Goal: Information Seeking & Learning: Learn about a topic

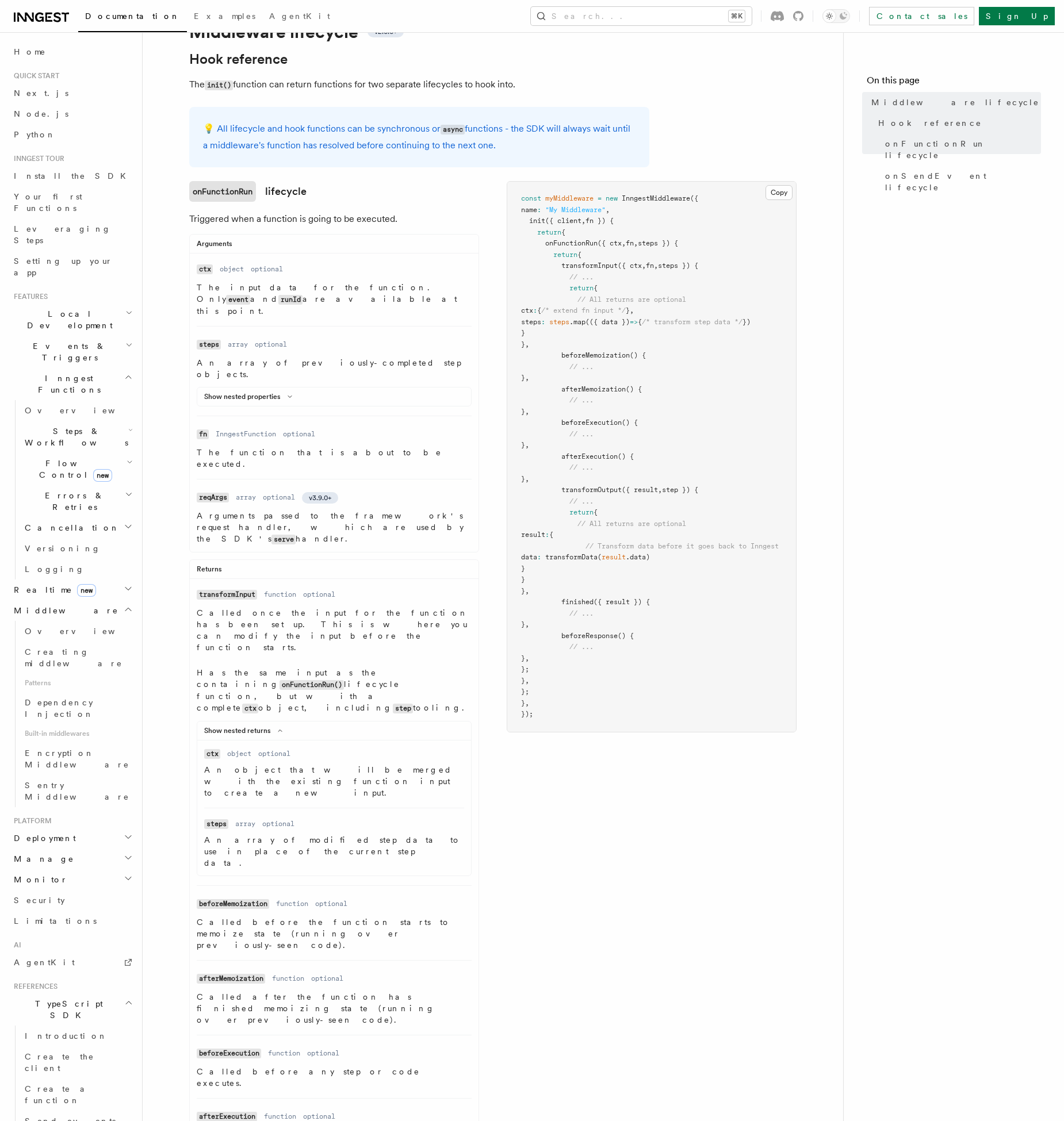
scroll to position [373, 0]
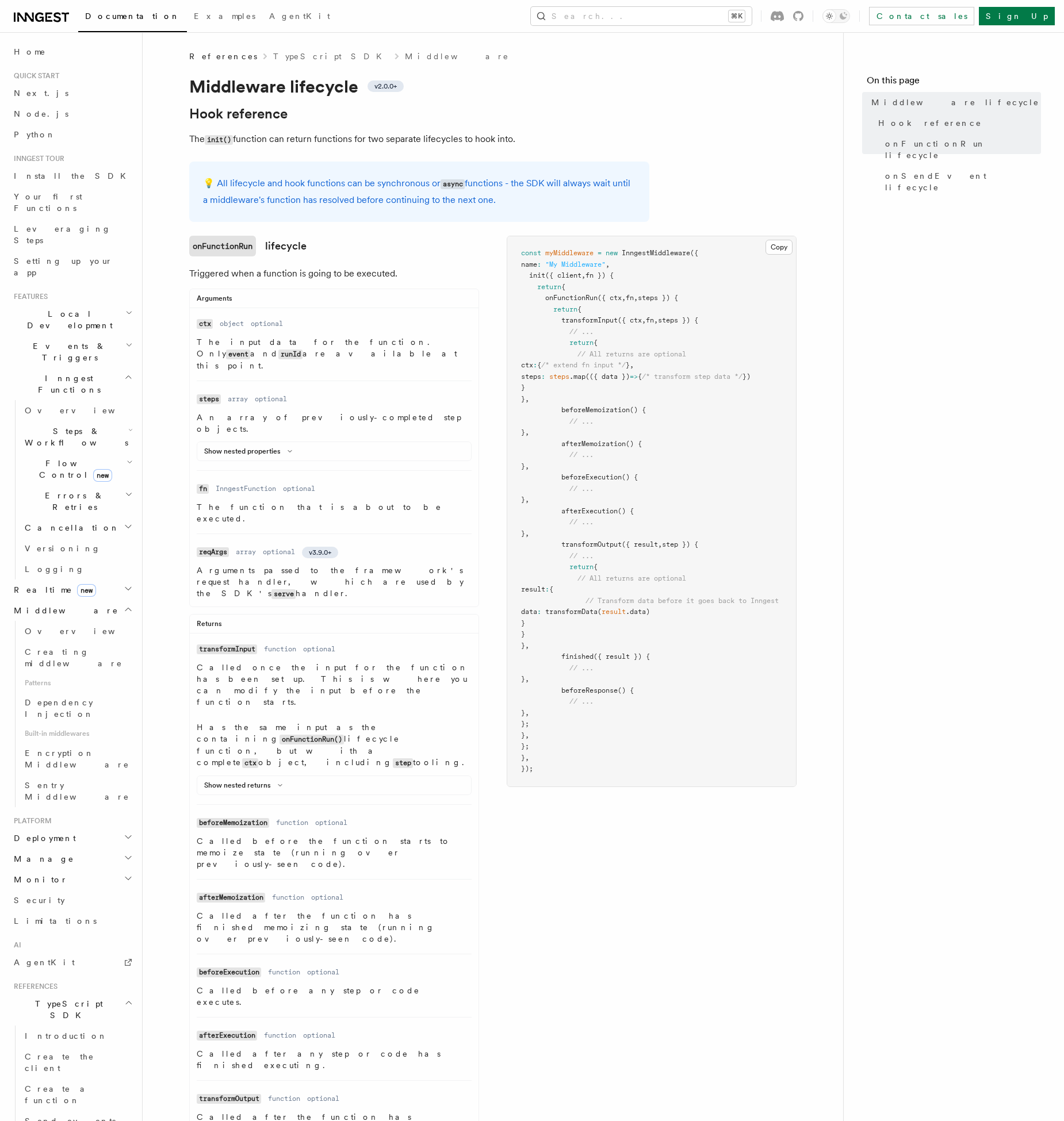
click at [386, 534] on li "Name reqArgs Type array Required optional Version v3.9.0+ Description Arguments…" at bounding box center [334, 567] width 275 height 66
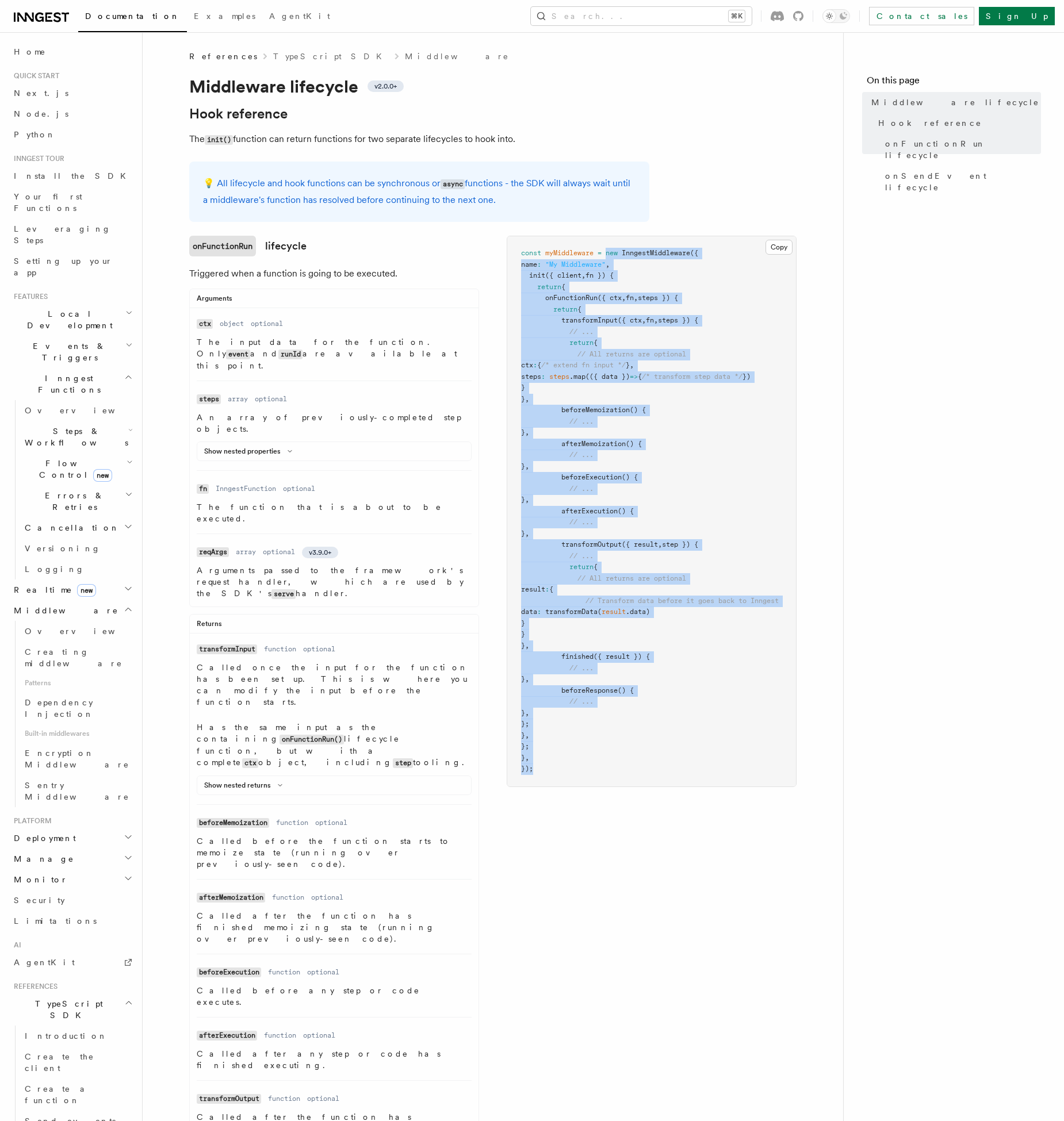
drag, startPoint x: 608, startPoint y: 252, endPoint x: 601, endPoint y: 777, distance: 525.0
click at [601, 777] on pre "const myMiddleware = new InngestMiddleware ({ name : "My Middleware" , init ({ …" at bounding box center [652, 512] width 289 height 550
copy code "new InngestMiddleware ({ name : "My Middleware" , init ({ client , fn }) { retu…"
click at [833, 364] on main "References TypeScript SDK Middleware Middleware lifecycle v2.0.0+ Hook referenc…" at bounding box center [502, 1045] width 682 height 2027
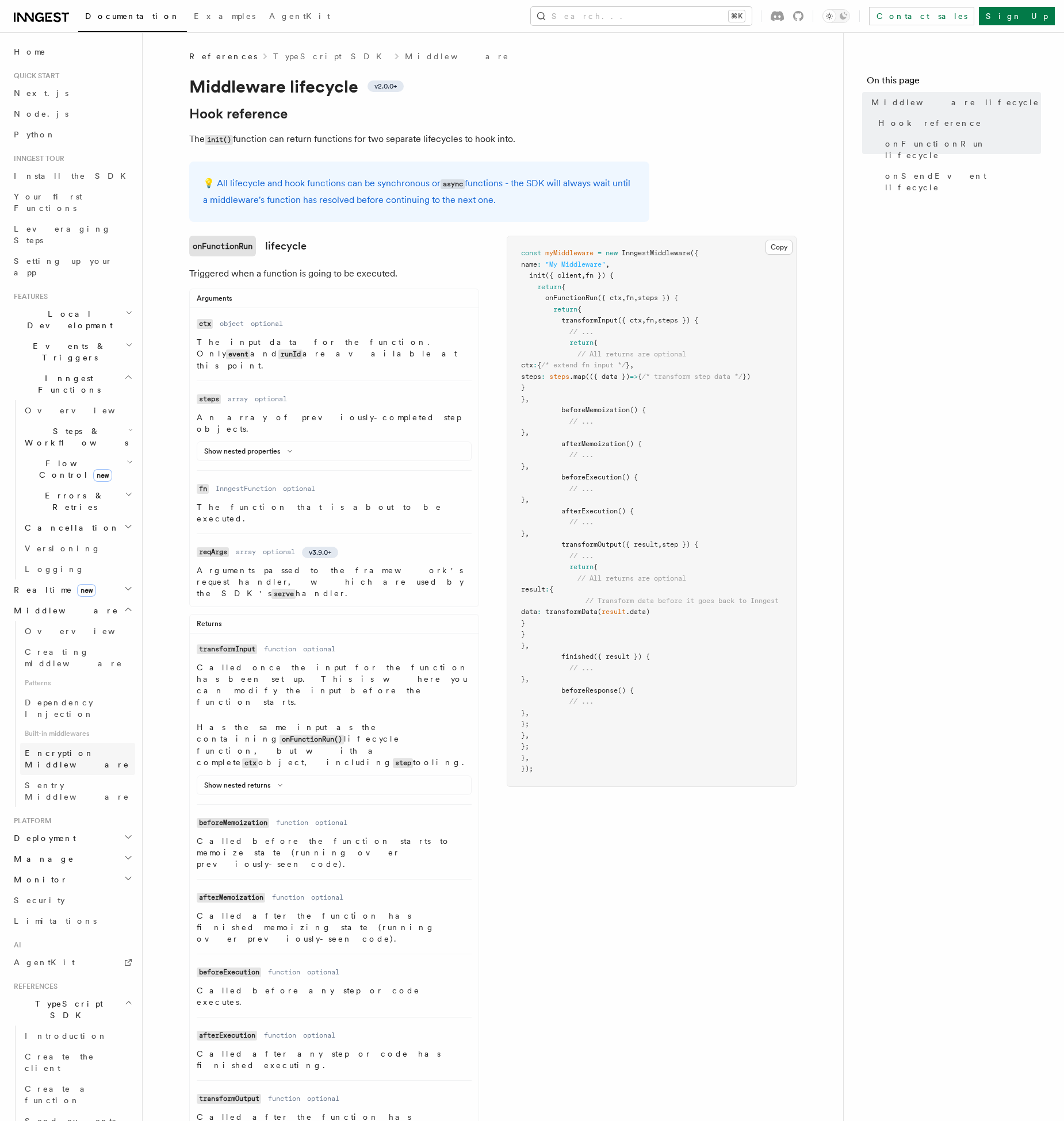
click at [80, 749] on span "Encryption Middleware" at bounding box center [77, 759] width 104 height 21
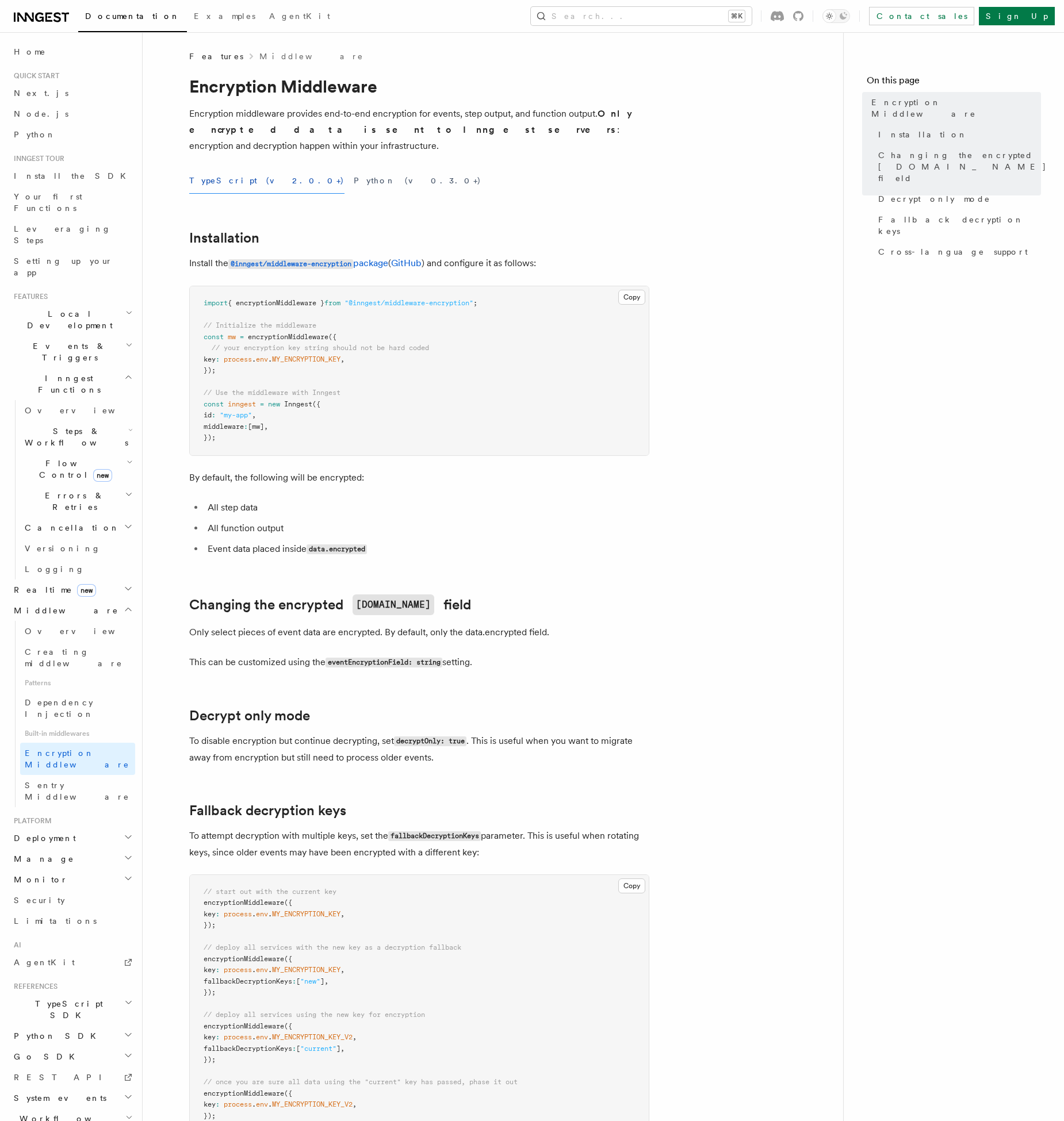
click at [812, 549] on article "Features Middleware Encryption Middleware Encryption middleware provides end-to…" at bounding box center [493, 753] width 663 height 1405
click at [640, 624] on article "Features Middleware Encryption Middleware Encryption middleware provides end-to…" at bounding box center [493, 753] width 663 height 1405
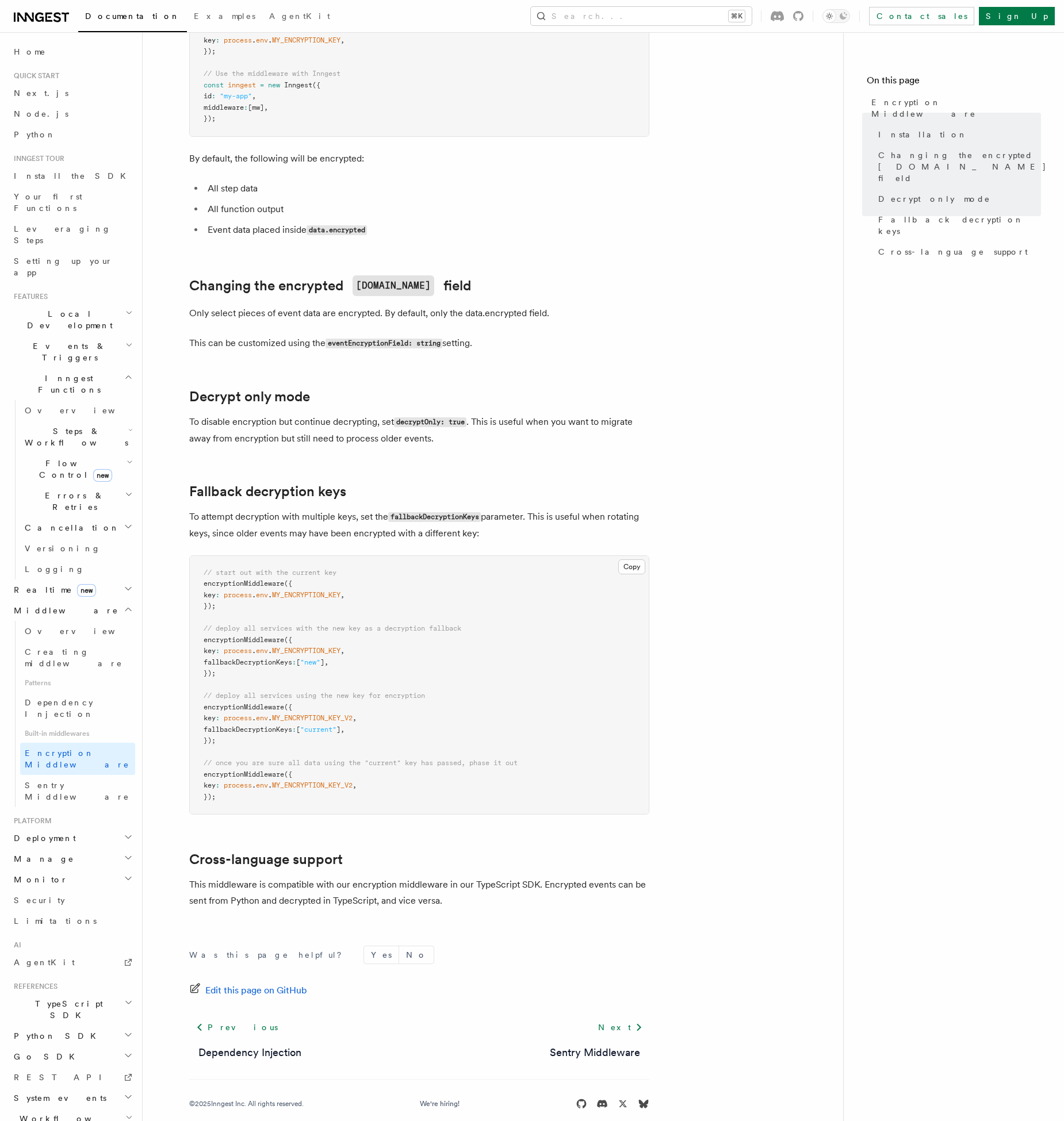
click at [337, 789] on pre "// start out with the current key encryptionMiddleware ({ key : process . env .…" at bounding box center [419, 685] width 459 height 259
click at [696, 510] on article "Features Middleware Encryption Middleware Encryption middleware provides end-to…" at bounding box center [493, 434] width 663 height 1405
click at [79, 642] on link "Creating middleware" at bounding box center [77, 658] width 115 height 32
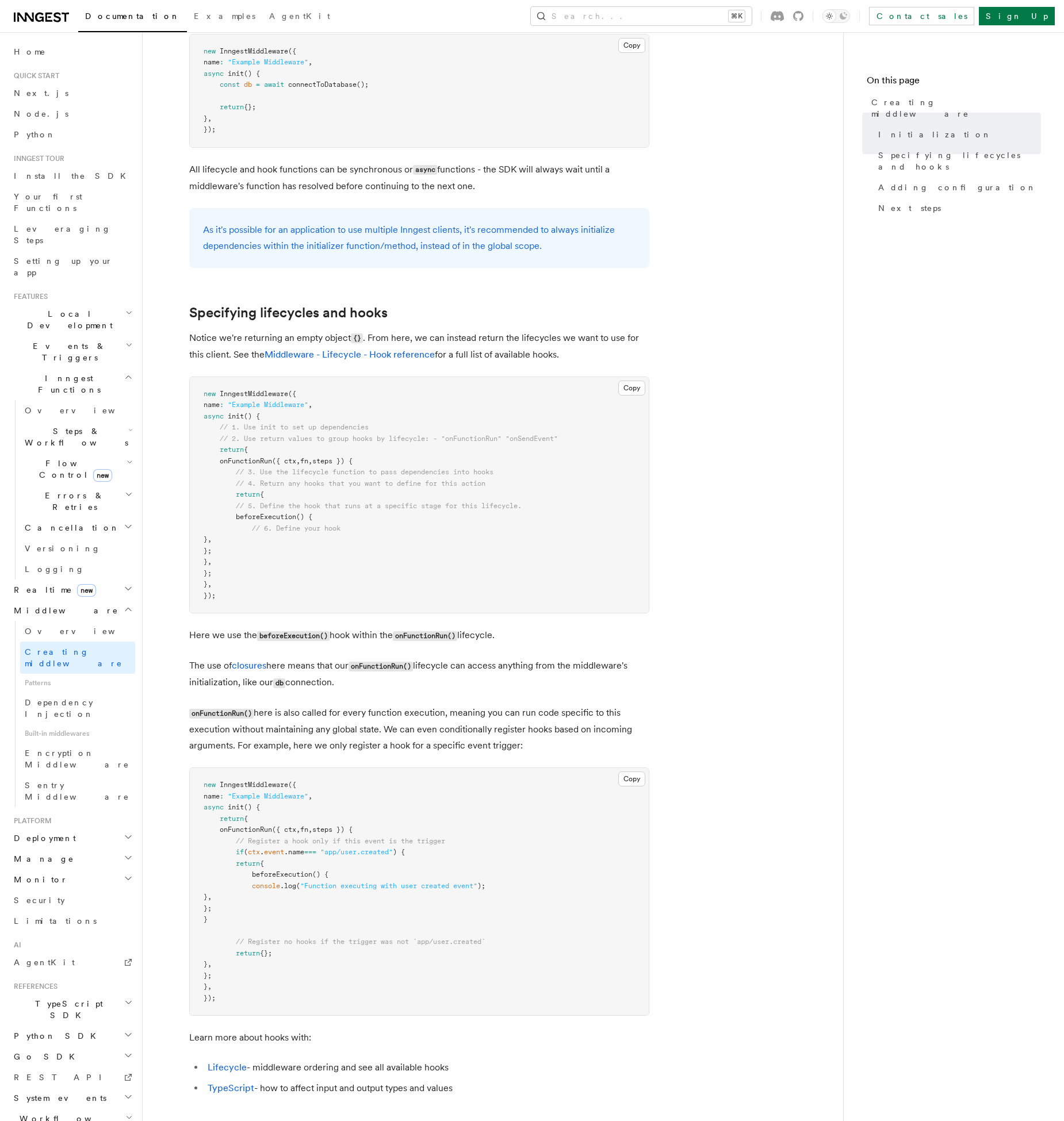
scroll to position [695, 0]
drag, startPoint x: 232, startPoint y: 350, endPoint x: 217, endPoint y: 334, distance: 21.9
click at [217, 334] on p "Notice we're returning an empty object {} . From here, we can instead return th…" at bounding box center [419, 345] width 460 height 33
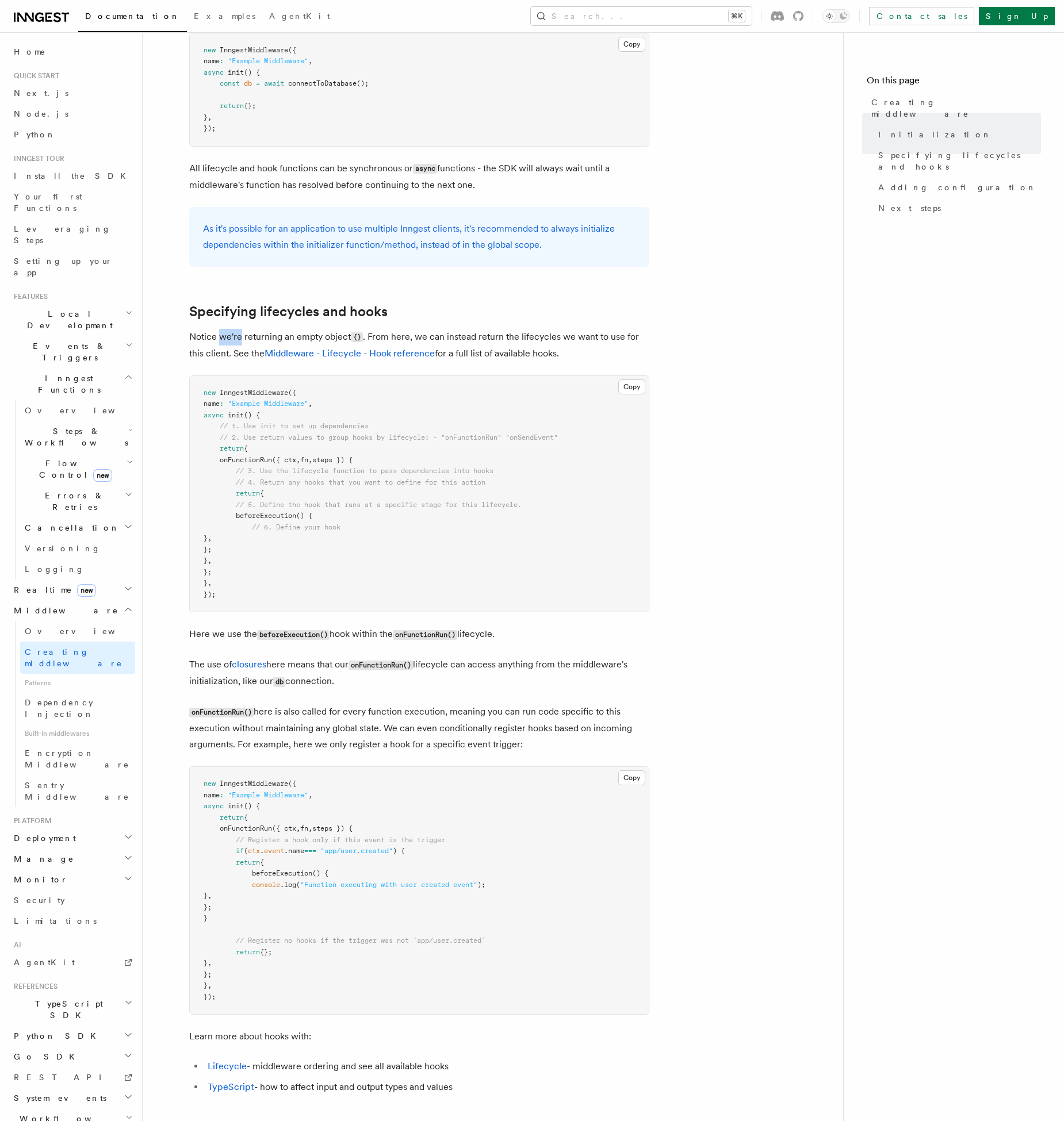
click at [217, 334] on p "Notice we're returning an empty object {} . From here, we can instead return th…" at bounding box center [419, 345] width 460 height 33
click at [207, 350] on p "Notice we're returning an empty object {} . From here, we can instead return th…" at bounding box center [419, 345] width 460 height 33
click at [310, 455] on pre "new InngestMiddleware ({ name : "Example Middleware" , async init () { // 1. Us…" at bounding box center [419, 494] width 459 height 236
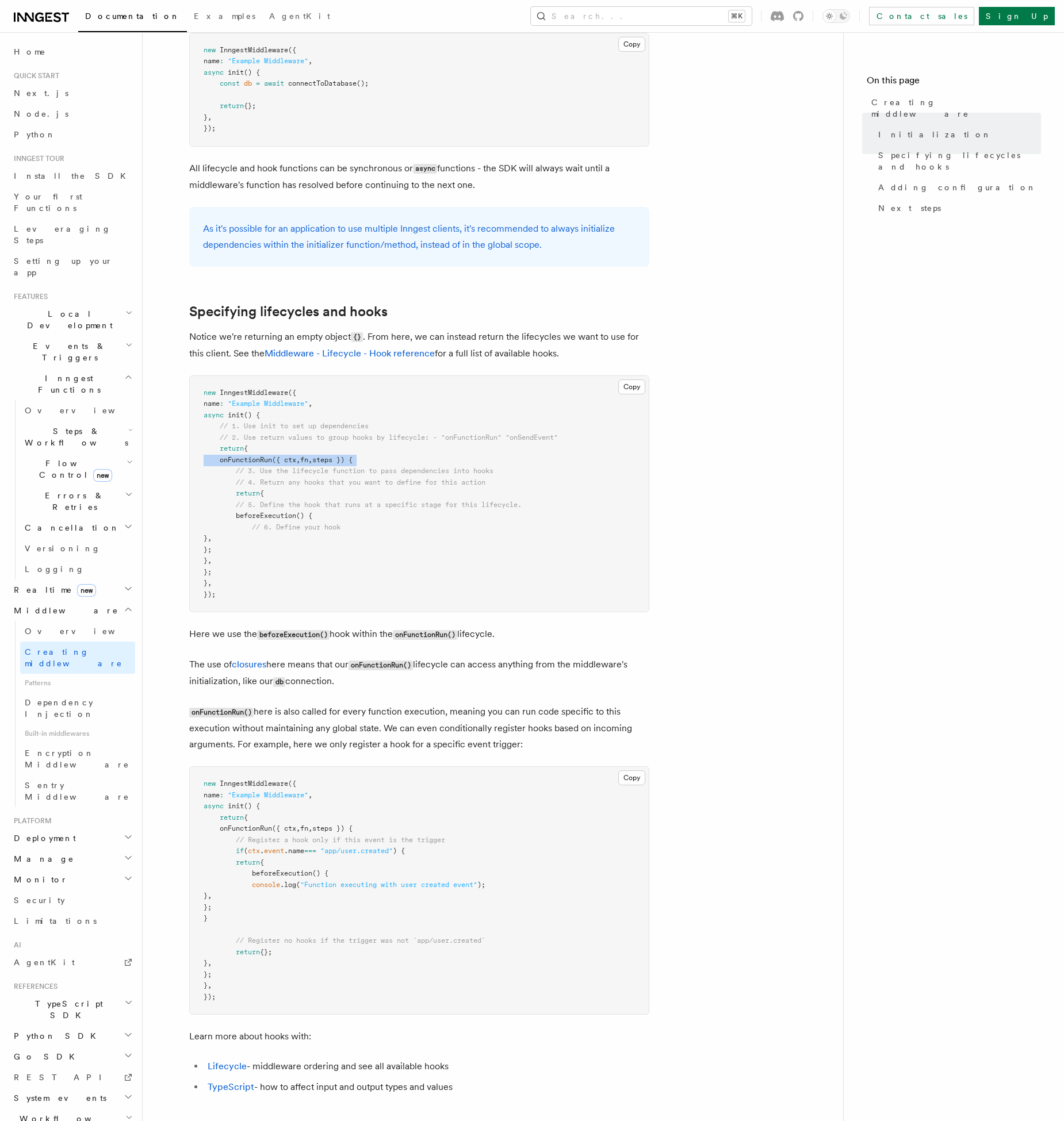
click at [245, 471] on span "// 3. Use the lifecycle function to pass dependencies into hooks" at bounding box center [364, 471] width 257 height 8
click at [291, 469] on span "// 3. Use the lifecycle function to pass dependencies into hooks" at bounding box center [364, 471] width 257 height 8
click at [372, 351] on link "Middleware - Lifecycle - Hook reference" at bounding box center [350, 353] width 170 height 11
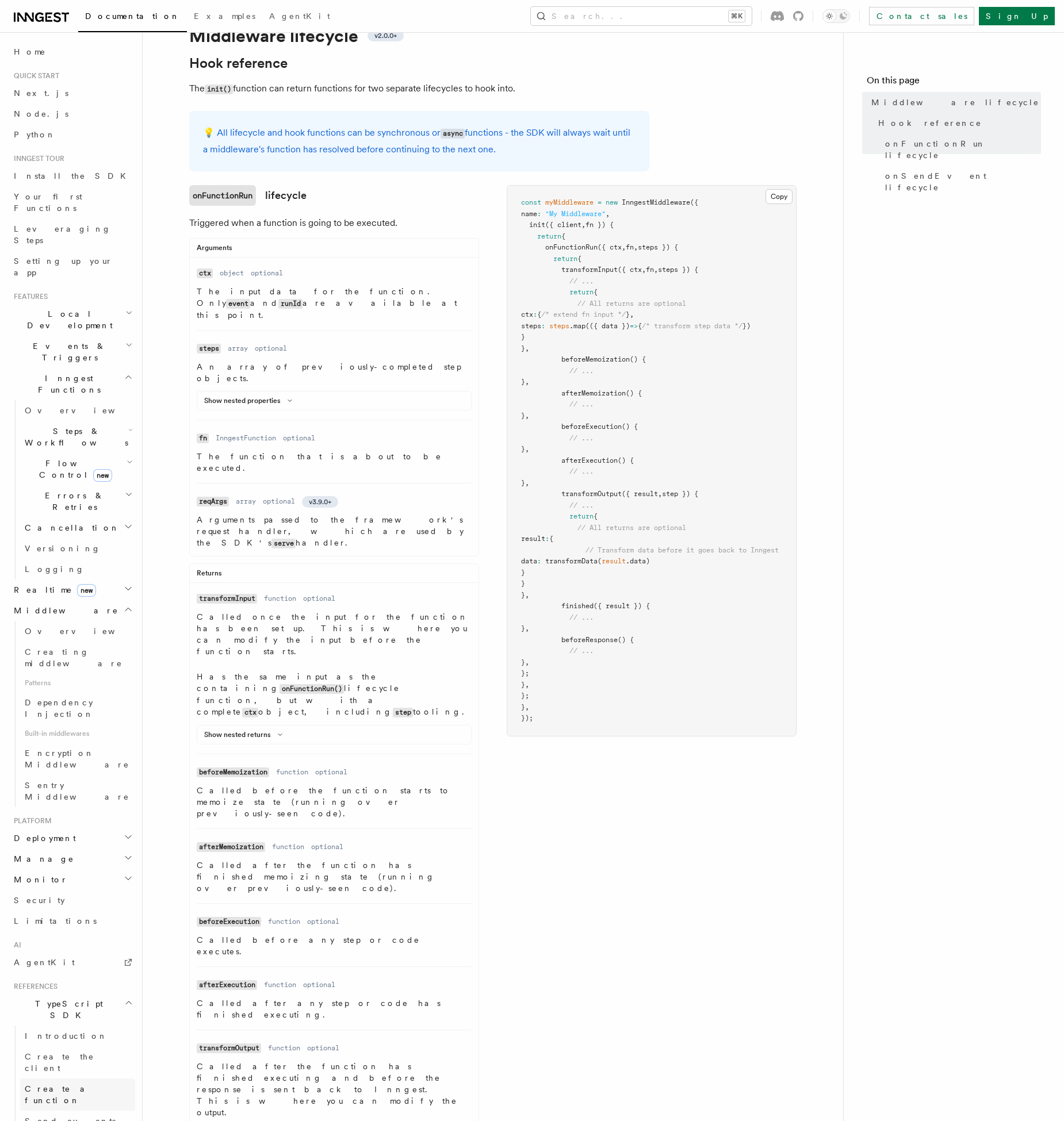
scroll to position [373, 0]
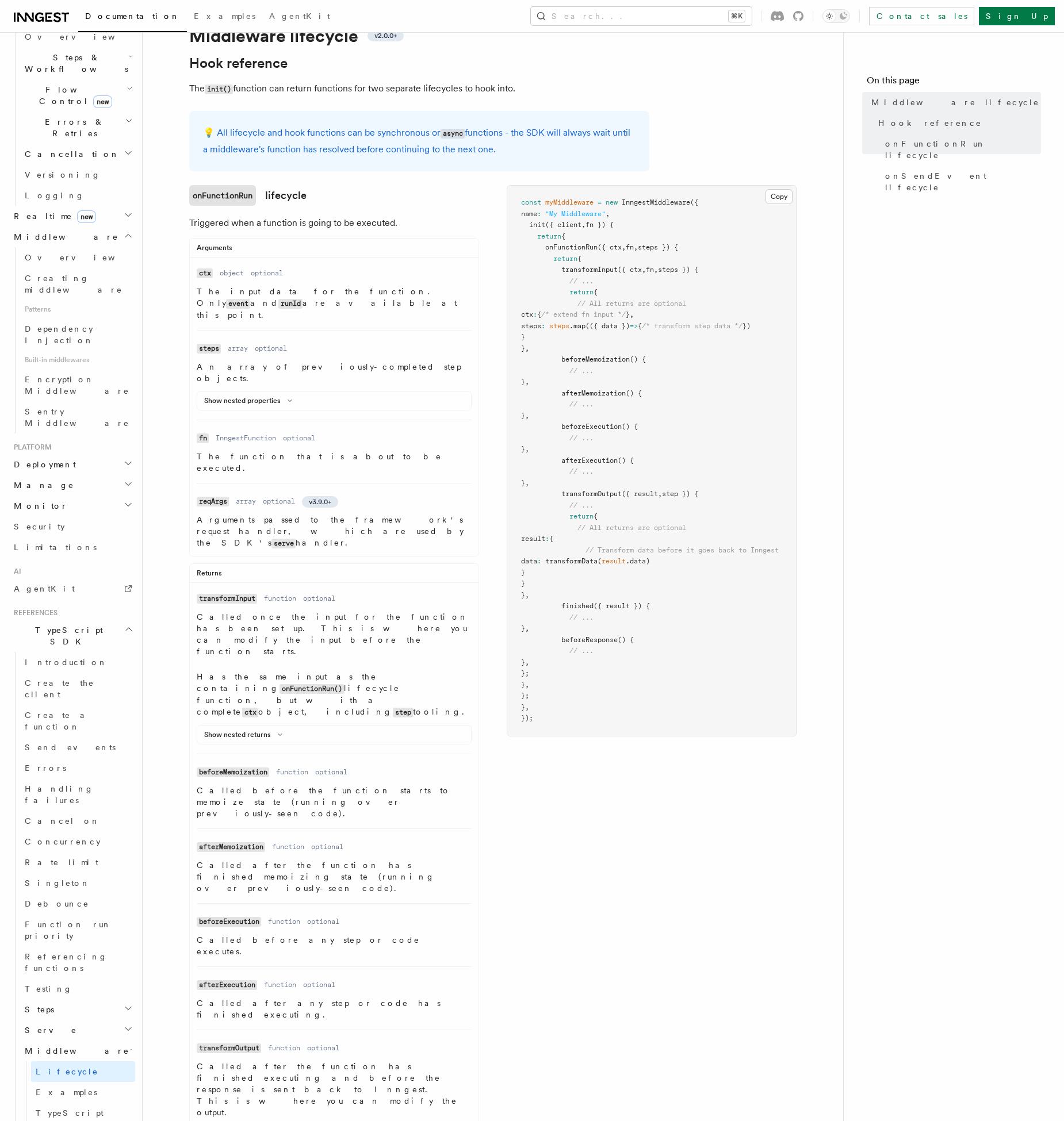
click at [332, 222] on p "Triggered when a function is going to be executed." at bounding box center [334, 223] width 290 height 16
click at [271, 224] on p "Triggered when a function is going to be executed." at bounding box center [334, 223] width 290 height 16
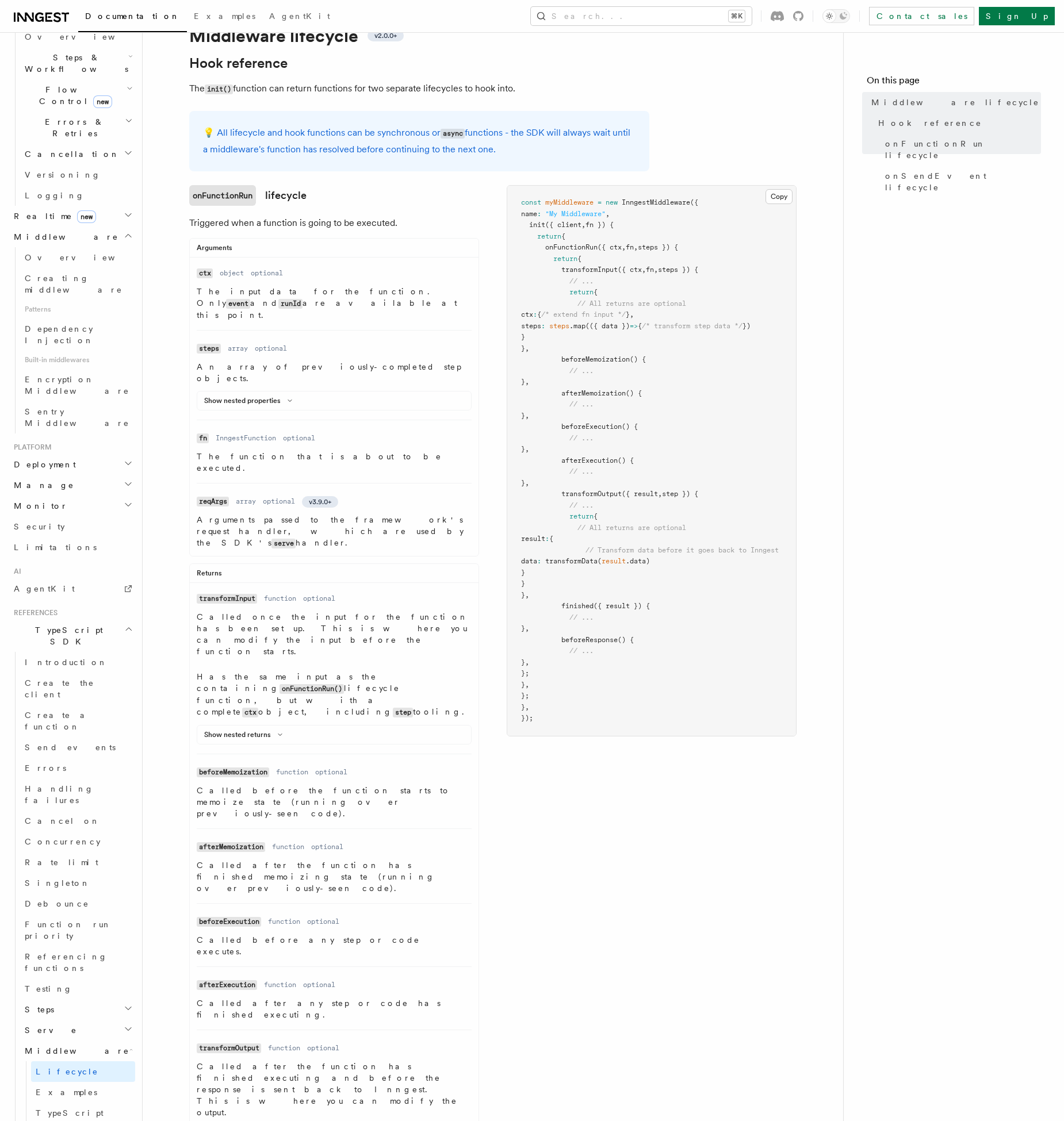
click at [271, 224] on p "Triggered when a function is going to be executed." at bounding box center [334, 223] width 290 height 16
click at [309, 227] on p "Triggered when a function is going to be executed." at bounding box center [334, 223] width 290 height 16
click at [320, 226] on p "Triggered when a function is going to be executed." at bounding box center [334, 223] width 290 height 16
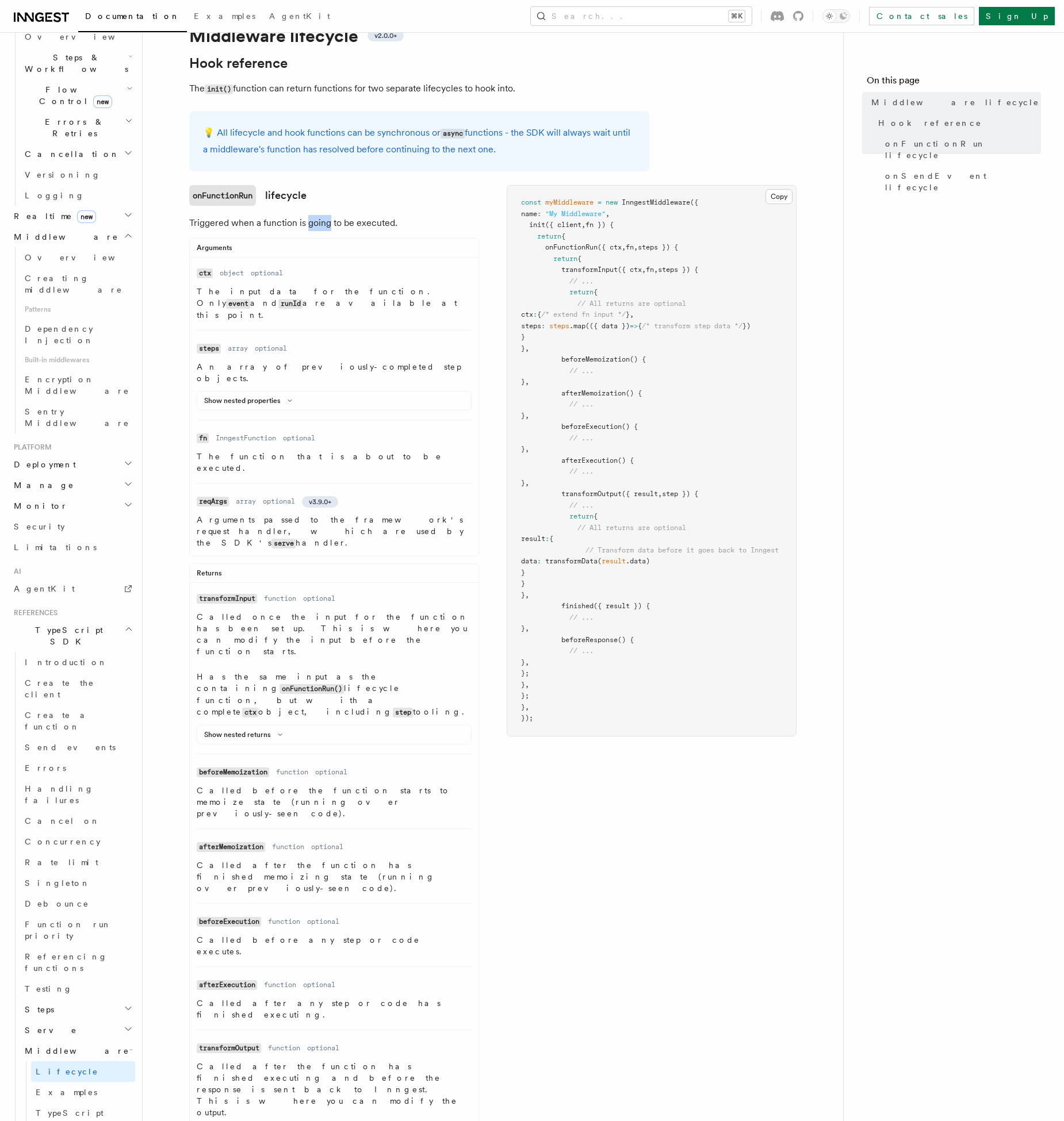
click at [320, 226] on p "Triggered when a function is going to be executed." at bounding box center [334, 223] width 290 height 16
click at [374, 220] on p "Triggered when a function is going to be executed." at bounding box center [334, 223] width 290 height 16
click at [259, 730] on button "Show nested returns" at bounding box center [245, 735] width 83 height 9
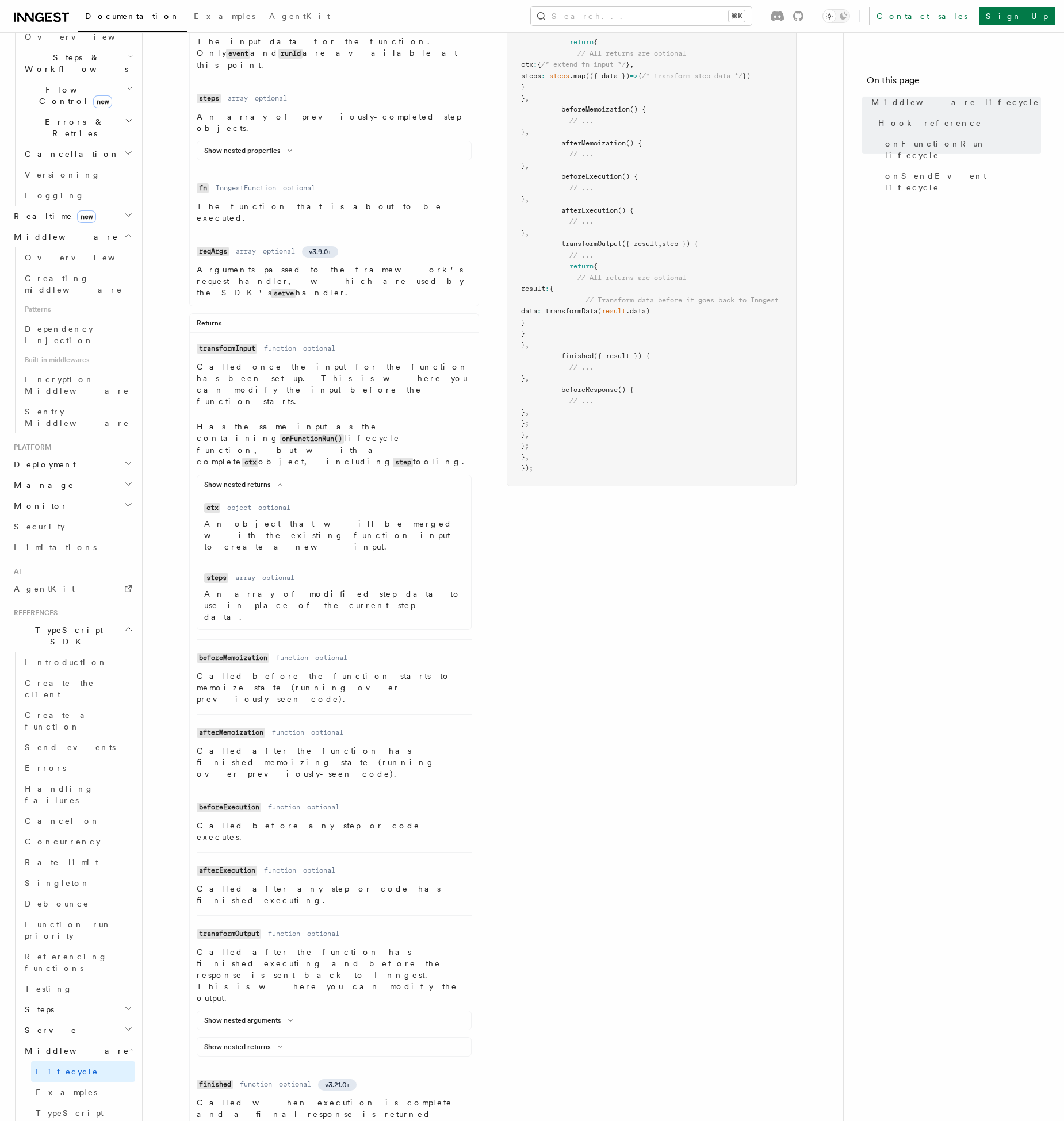
scroll to position [323, 0]
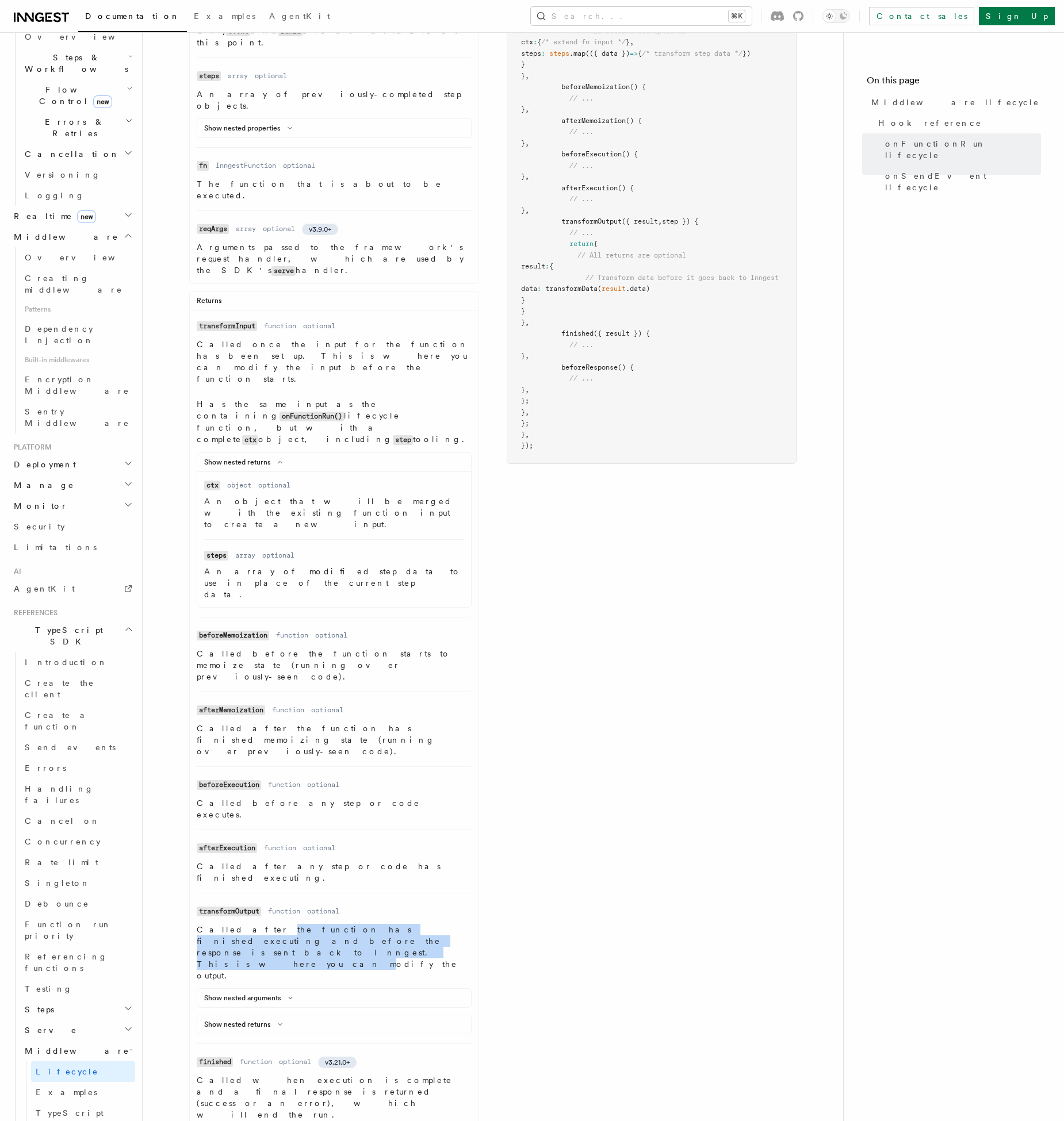
drag, startPoint x: 240, startPoint y: 754, endPoint x: 356, endPoint y: 768, distance: 116.8
click at [356, 924] on p "Called after the function has finished executing and before the response is sen…" at bounding box center [334, 953] width 275 height 58
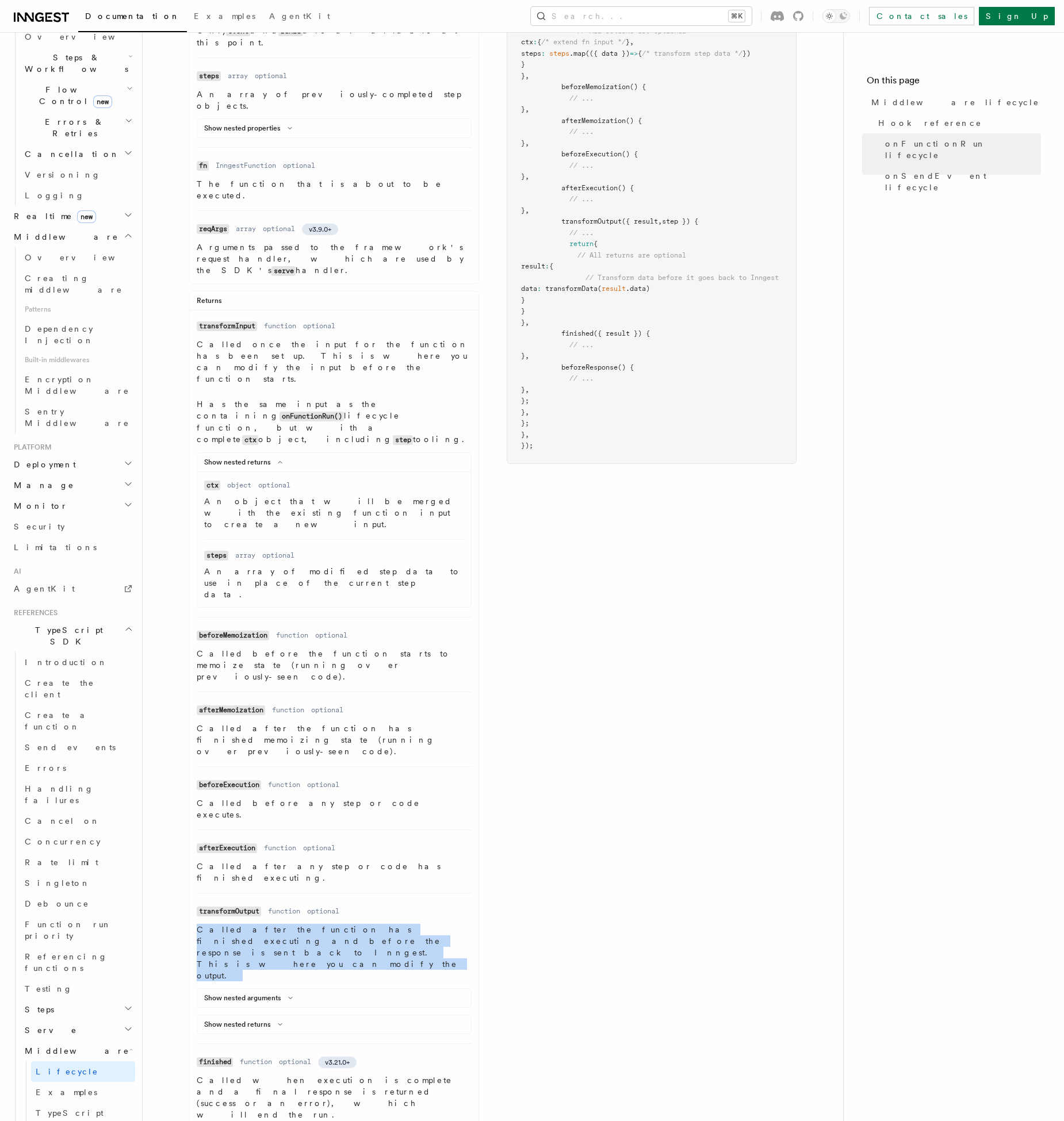
click at [386, 924] on p "Called after the function has finished executing and before the response is sen…" at bounding box center [334, 953] width 275 height 58
click at [612, 794] on div "onFunctionRun lifecycle Triggered when a function is going to be executed. Argu…" at bounding box center [493, 618] width 607 height 1411
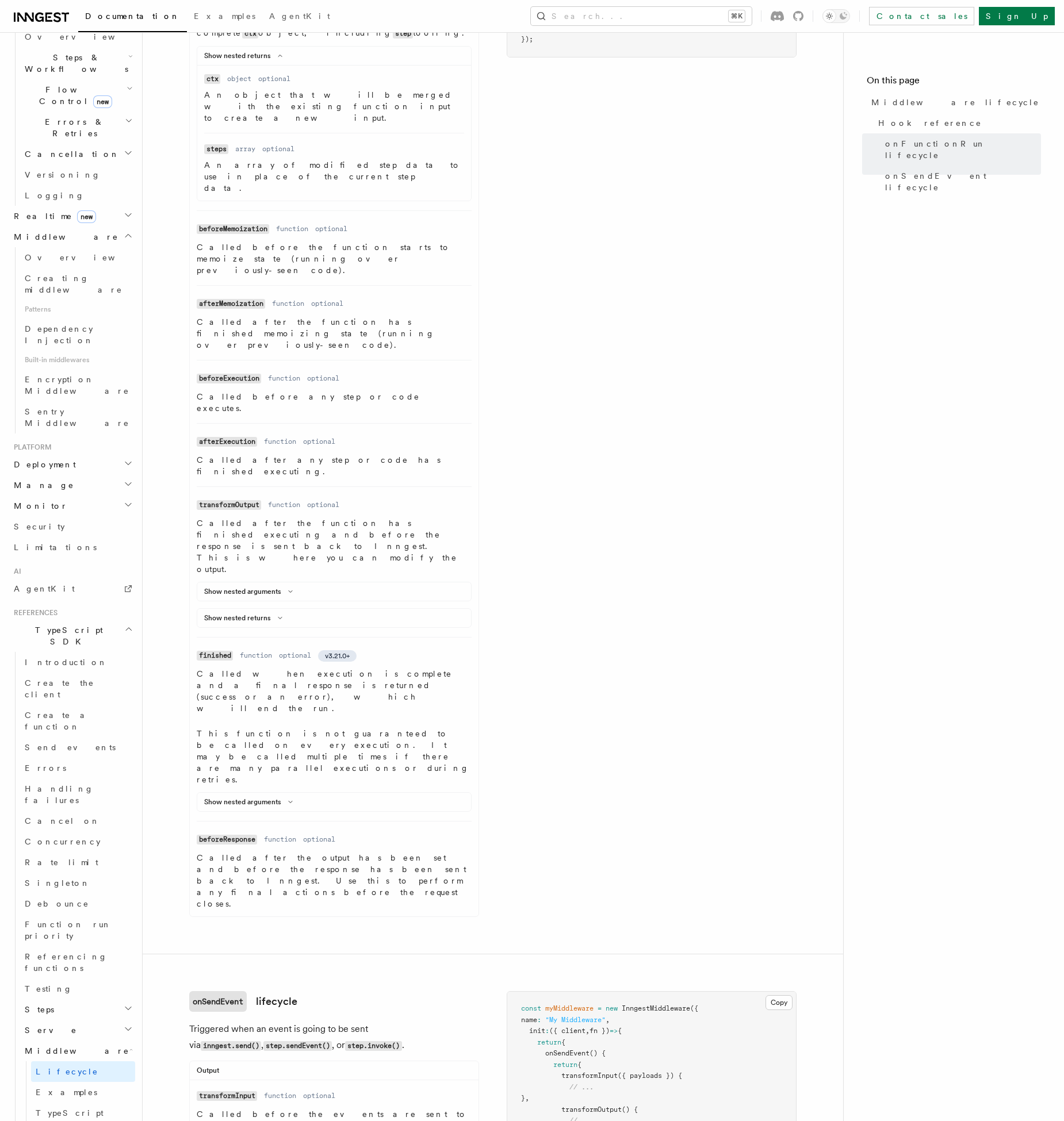
scroll to position [756, 0]
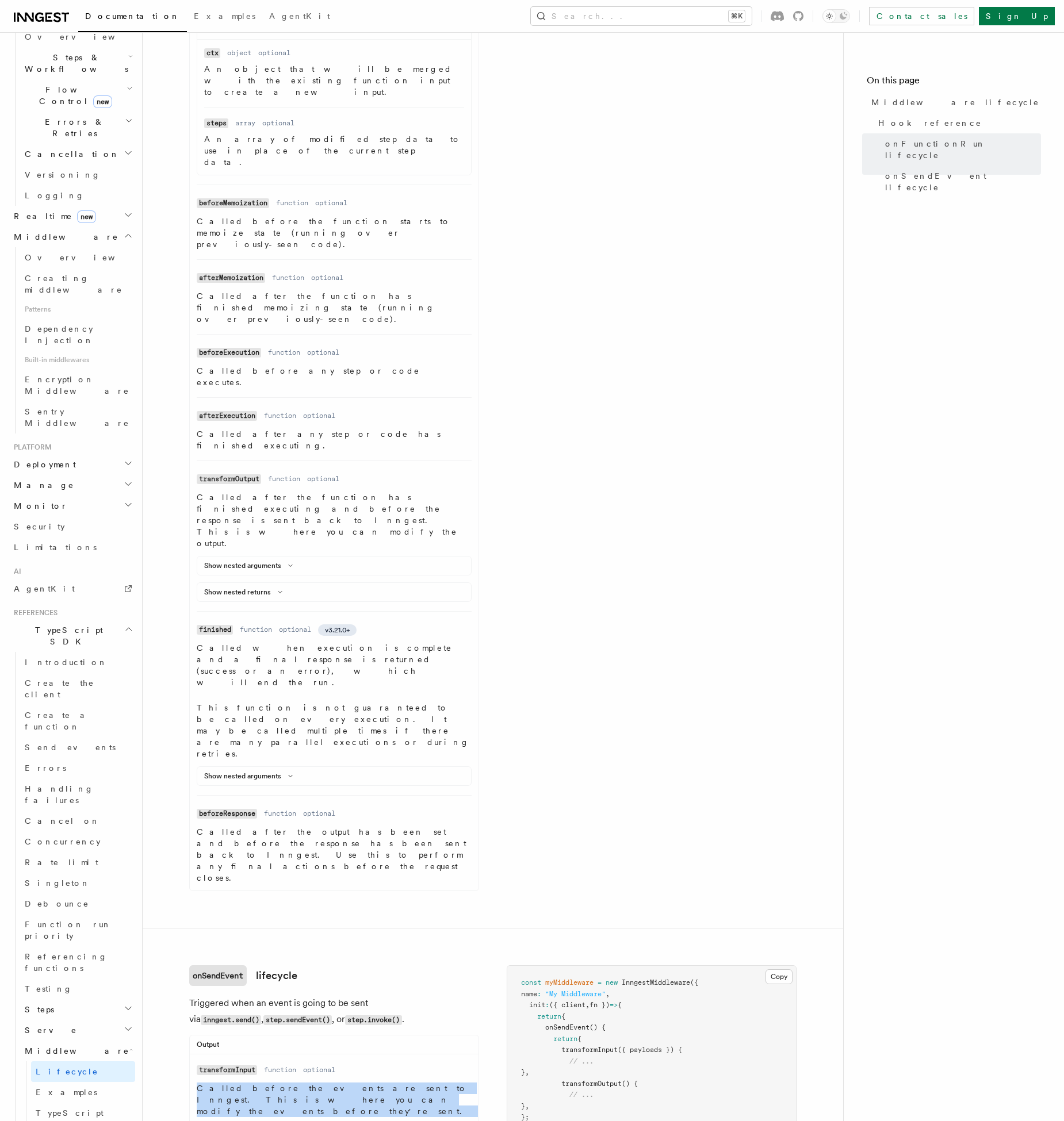
drag, startPoint x: 308, startPoint y: 813, endPoint x: 174, endPoint y: 805, distance: 134.2
click at [174, 805] on article "References TypeScript SDK Middleware Middleware lifecycle v2.0.0+ Hook referenc…" at bounding box center [493, 367] width 663 height 2144
copy p "Called before the events are sent to Inngest. This is where you can modify the …"
click at [334, 1035] on div "Output Name transformInput Type function Required optional Description Called b…" at bounding box center [334, 1123] width 290 height 176
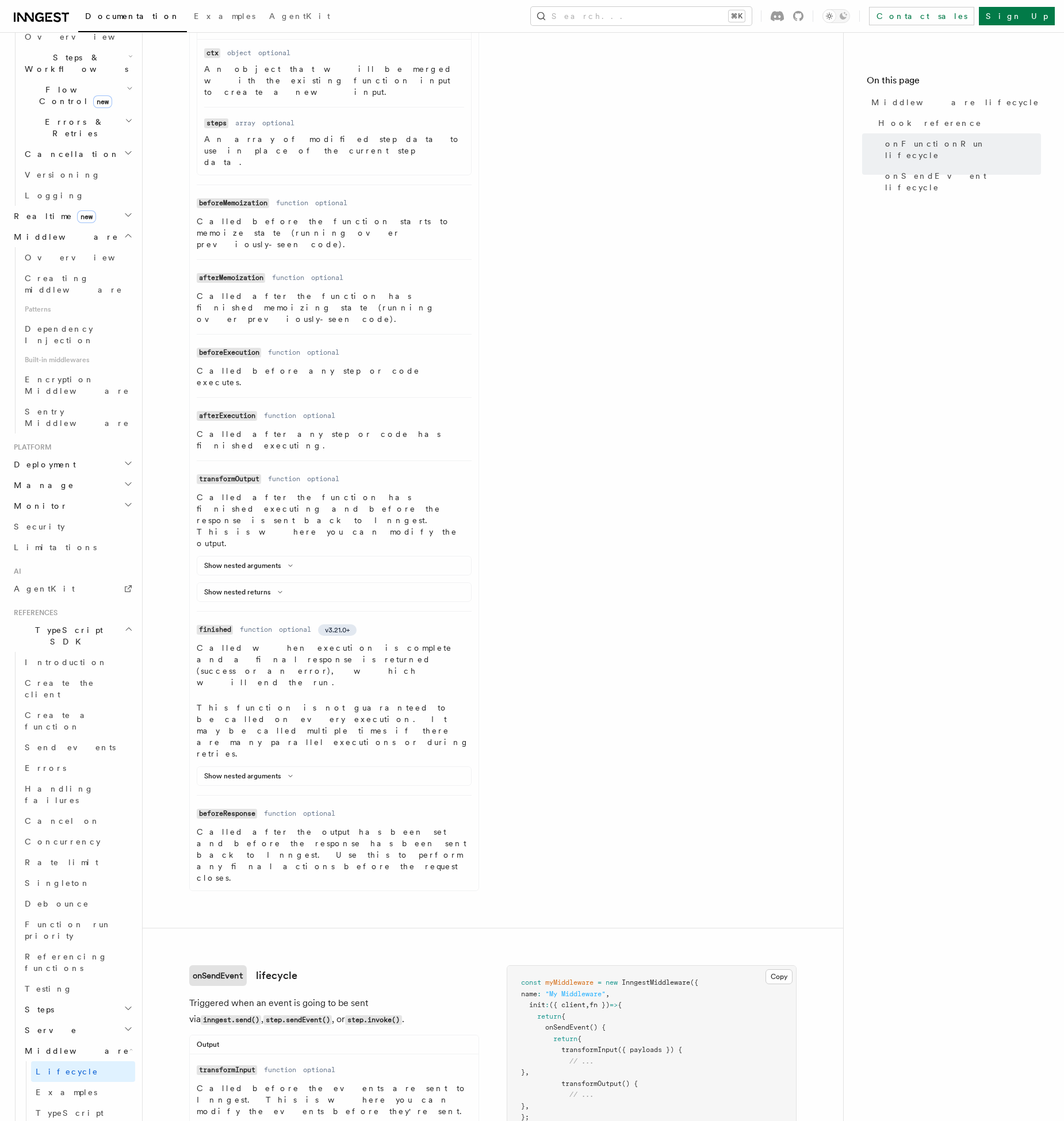
scroll to position [0, 0]
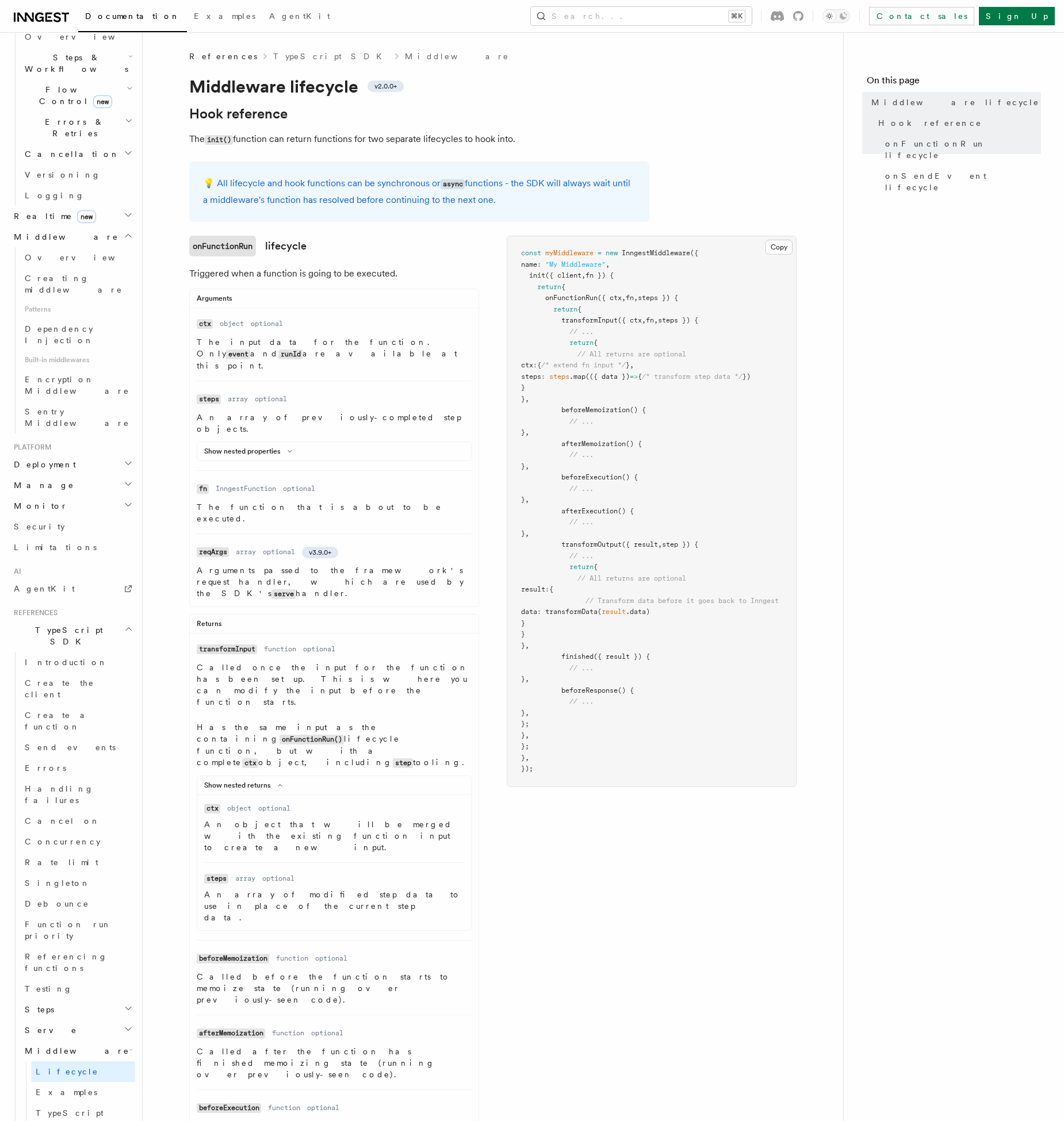
drag, startPoint x: 198, startPoint y: 621, endPoint x: 423, endPoint y: 676, distance: 231.6
click at [423, 676] on dd "Called once the input for the function has been set up. This is where you can m…" at bounding box center [334, 796] width 275 height 269
copy dd "Called once the input for the function has been set up. This is where you can m…"
click at [344, 735] on code "onFunctionRun()" at bounding box center [311, 740] width 65 height 10
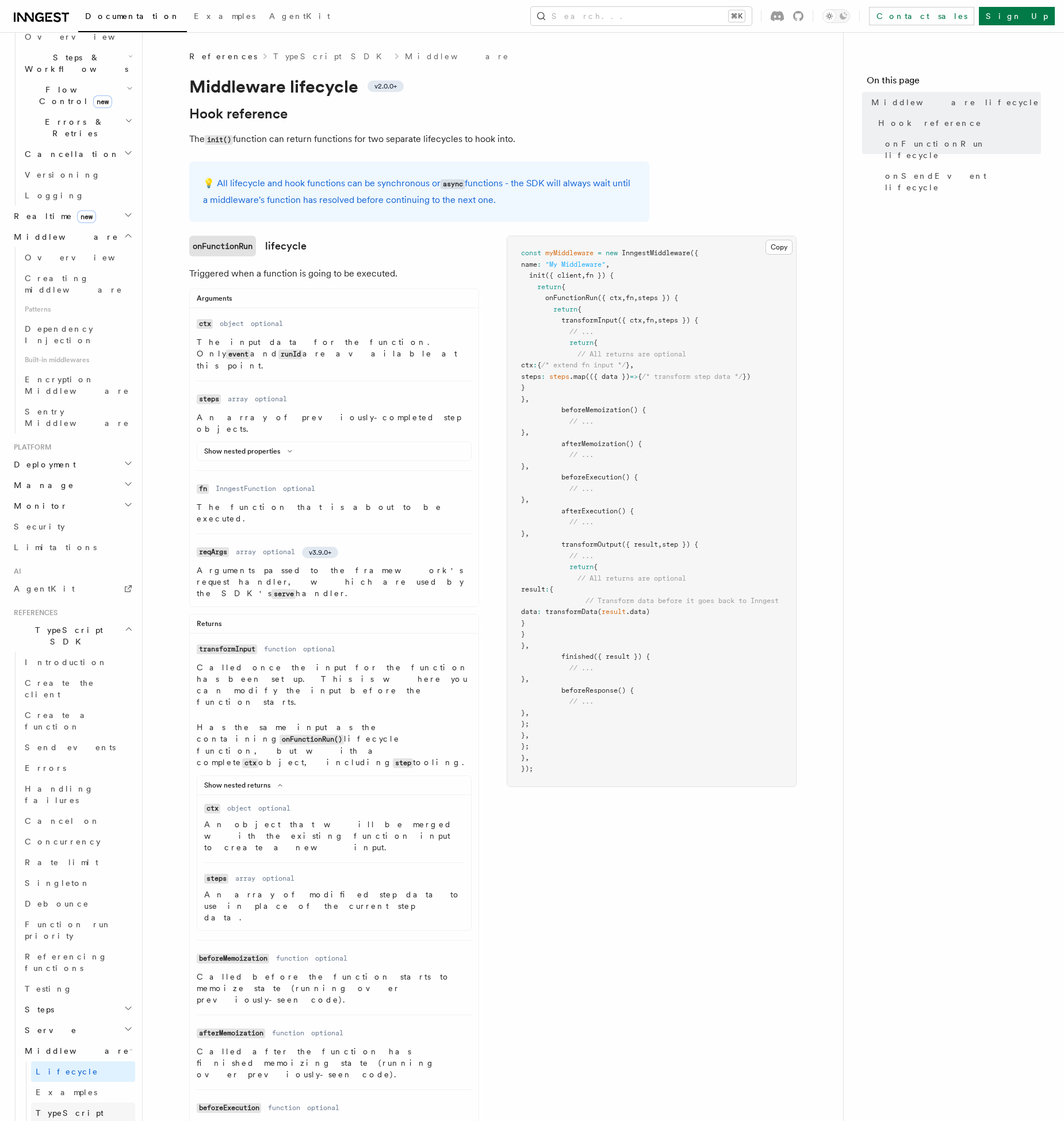
click at [61, 1109] on span "TypeScript" at bounding box center [69, 1113] width 68 height 9
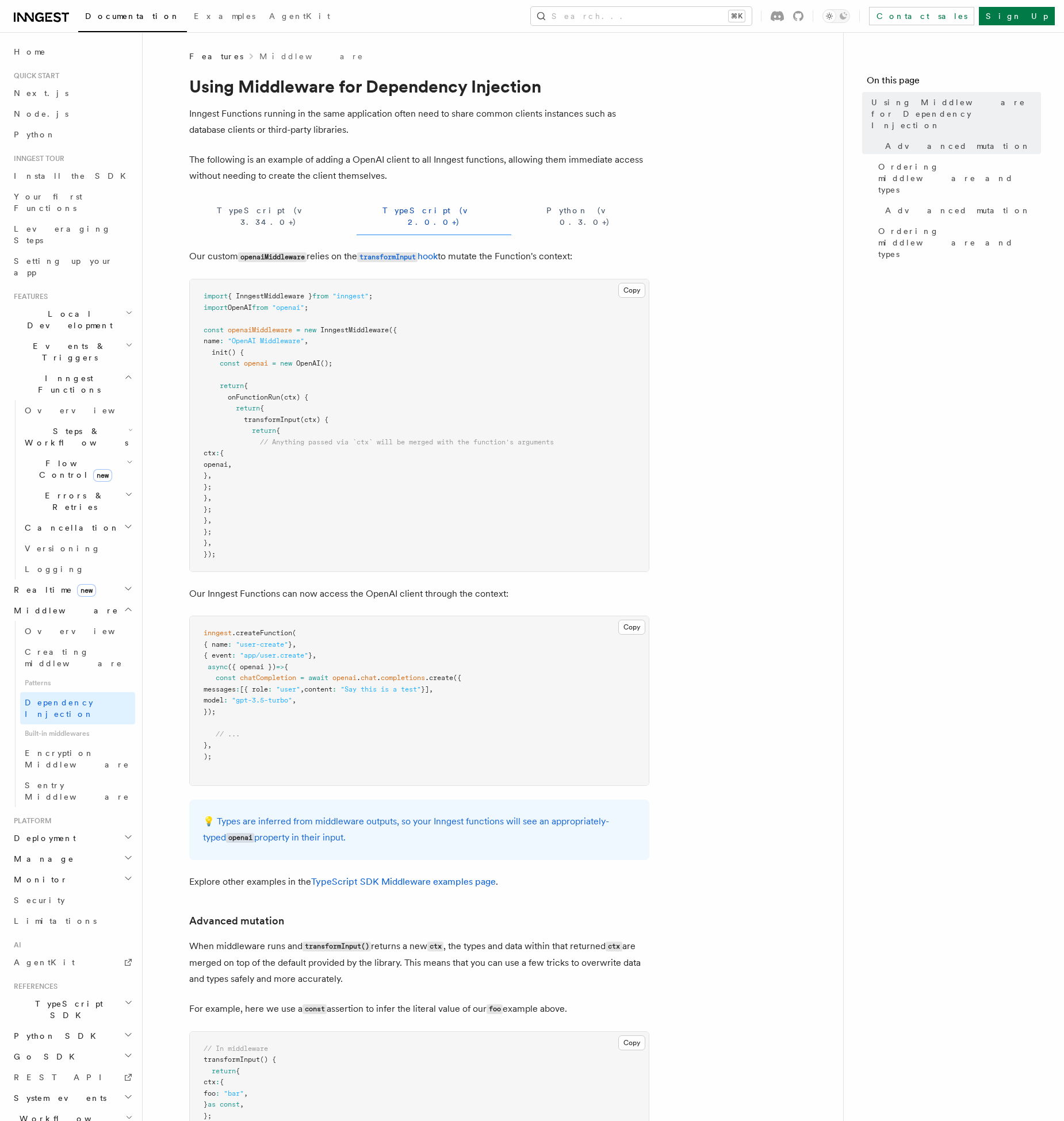
click at [284, 128] on p "Inngest Functions running in the same application often need to share common cl…" at bounding box center [419, 122] width 460 height 32
click at [225, 123] on p "Inngest Functions running in the same application often need to share common cl…" at bounding box center [419, 122] width 460 height 32
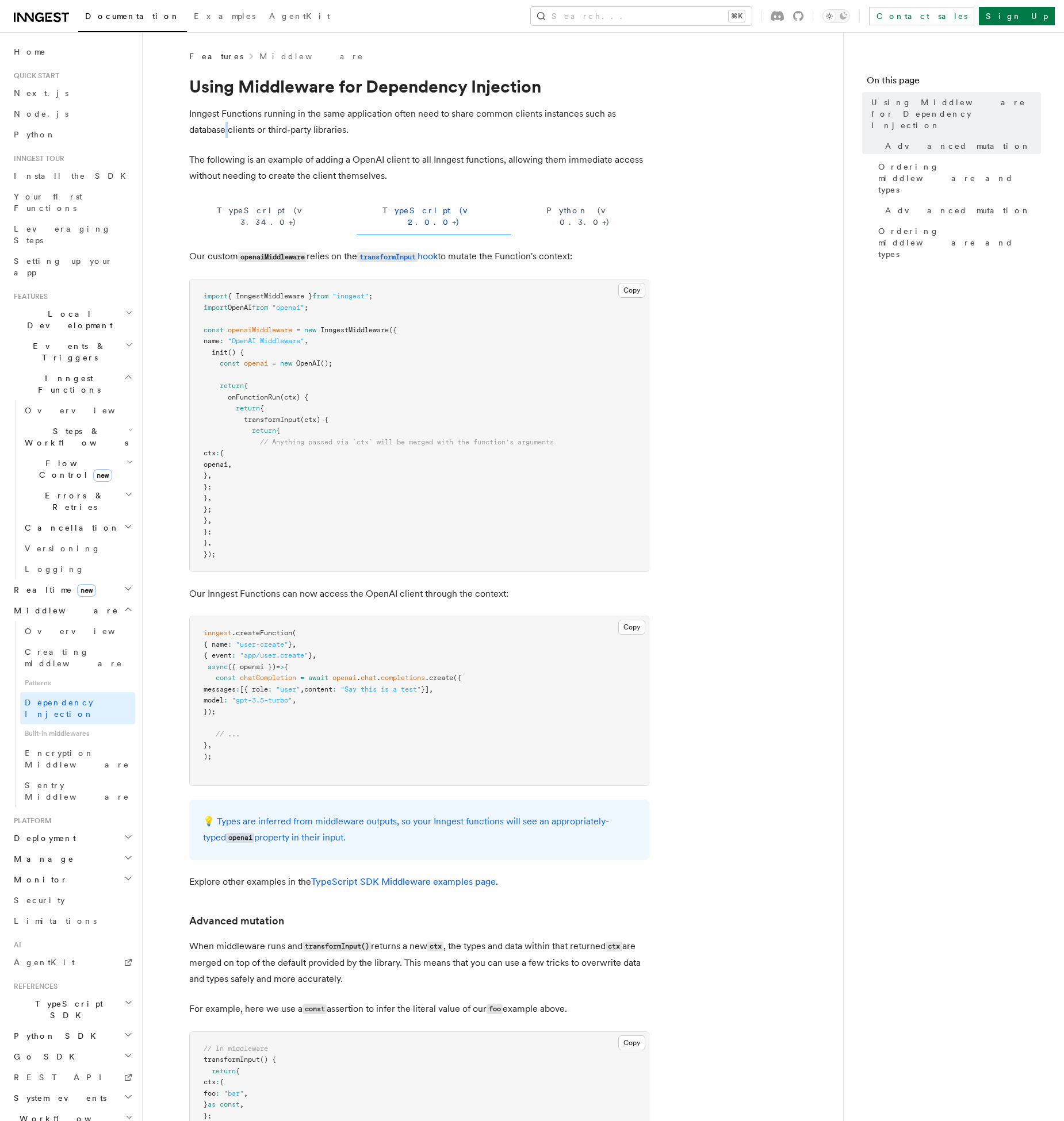
click at [225, 123] on p "Inngest Functions running in the same application often need to share common cl…" at bounding box center [419, 122] width 460 height 32
click at [326, 136] on p "Inngest Functions running in the same application often need to share common cl…" at bounding box center [419, 122] width 460 height 32
click at [733, 323] on article "Features Middleware Using Middleware for Dependency Injection Inngest Functions…" at bounding box center [493, 965] width 663 height 1829
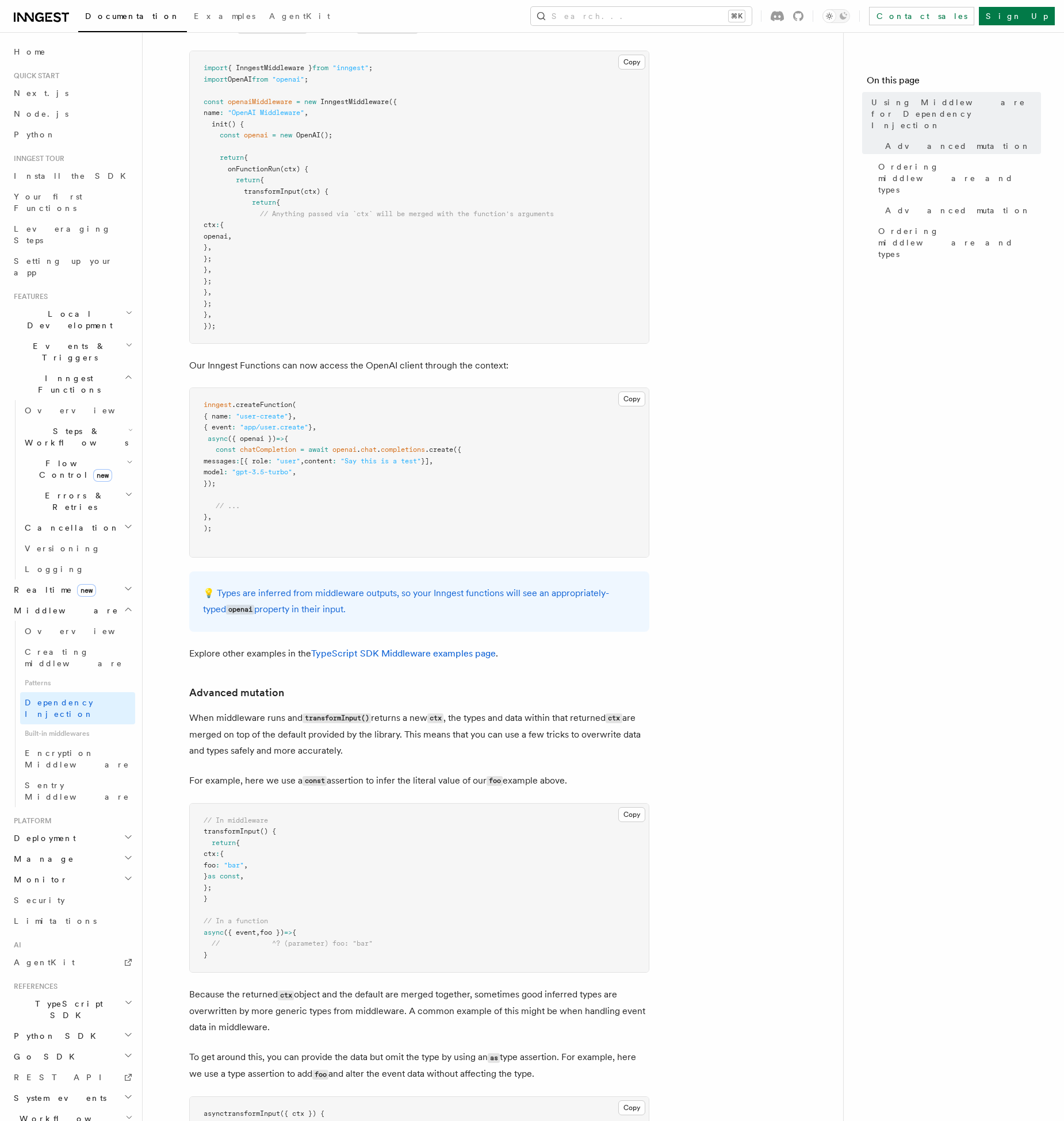
scroll to position [228, 0]
click at [273, 733] on p "When middleware runs and transformInput() returns a new ctx , the types and dat…" at bounding box center [419, 735] width 460 height 49
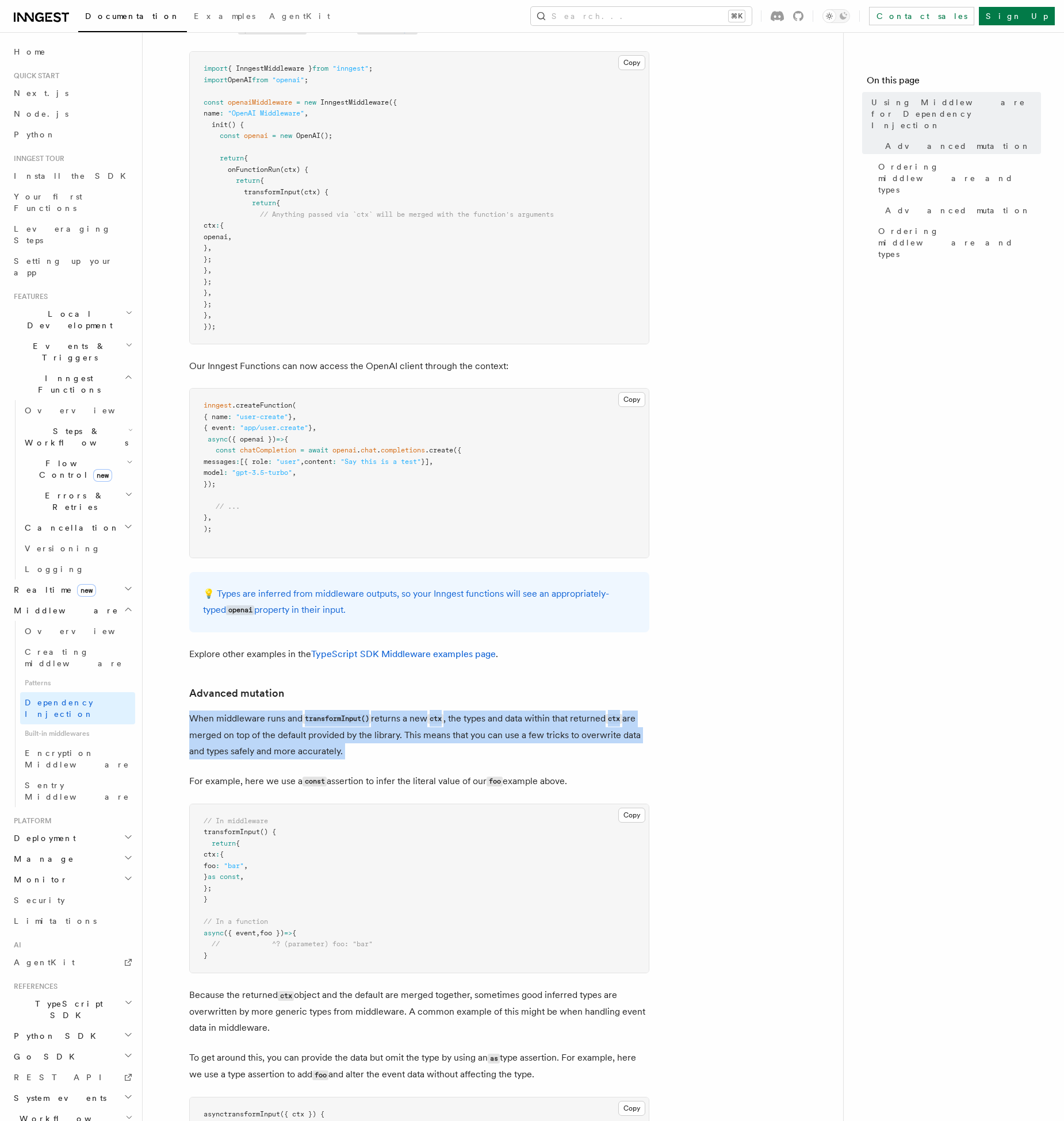
click at [250, 727] on p "When middleware runs and transformInput() returns a new ctx , the types and dat…" at bounding box center [419, 735] width 460 height 49
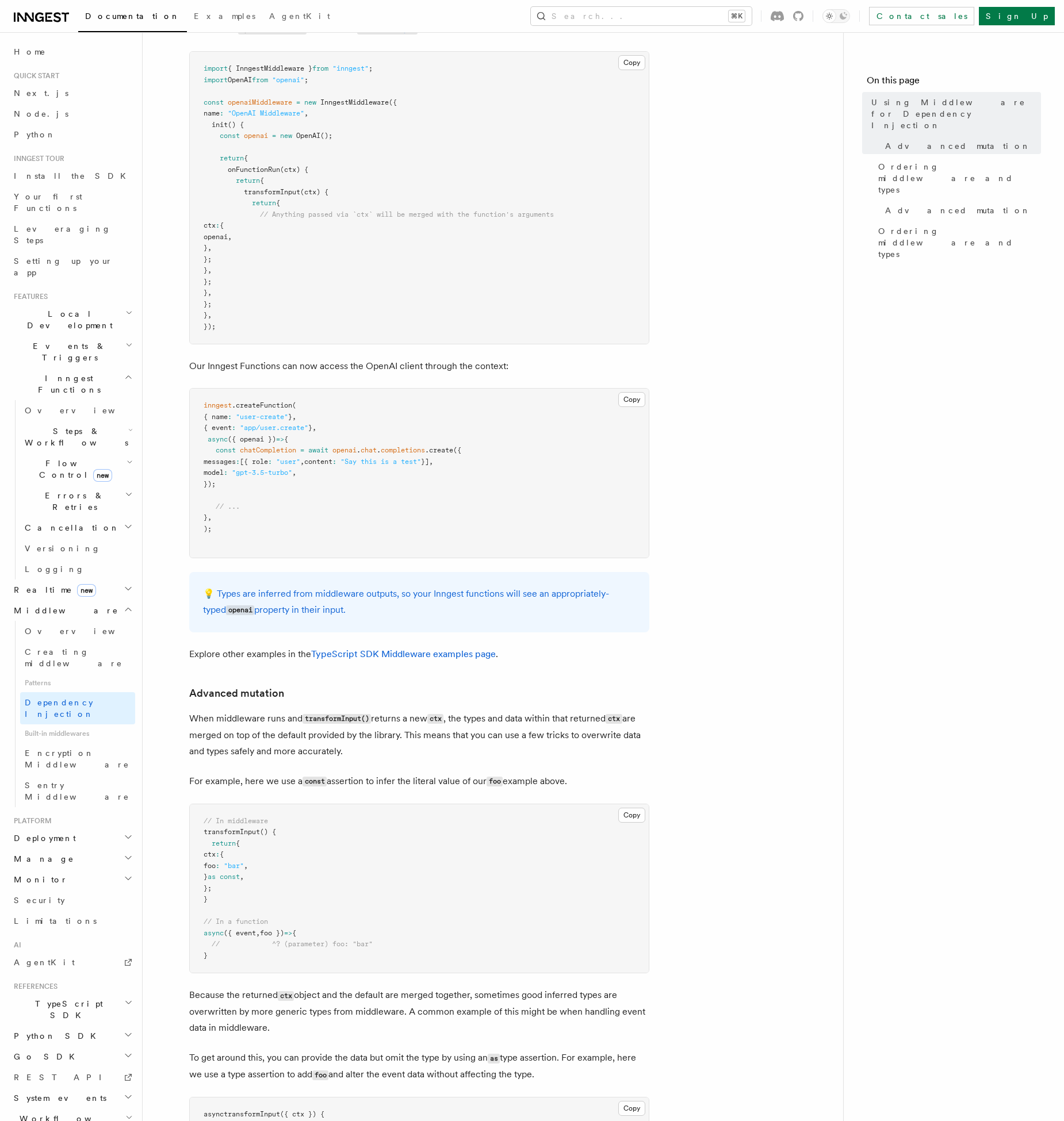
click at [250, 727] on p "When middleware runs and transformInput() returns a new ctx , the types and dat…" at bounding box center [419, 735] width 460 height 49
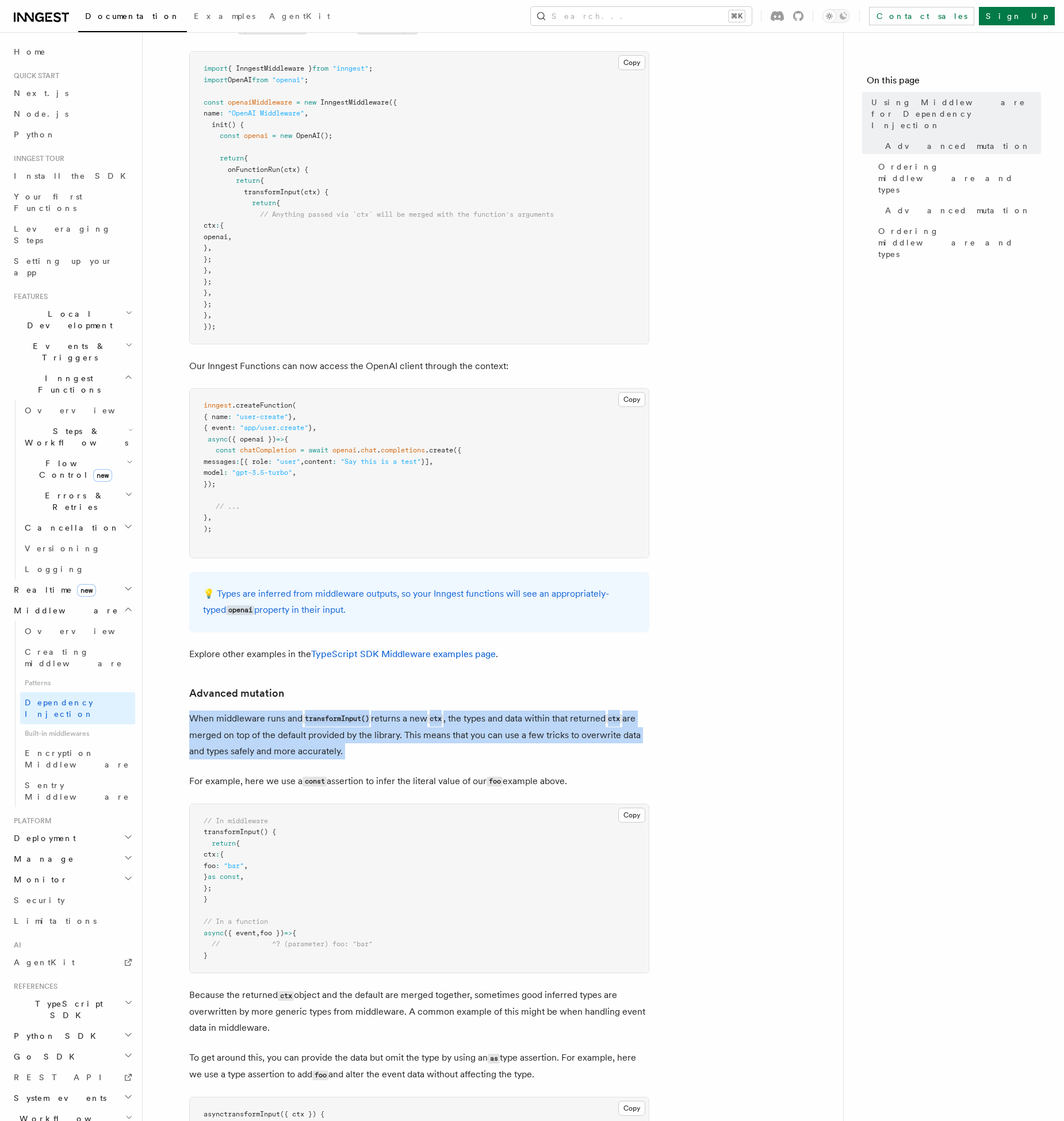
click at [288, 728] on p "When middleware runs and transformInput() returns a new ctx , the types and dat…" at bounding box center [419, 735] width 460 height 49
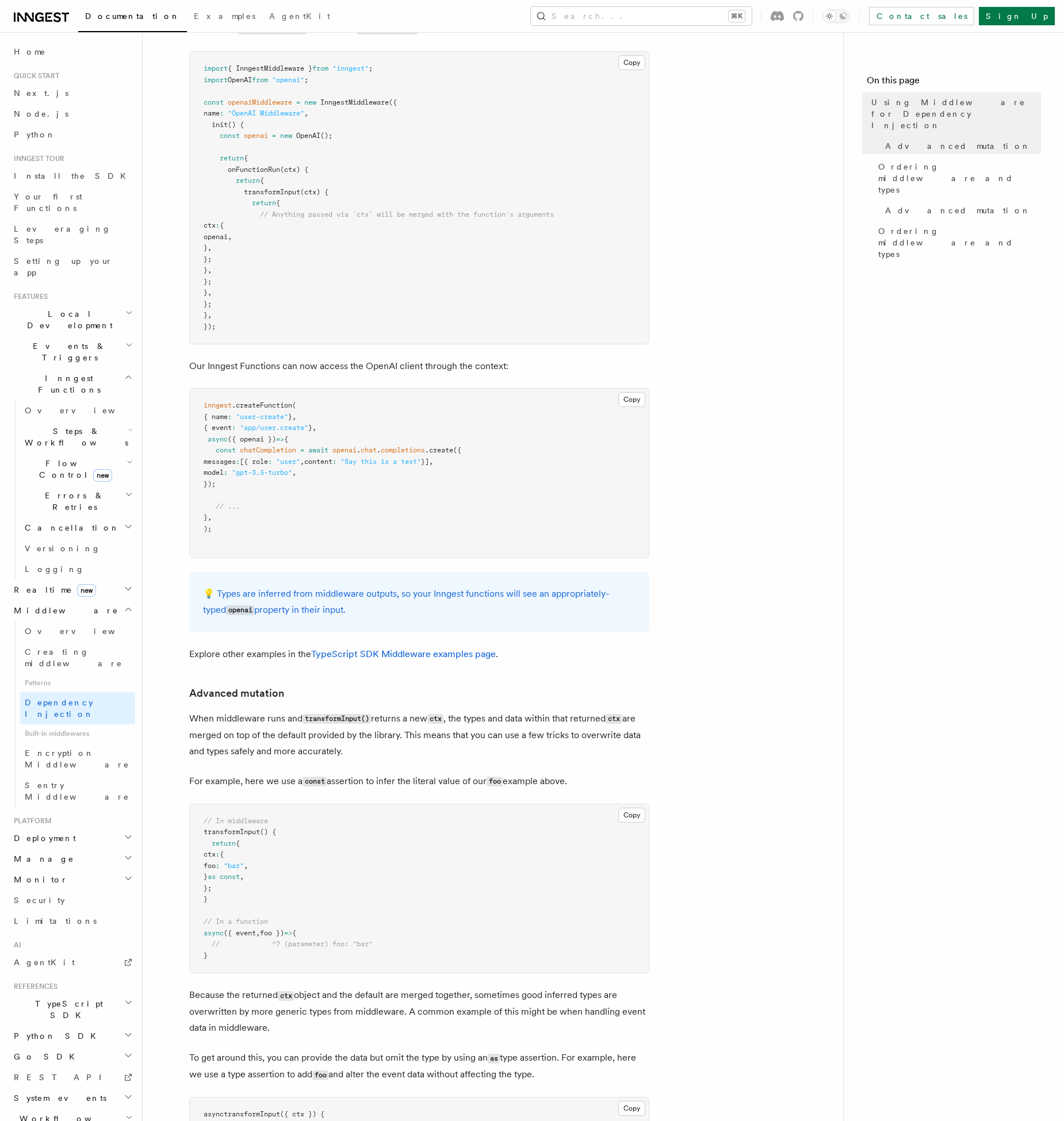
click at [288, 728] on p "When middleware runs and transformInput() returns a new ctx , the types and dat…" at bounding box center [419, 735] width 460 height 49
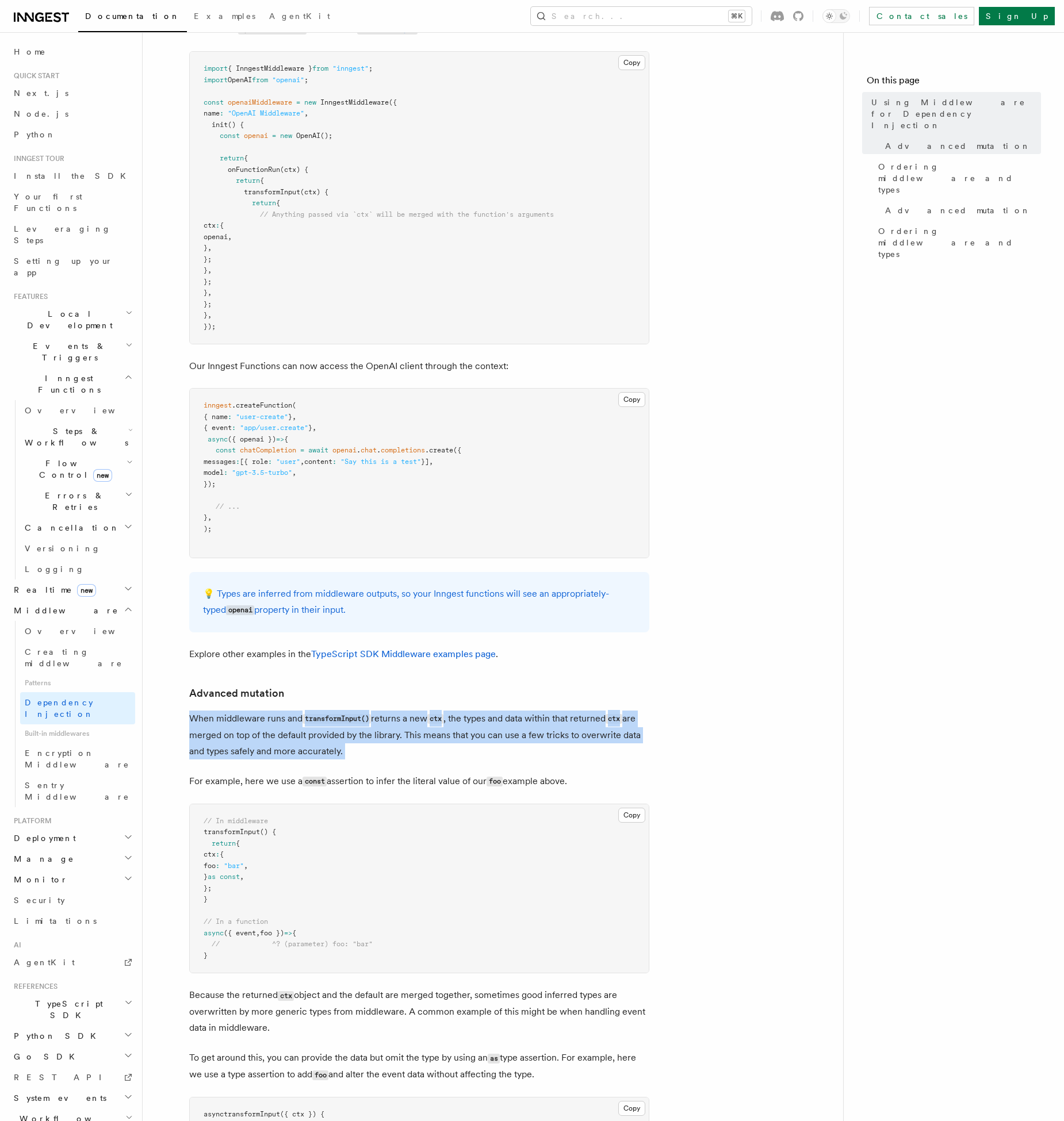
click at [256, 736] on p "When middleware runs and transformInput() returns a new ctx , the types and dat…" at bounding box center [419, 735] width 460 height 49
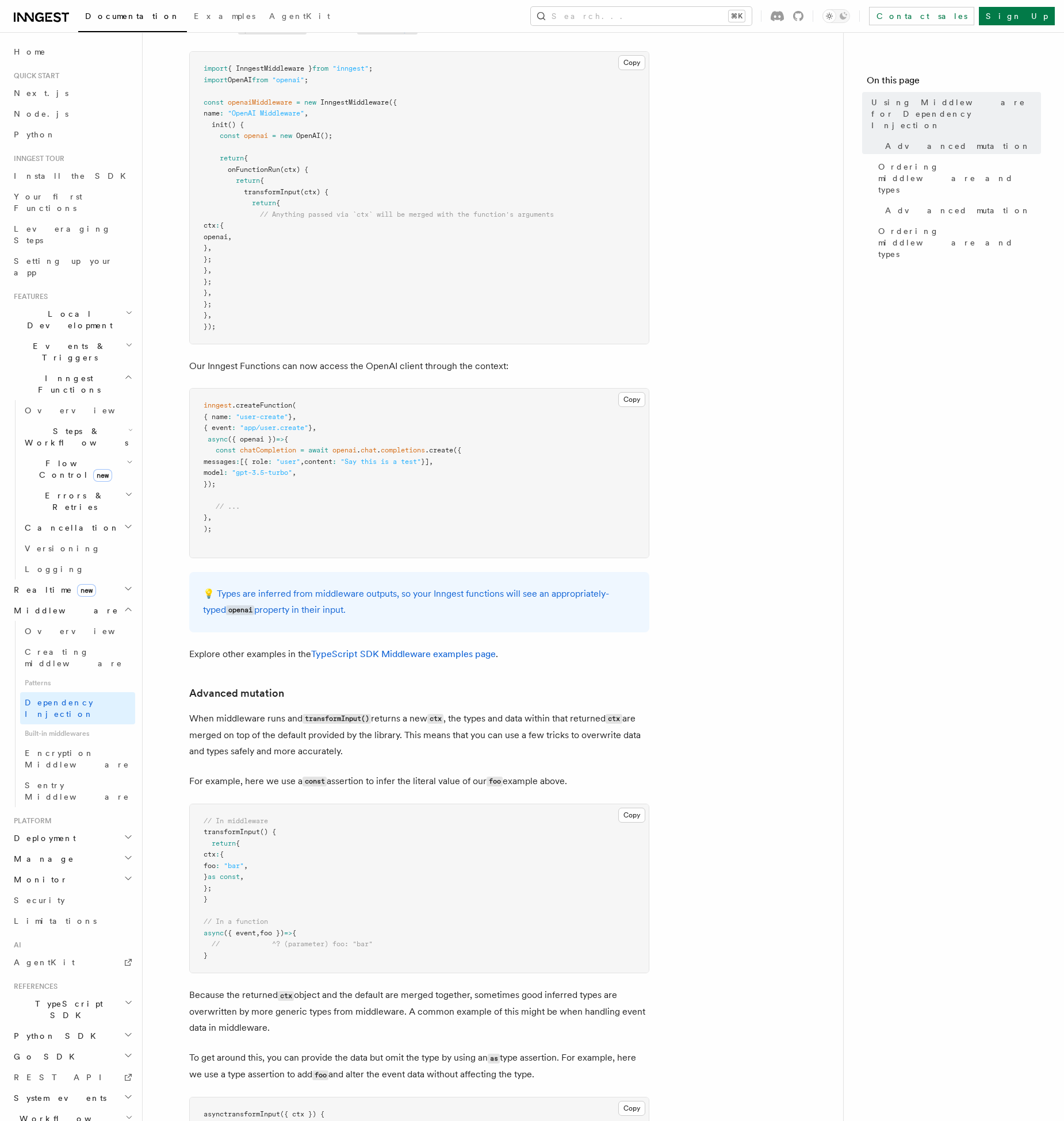
click at [256, 736] on p "When middleware runs and transformInput() returns a new ctx , the types and dat…" at bounding box center [419, 735] width 460 height 49
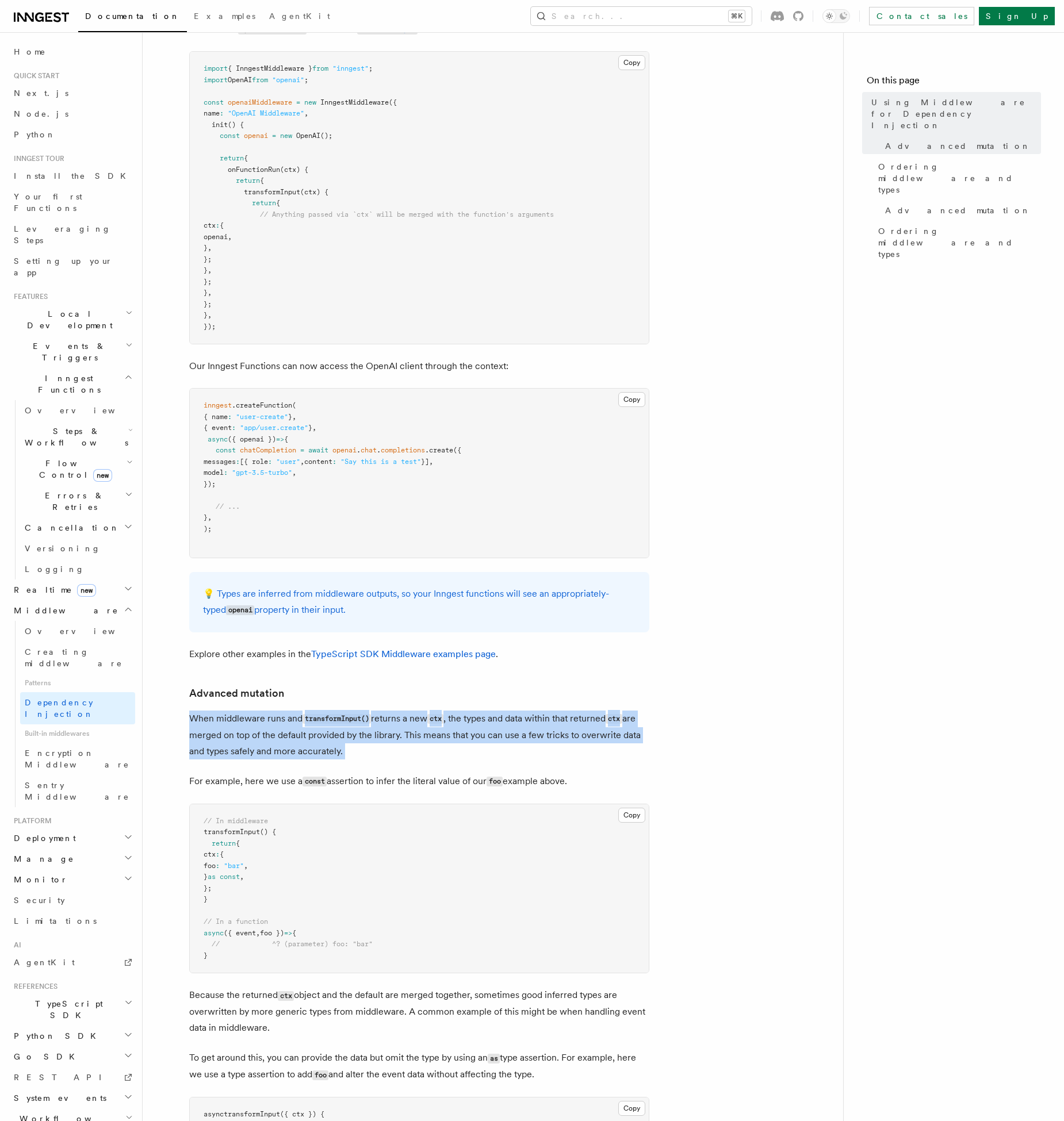
click at [273, 731] on p "When middleware runs and transformInput() returns a new ctx , the types and dat…" at bounding box center [419, 735] width 460 height 49
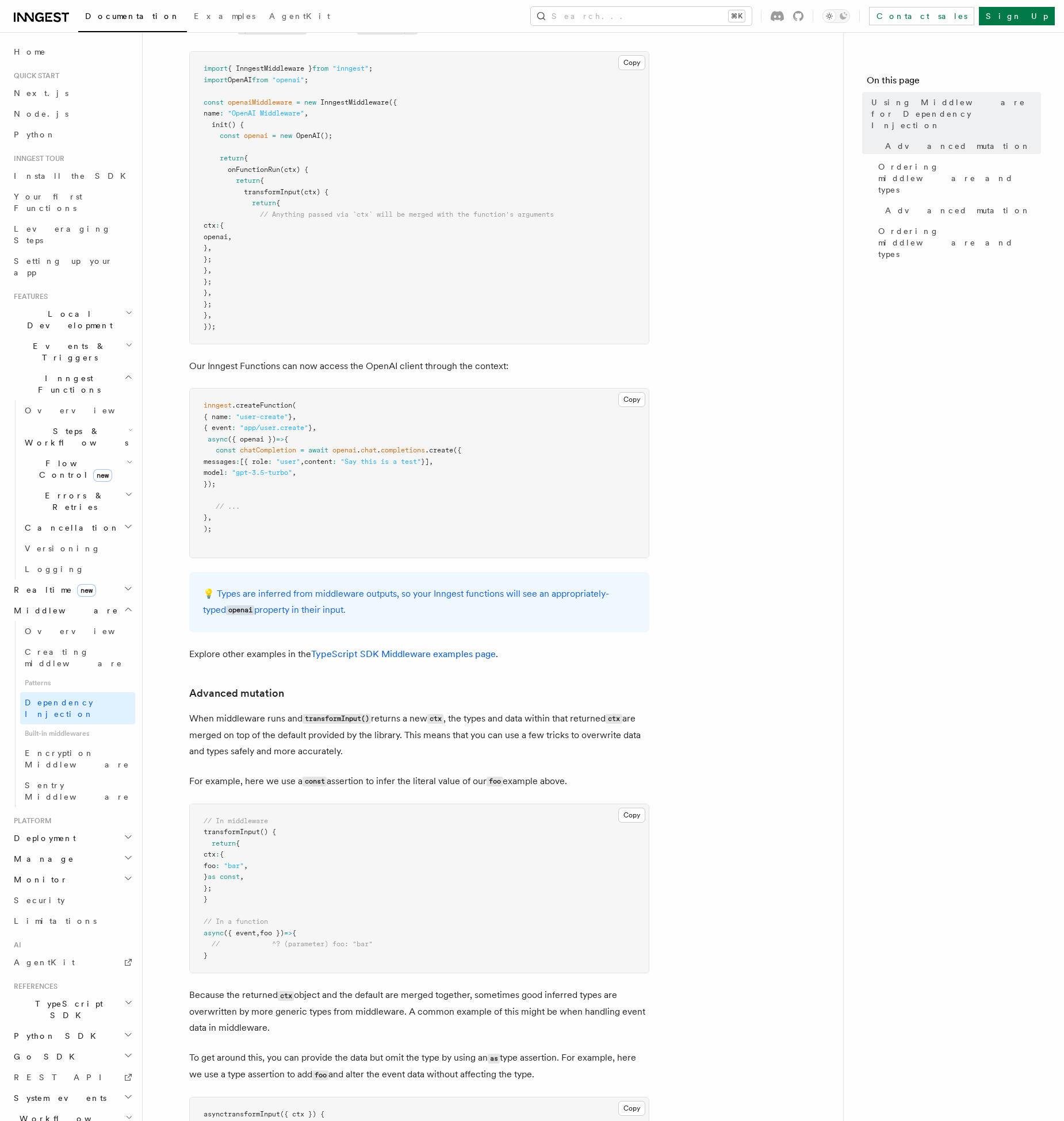
click at [273, 731] on p "When middleware runs and transformInput() returns a new ctx , the types and dat…" at bounding box center [419, 735] width 460 height 49
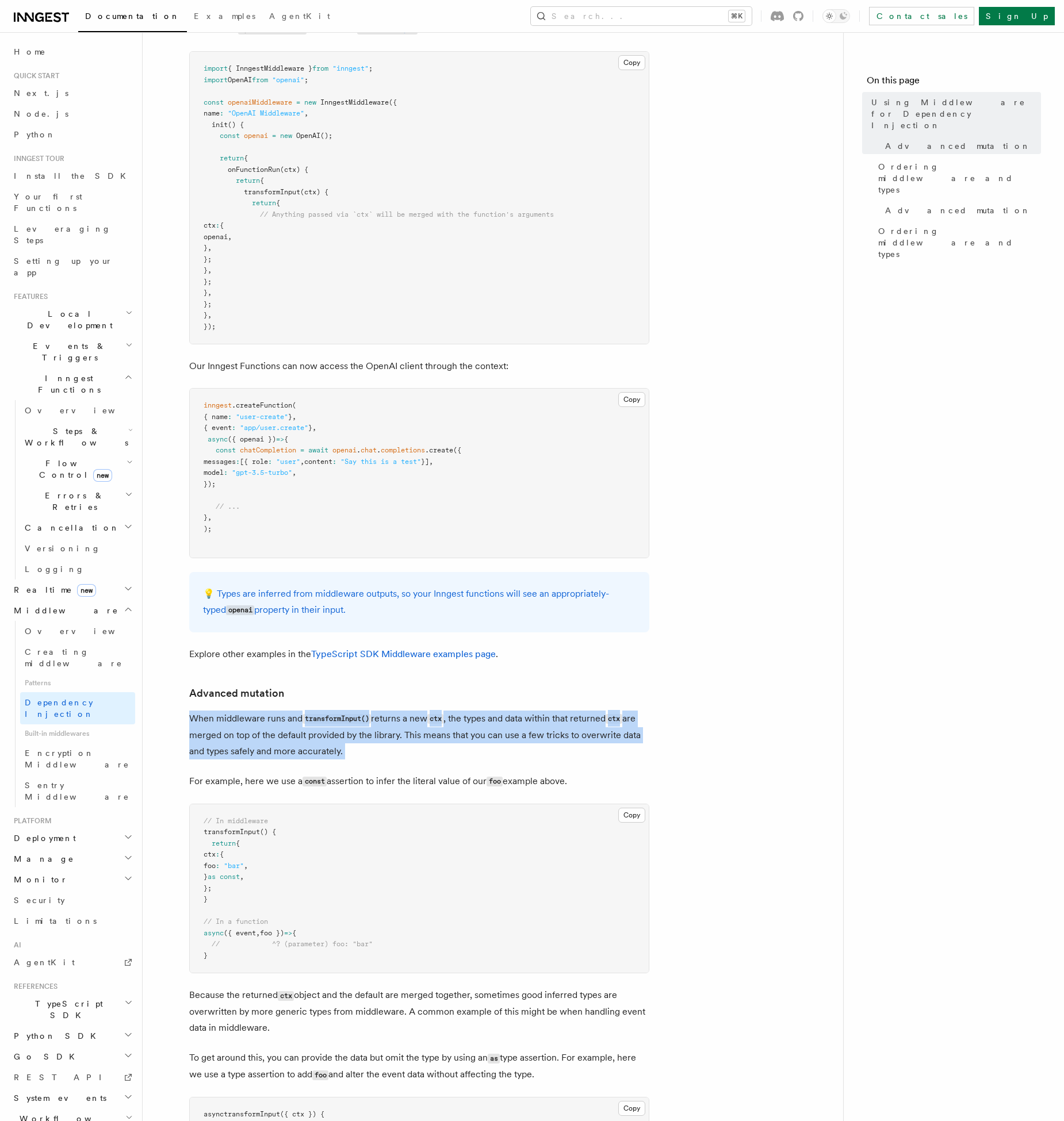
click at [231, 741] on p "When middleware runs and transformInput() returns a new ctx , the types and dat…" at bounding box center [419, 735] width 460 height 49
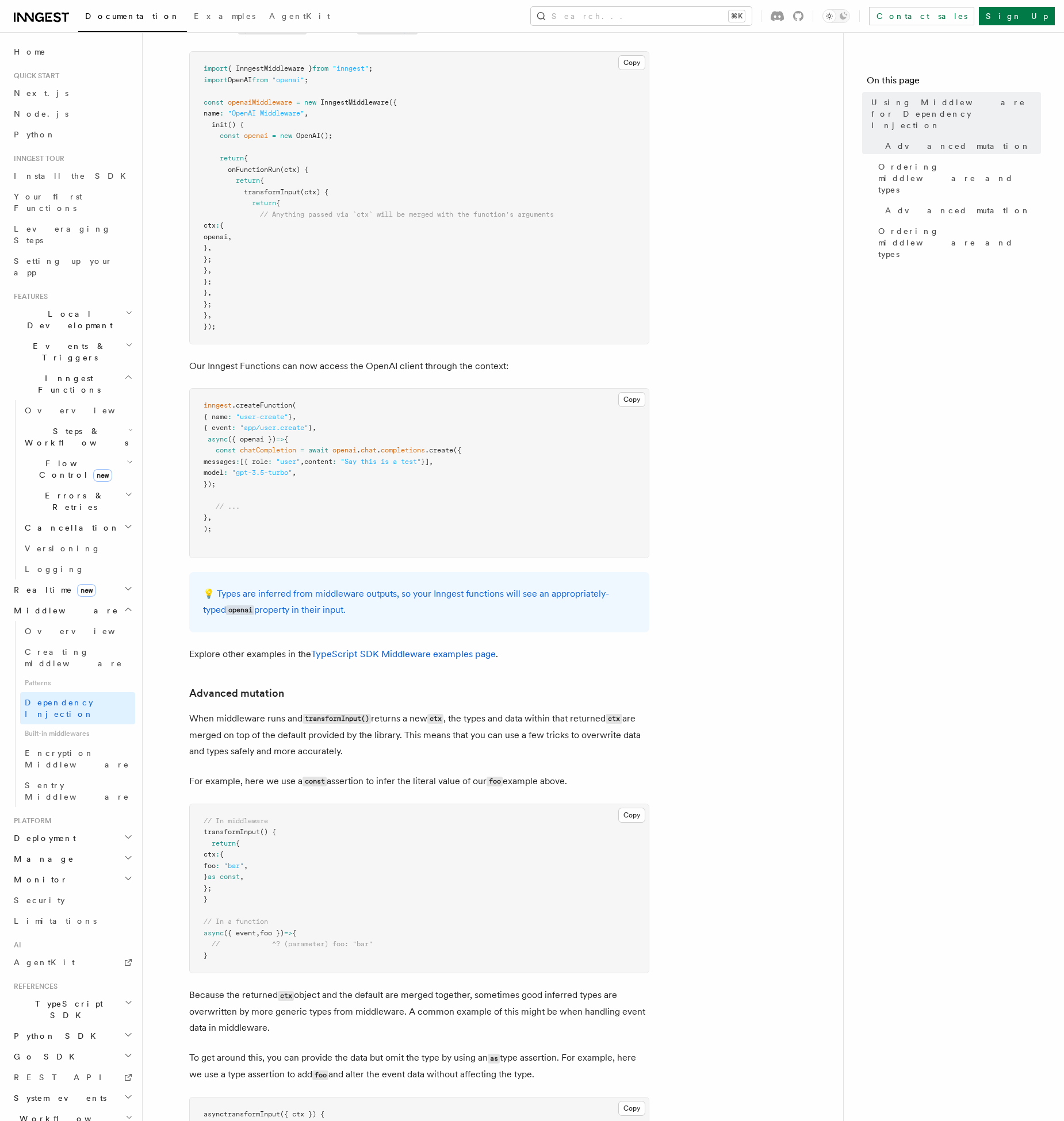
click at [231, 741] on p "When middleware runs and transformInput() returns a new ctx , the types and dat…" at bounding box center [419, 735] width 460 height 49
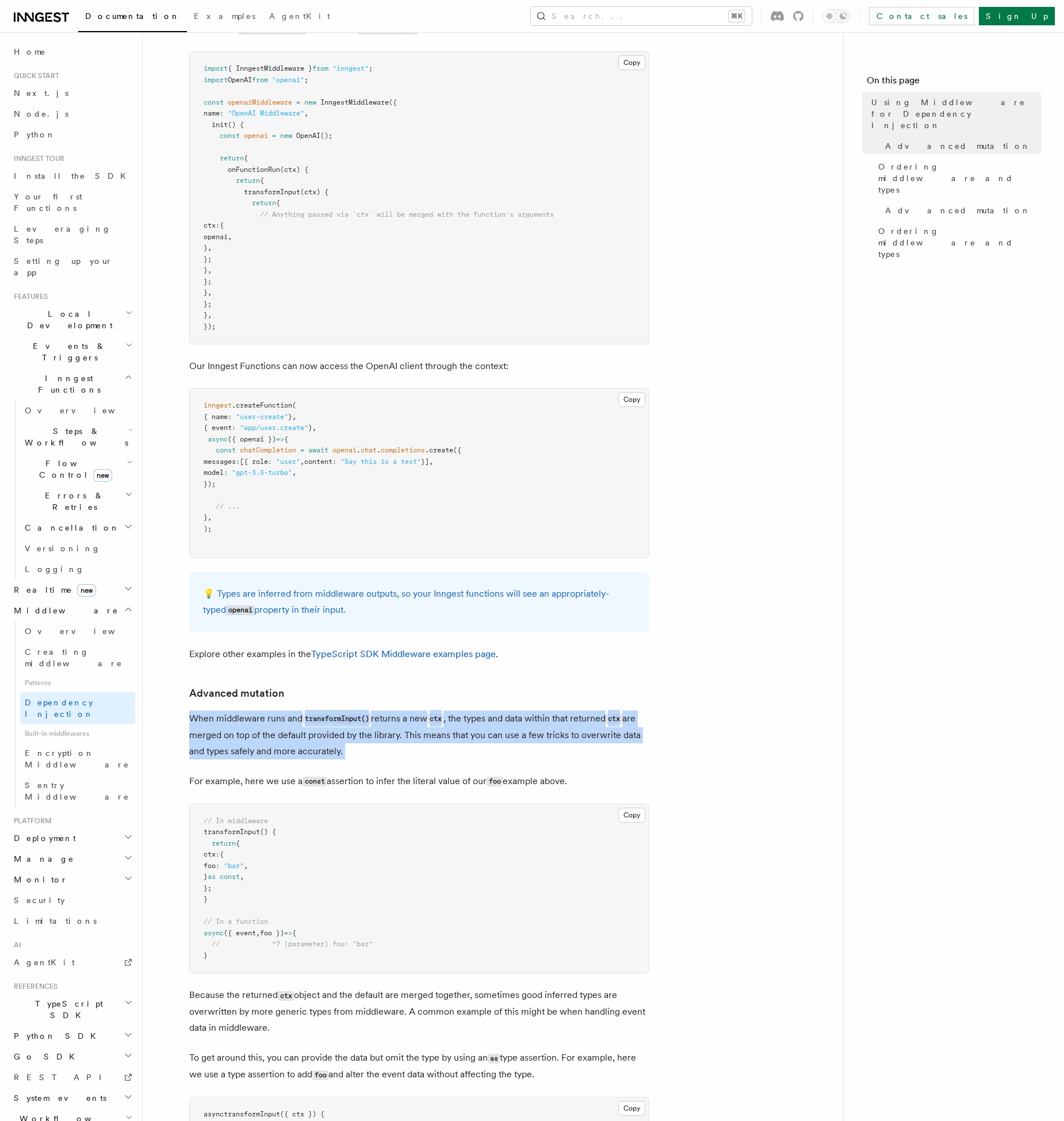
click at [271, 741] on p "When middleware runs and transformInput() returns a new ctx , the types and dat…" at bounding box center [419, 735] width 460 height 49
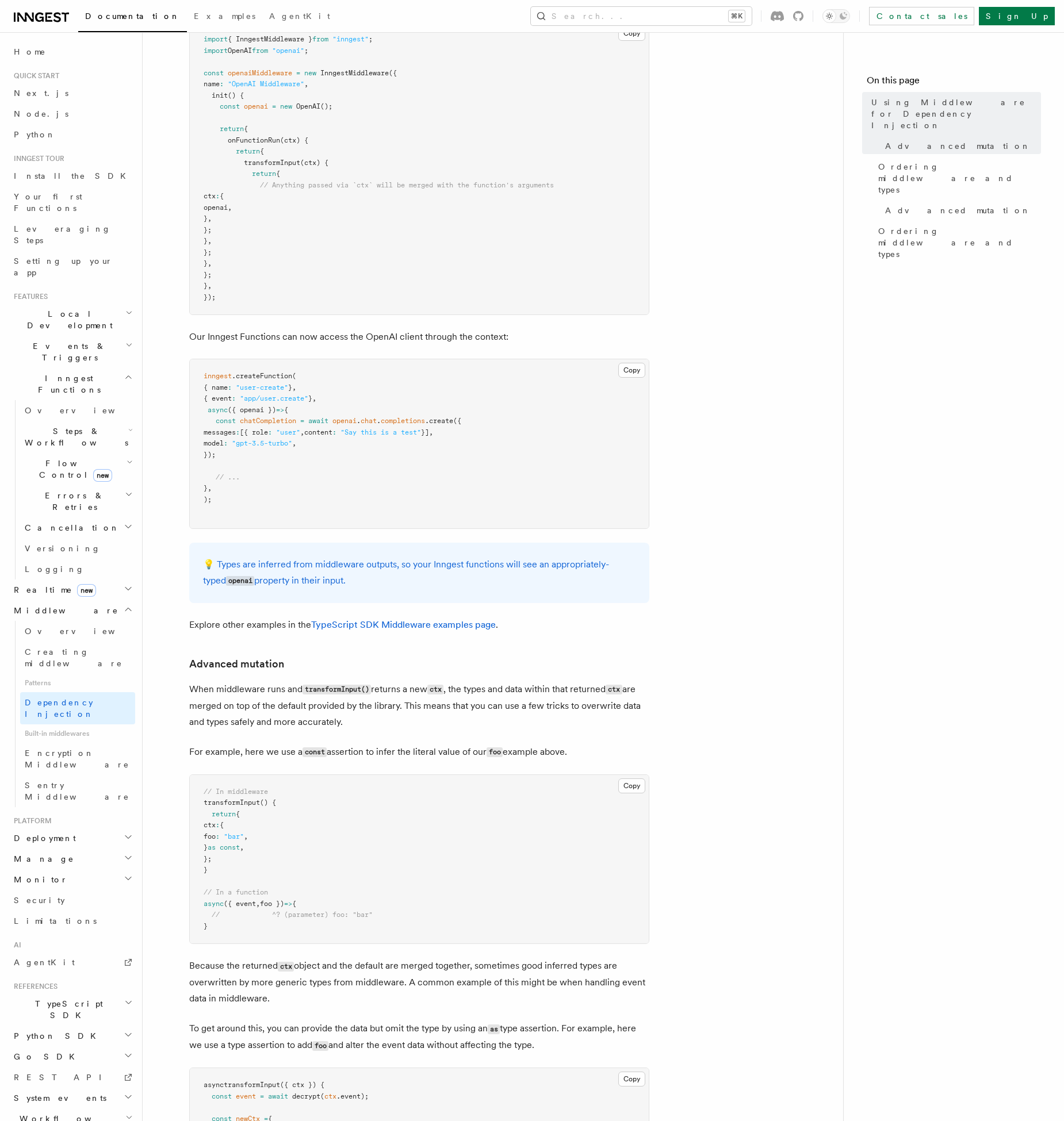
scroll to position [257, 0]
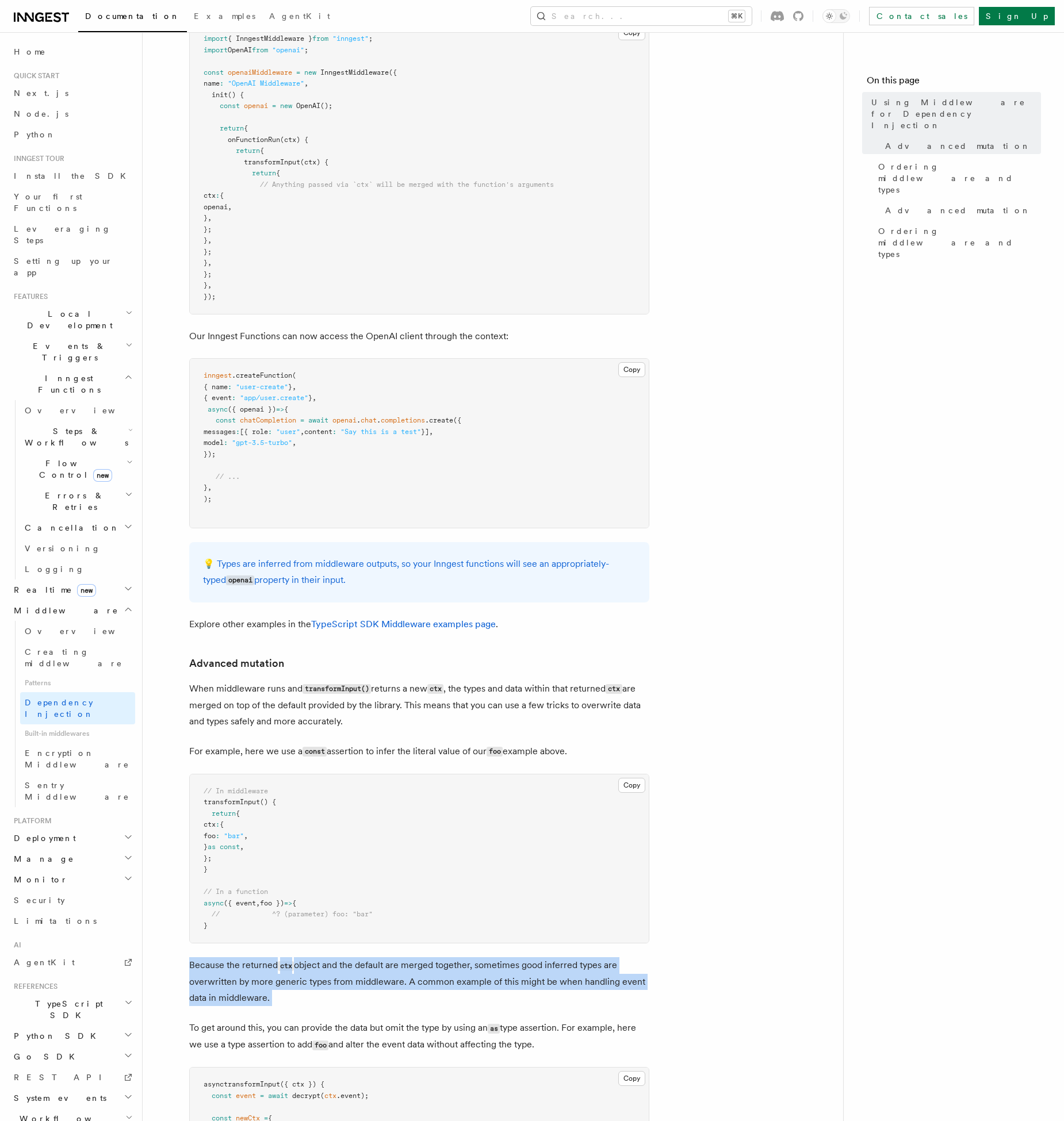
drag, startPoint x: 289, startPoint y: 997, endPoint x: 186, endPoint y: 950, distance: 113.2
click at [186, 950] on article "Features Middleware Using Middleware for Dependency Injection Inngest Functions…" at bounding box center [493, 708] width 663 height 1829
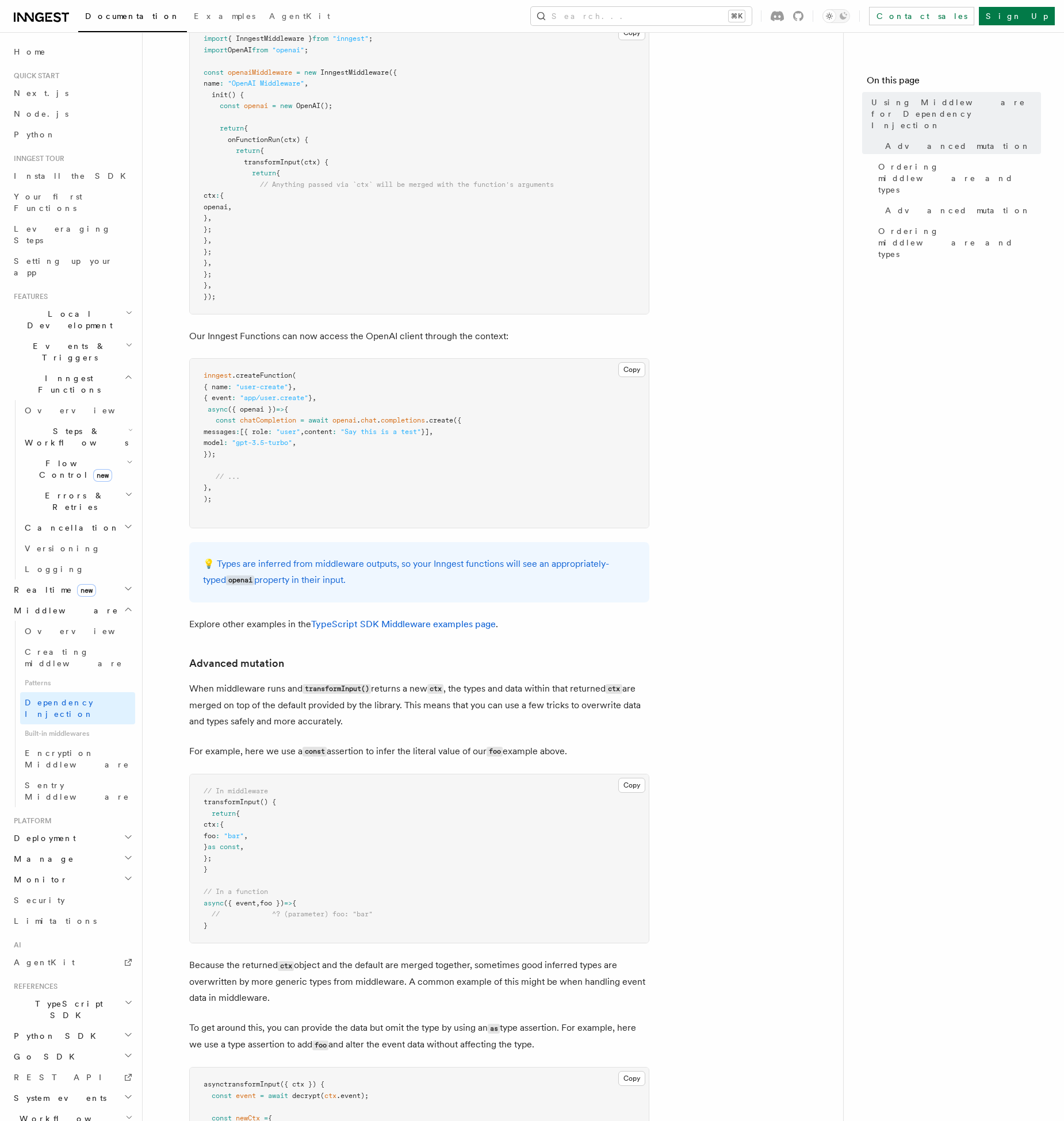
click at [186, 950] on article "Features Middleware Using Middleware for Dependency Injection Inngest Functions…" at bounding box center [493, 708] width 663 height 1829
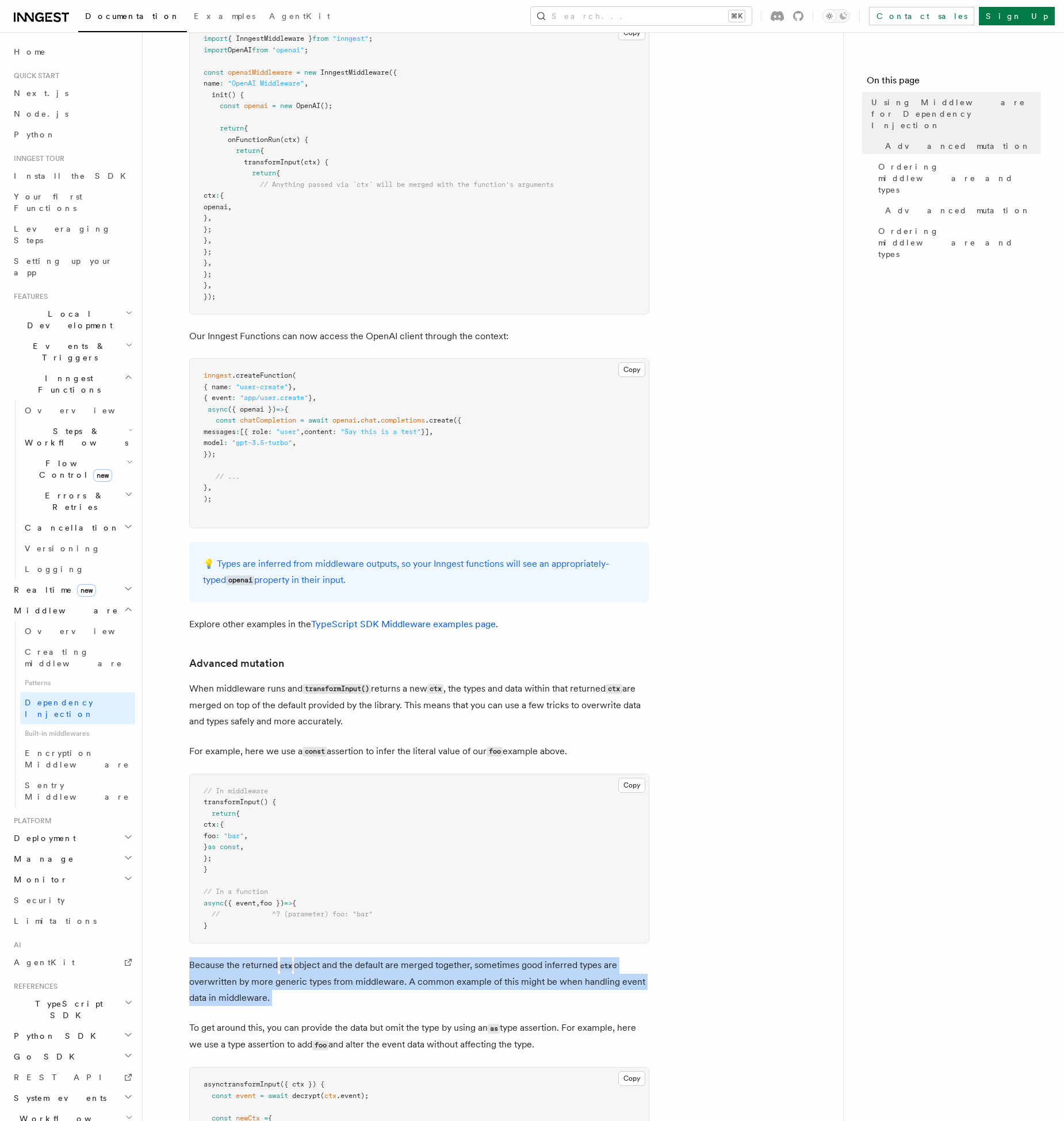
click at [217, 957] on p "Because the returned ctx object and the default are merged together, sometimes …" at bounding box center [419, 982] width 460 height 49
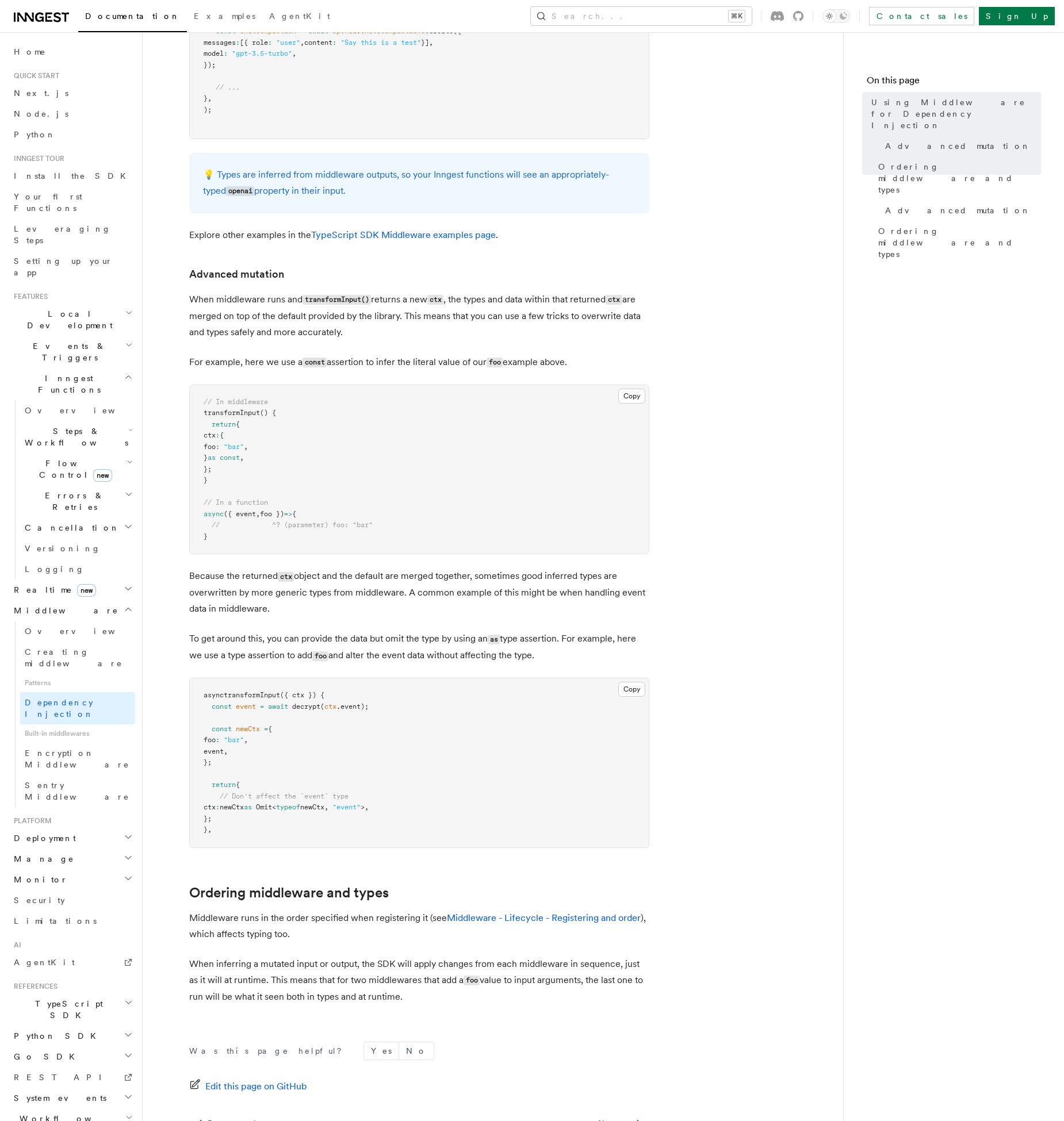
scroll to position [748, 0]
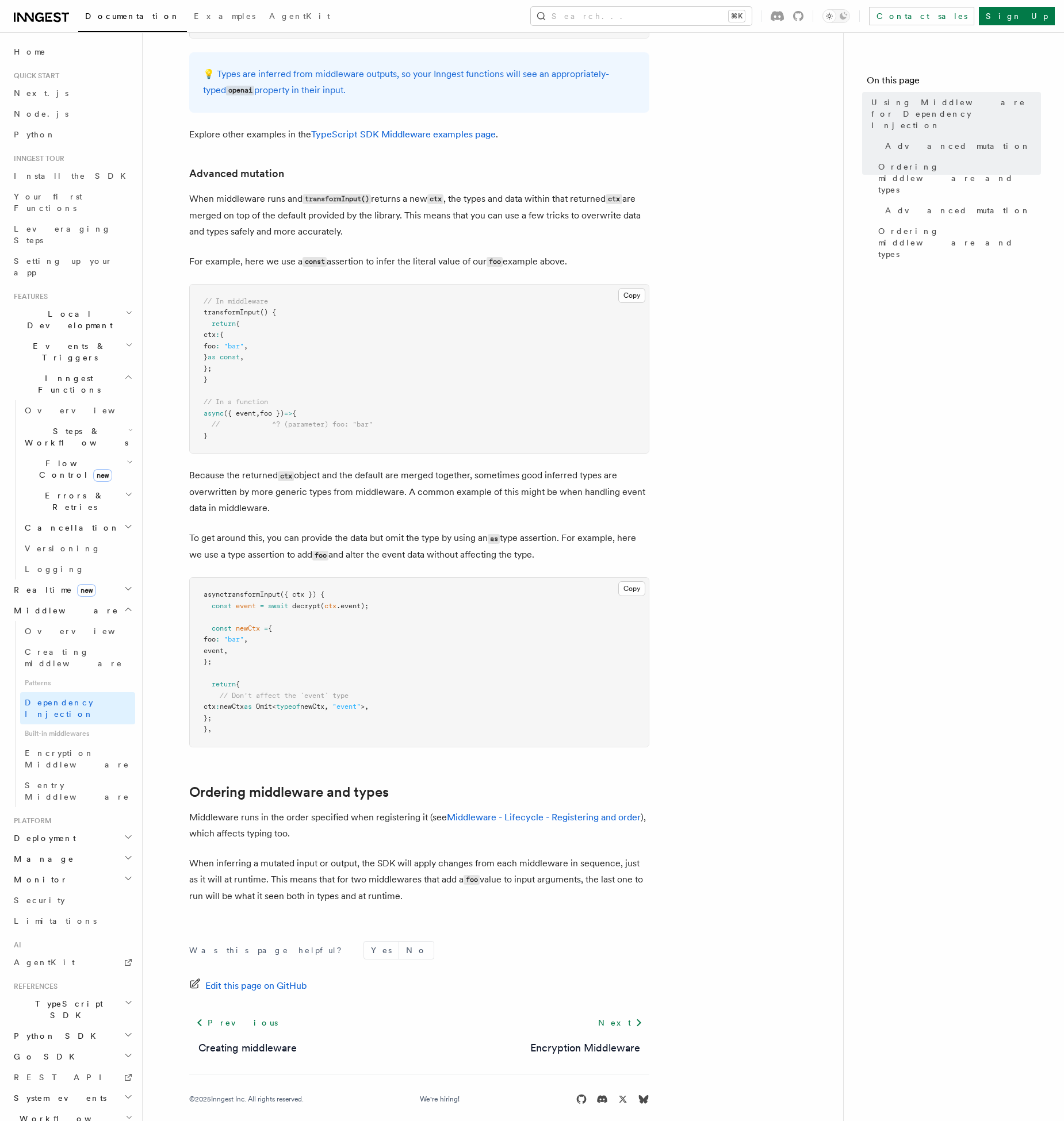
click at [186, 807] on article "Features Middleware Using Middleware for Dependency Injection Inngest Functions…" at bounding box center [493, 218] width 663 height 1829
click at [229, 818] on p "Middleware runs in the order specified when registering it (see Middleware - Li…" at bounding box center [419, 826] width 460 height 32
click at [176, 803] on article "Features Middleware Using Middleware for Dependency Injection Inngest Functions…" at bounding box center [493, 218] width 663 height 1829
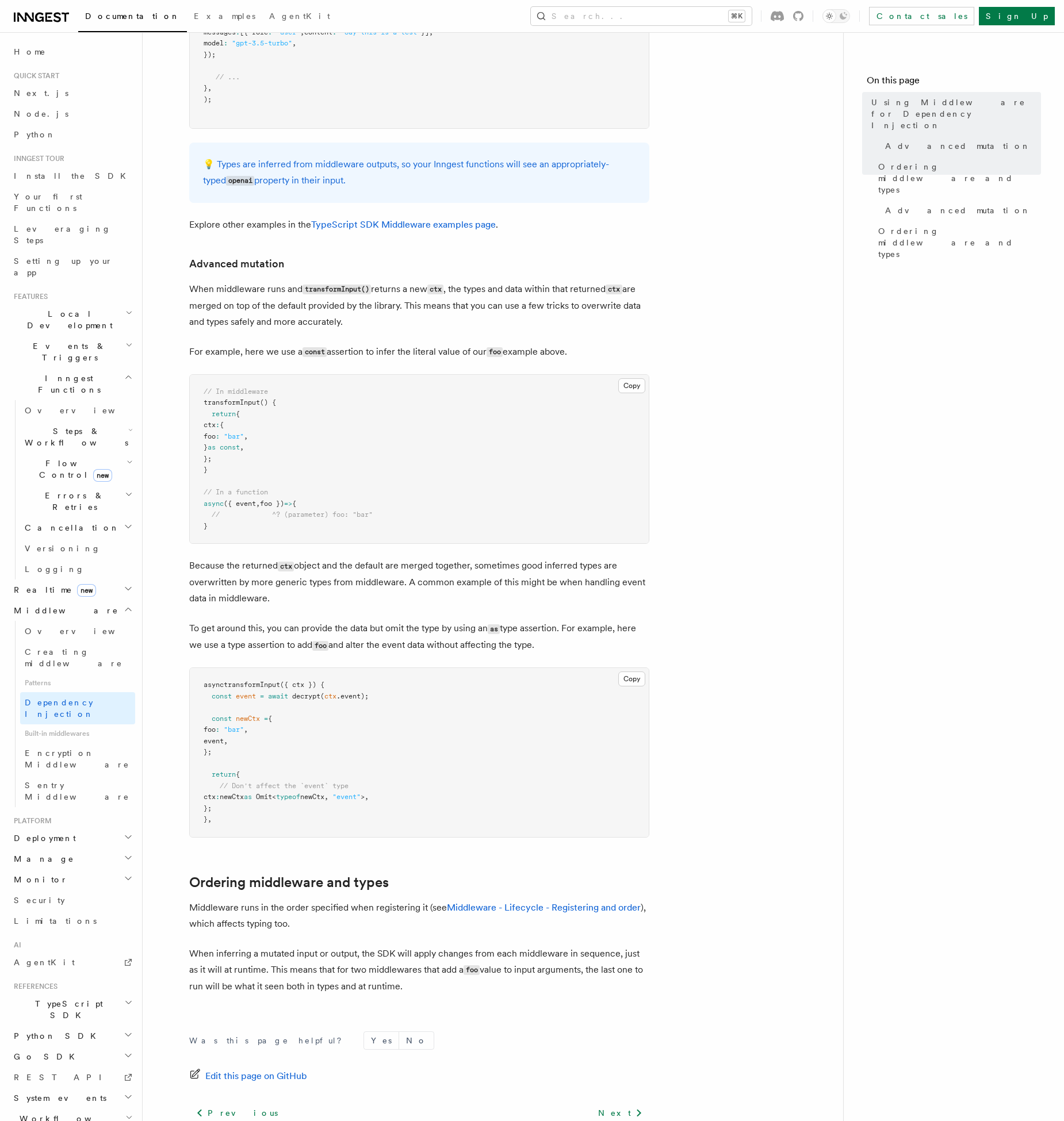
scroll to position [650, 0]
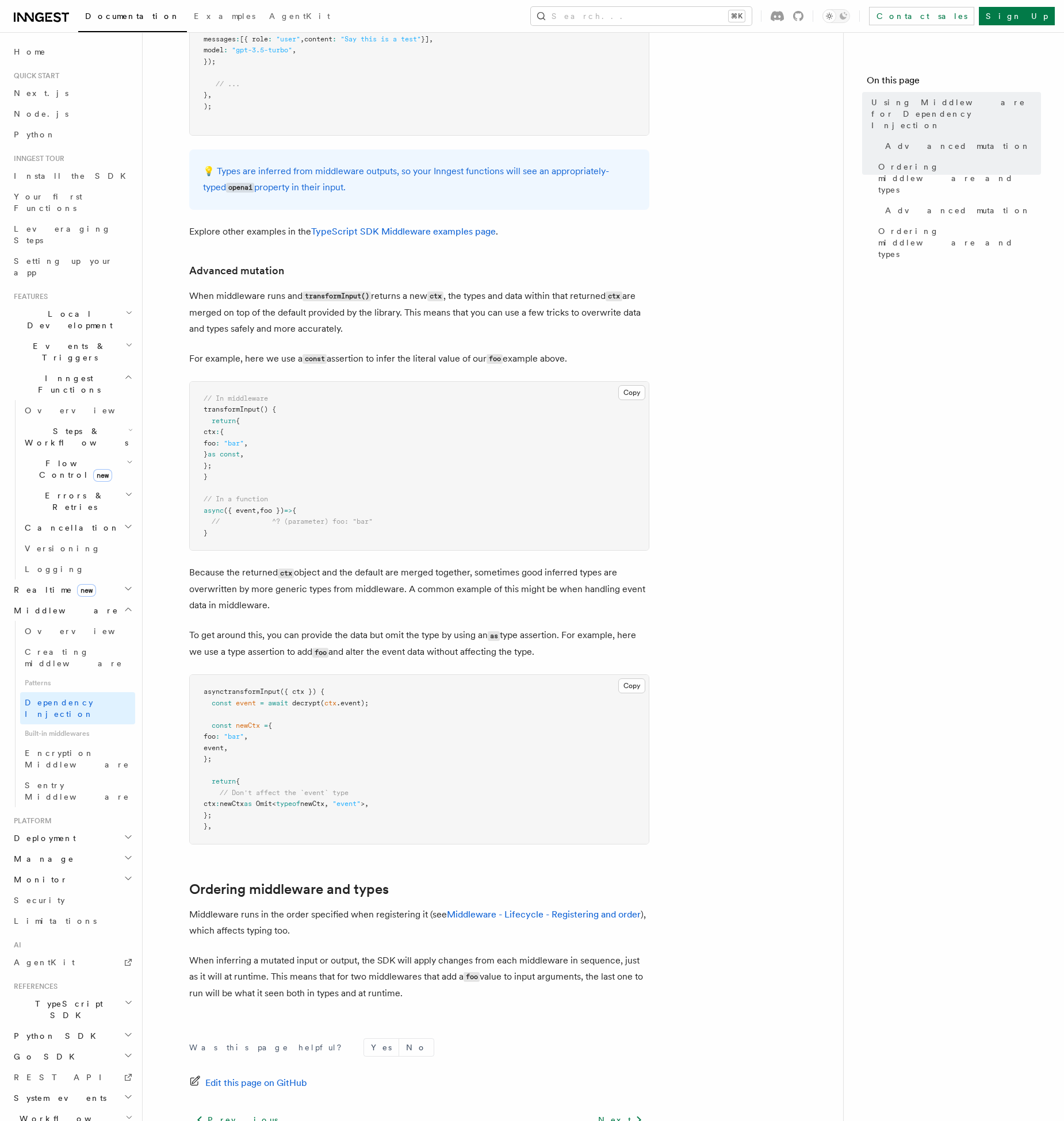
click at [509, 381] on pre "// In middleware transformInput () { return { ctx : { foo : "bar" , } as const …" at bounding box center [419, 466] width 459 height 169
click at [368, 410] on pre "// In middleware transformInput () { return { ctx : { foo : "bar" , } as const …" at bounding box center [419, 466] width 459 height 169
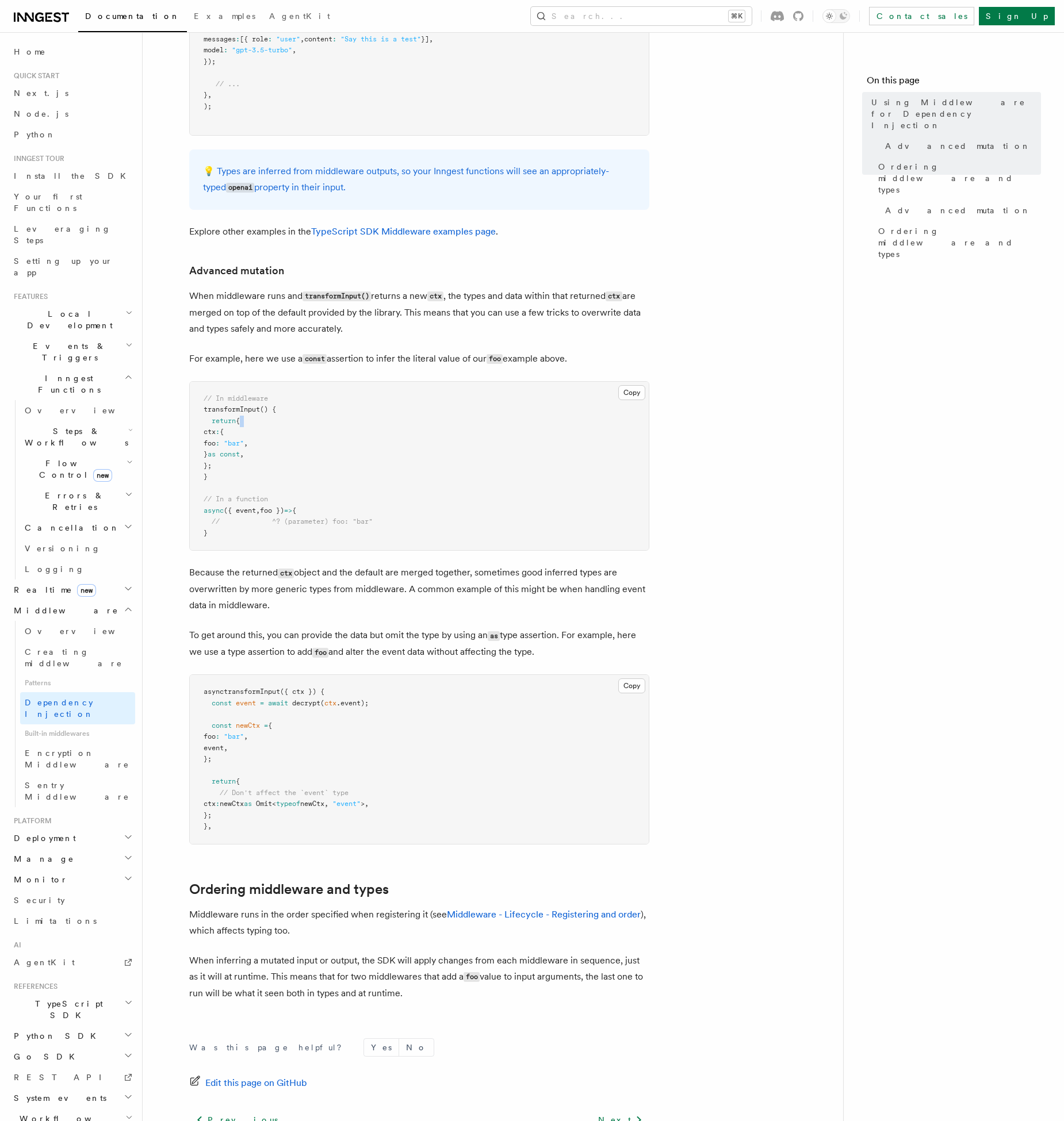
click at [368, 410] on pre "// In middleware transformInput () { return { ctx : { foo : "bar" , } as const …" at bounding box center [419, 466] width 459 height 169
click at [327, 434] on pre "// In middleware transformInput () { return { ctx : { foo : "bar" , } as const …" at bounding box center [419, 466] width 459 height 169
click at [288, 480] on pre "// In middleware transformInput () { return { ctx : { foo : "bar" , } as const …" at bounding box center [419, 466] width 459 height 169
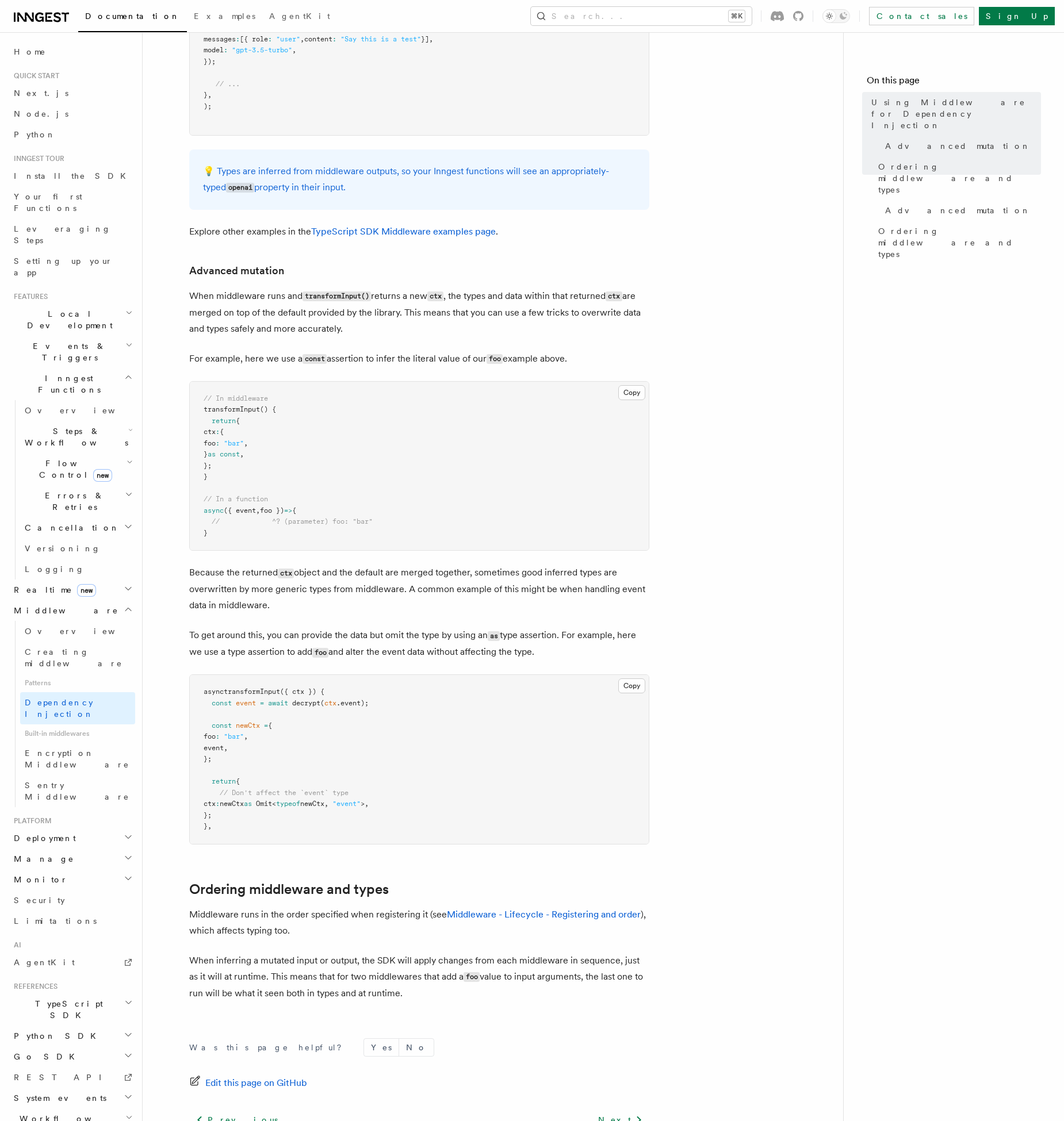
click at [288, 480] on pre "// In middleware transformInput () { return { ctx : { foo : "bar" , } as const …" at bounding box center [419, 466] width 459 height 169
click at [276, 488] on pre "// In middleware transformInput () { return { ctx : { foo : "bar" , } as const …" at bounding box center [419, 466] width 459 height 169
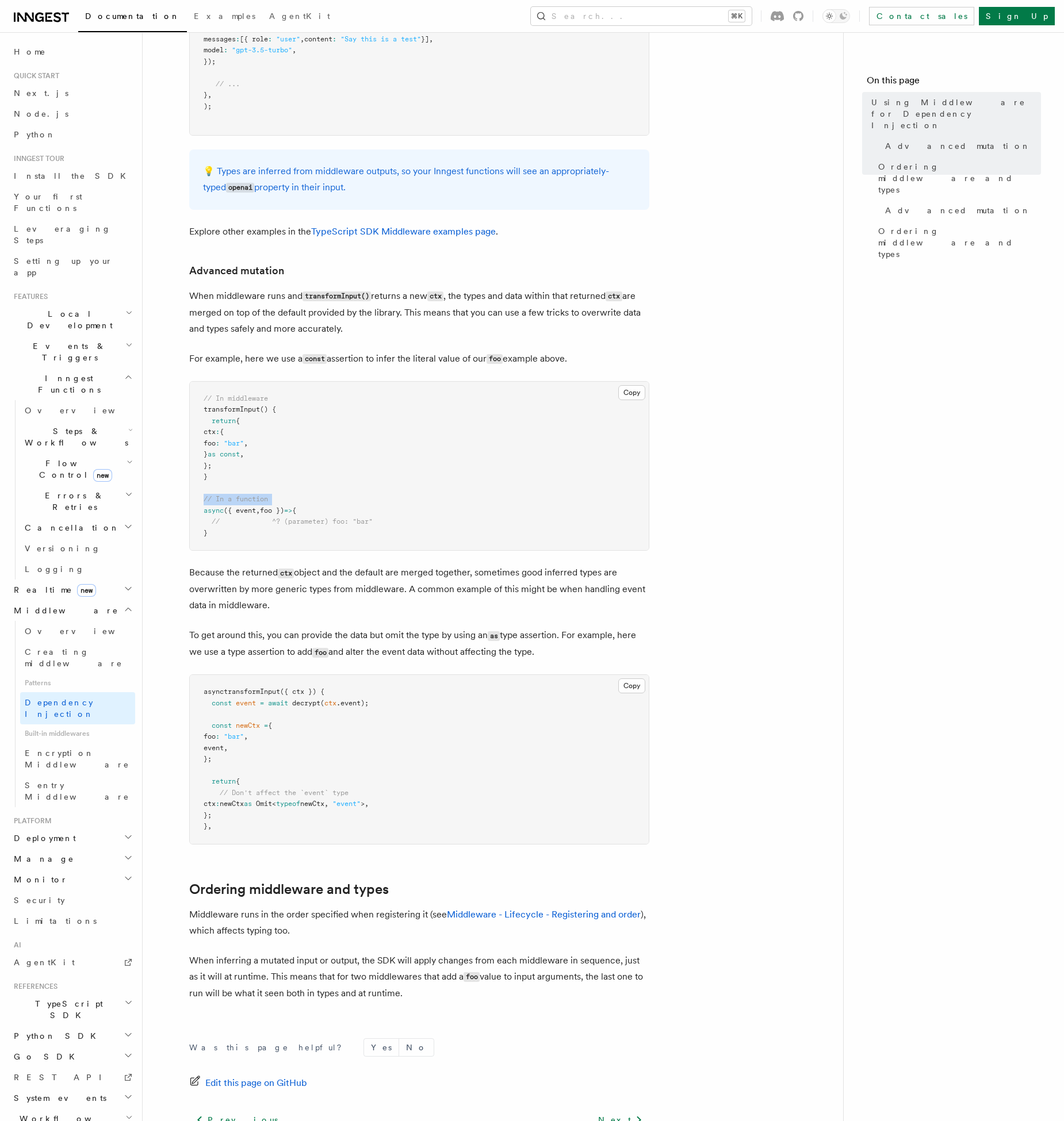
click at [385, 507] on pre "// In middleware transformInput () { return { ctx : { foo : "bar" , } as const …" at bounding box center [419, 466] width 459 height 169
click at [273, 488] on pre "// In middleware transformInput () { return { ctx : { foo : "bar" , } as const …" at bounding box center [419, 466] width 459 height 169
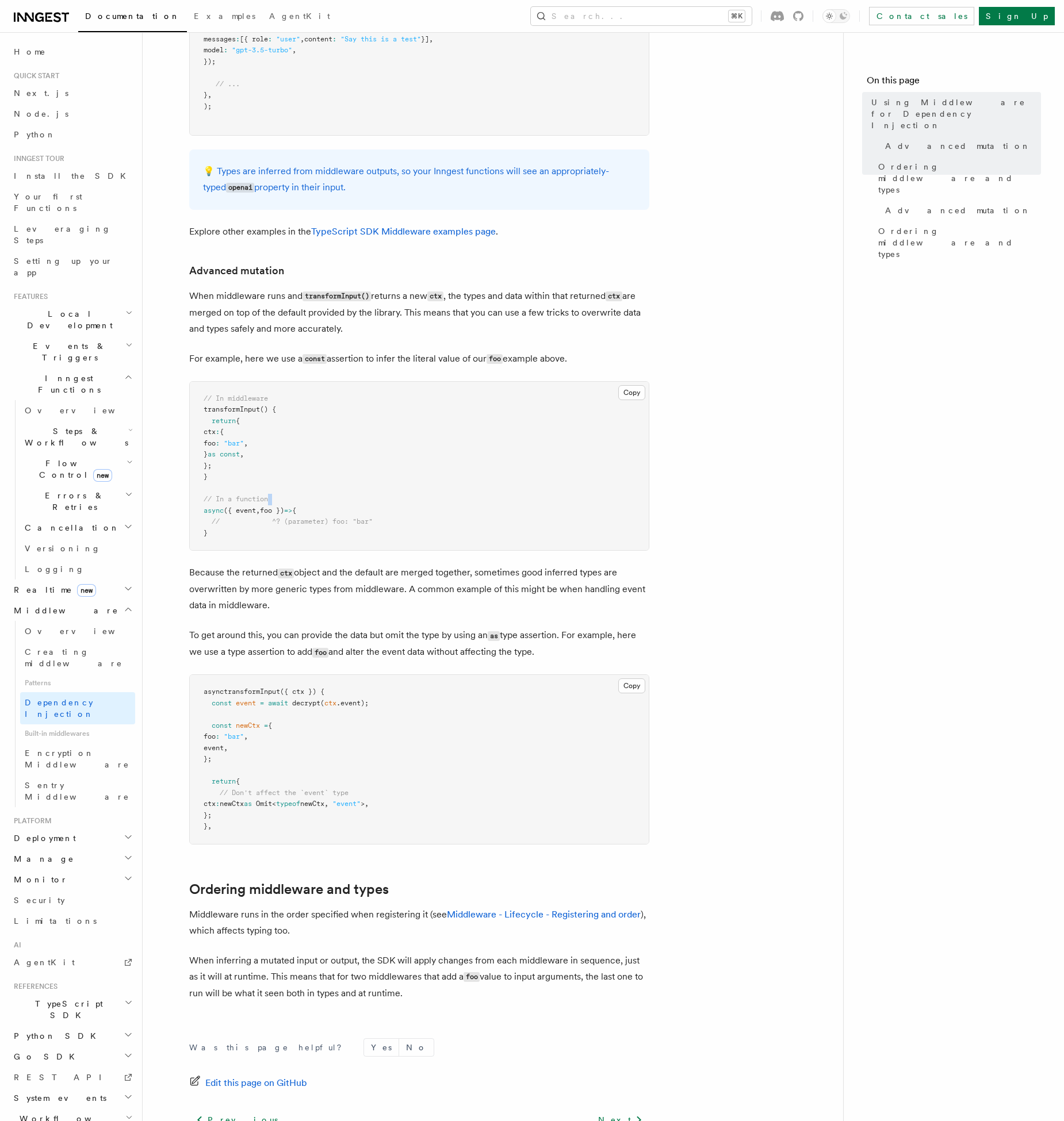
click at [273, 488] on pre "// In middleware transformInput () { return { ctx : { foo : "bar" , } as const …" at bounding box center [419, 466] width 459 height 169
click at [288, 442] on pre "// In middleware transformInput () { return { ctx : { foo : "bar" , } as const …" at bounding box center [419, 466] width 459 height 169
click at [289, 418] on pre "// In middleware transformInput () { return { ctx : { foo : "bar" , } as const …" at bounding box center [419, 466] width 459 height 169
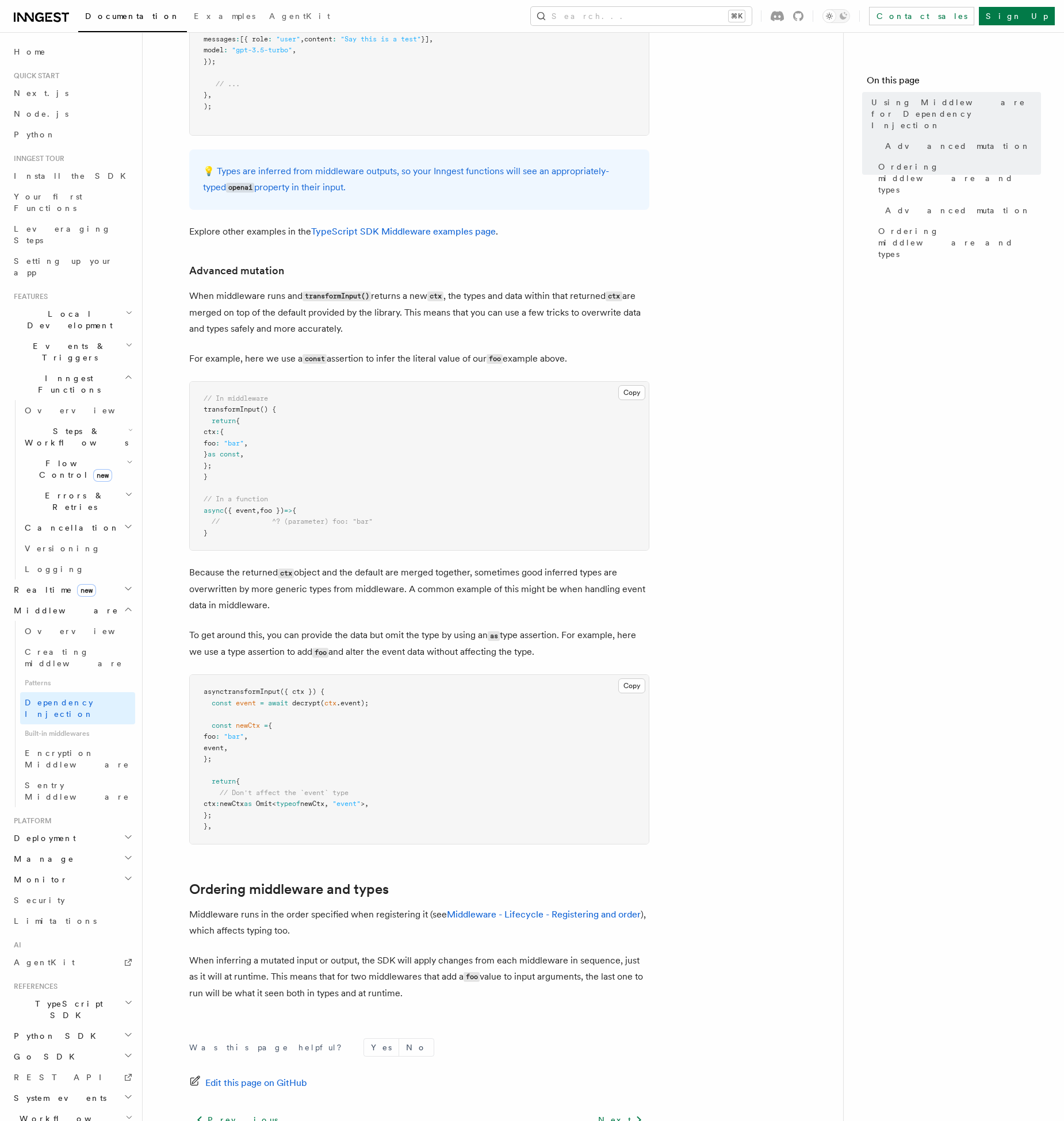
click at [289, 418] on pre "// In middleware transformInput () { return { ctx : { foo : "bar" , } as const …" at bounding box center [419, 466] width 459 height 169
click at [319, 393] on pre "// In middleware transformInput () { return { ctx : { foo : "bar" , } as const …" at bounding box center [419, 466] width 459 height 169
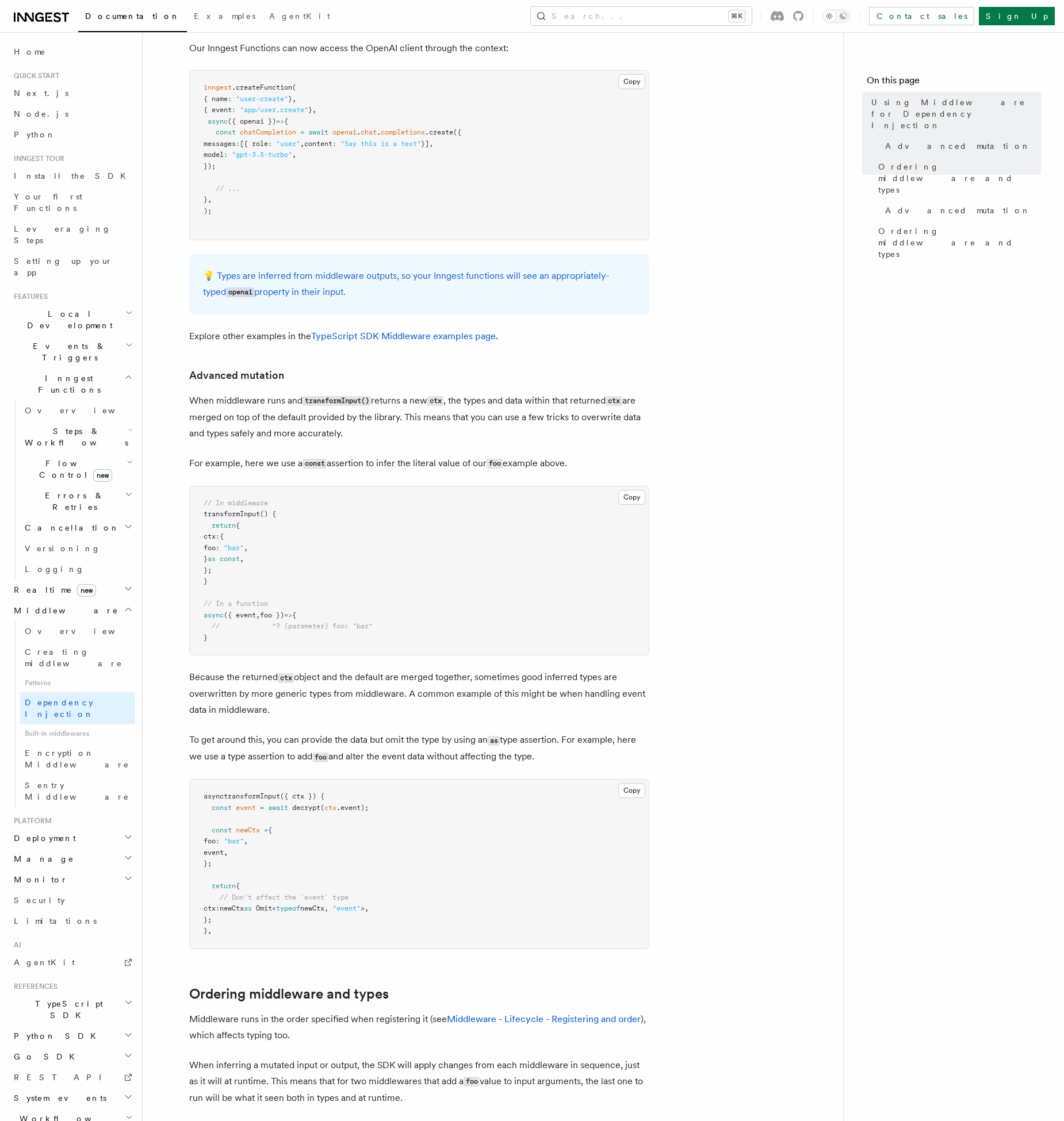
scroll to position [546, 0]
click at [346, 420] on p "When middleware runs and transformInput() returns a new ctx , the types and dat…" at bounding box center [419, 416] width 460 height 49
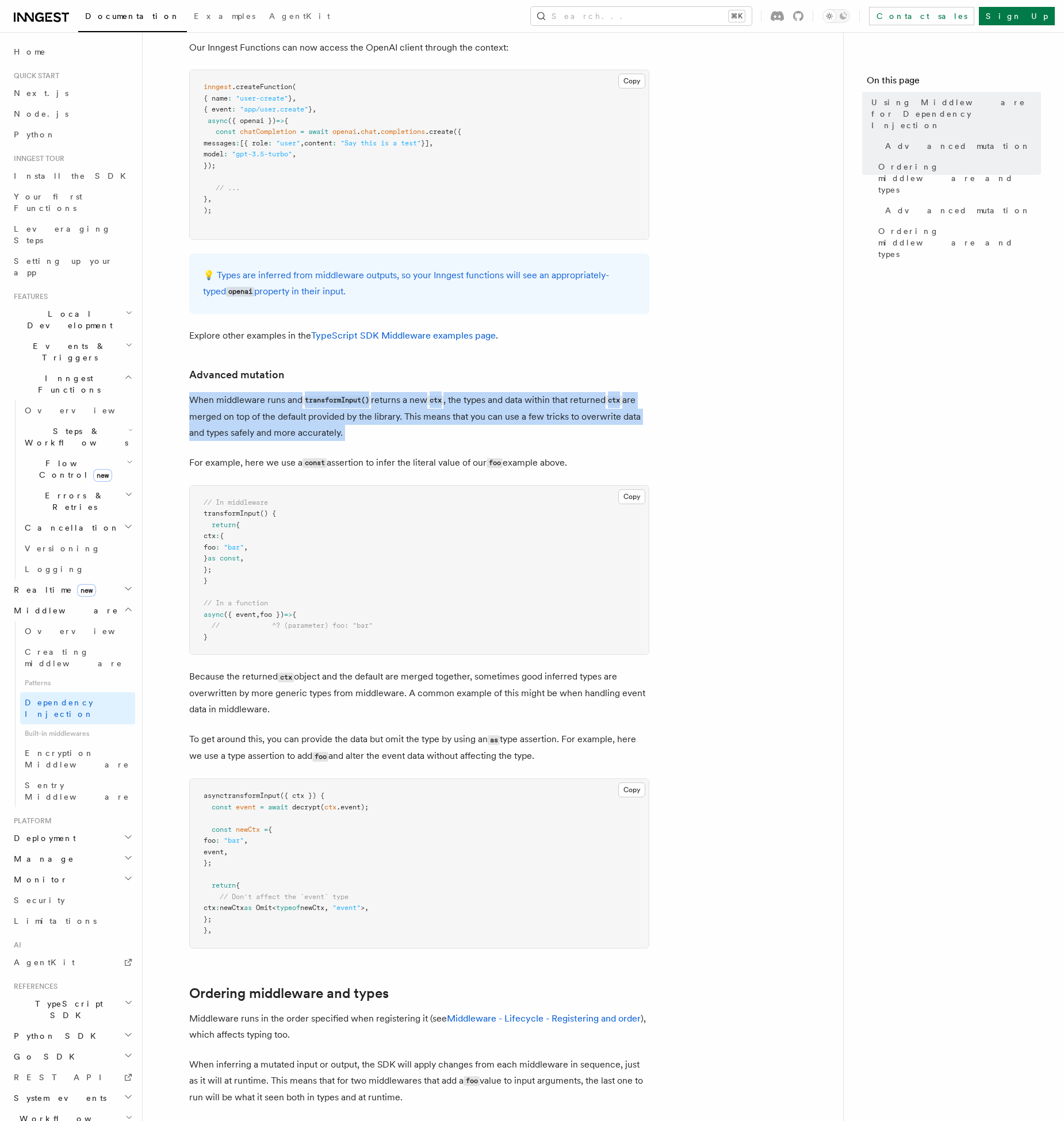
click at [256, 413] on p "When middleware runs and transformInput() returns a new ctx , the types and dat…" at bounding box center [419, 416] width 460 height 49
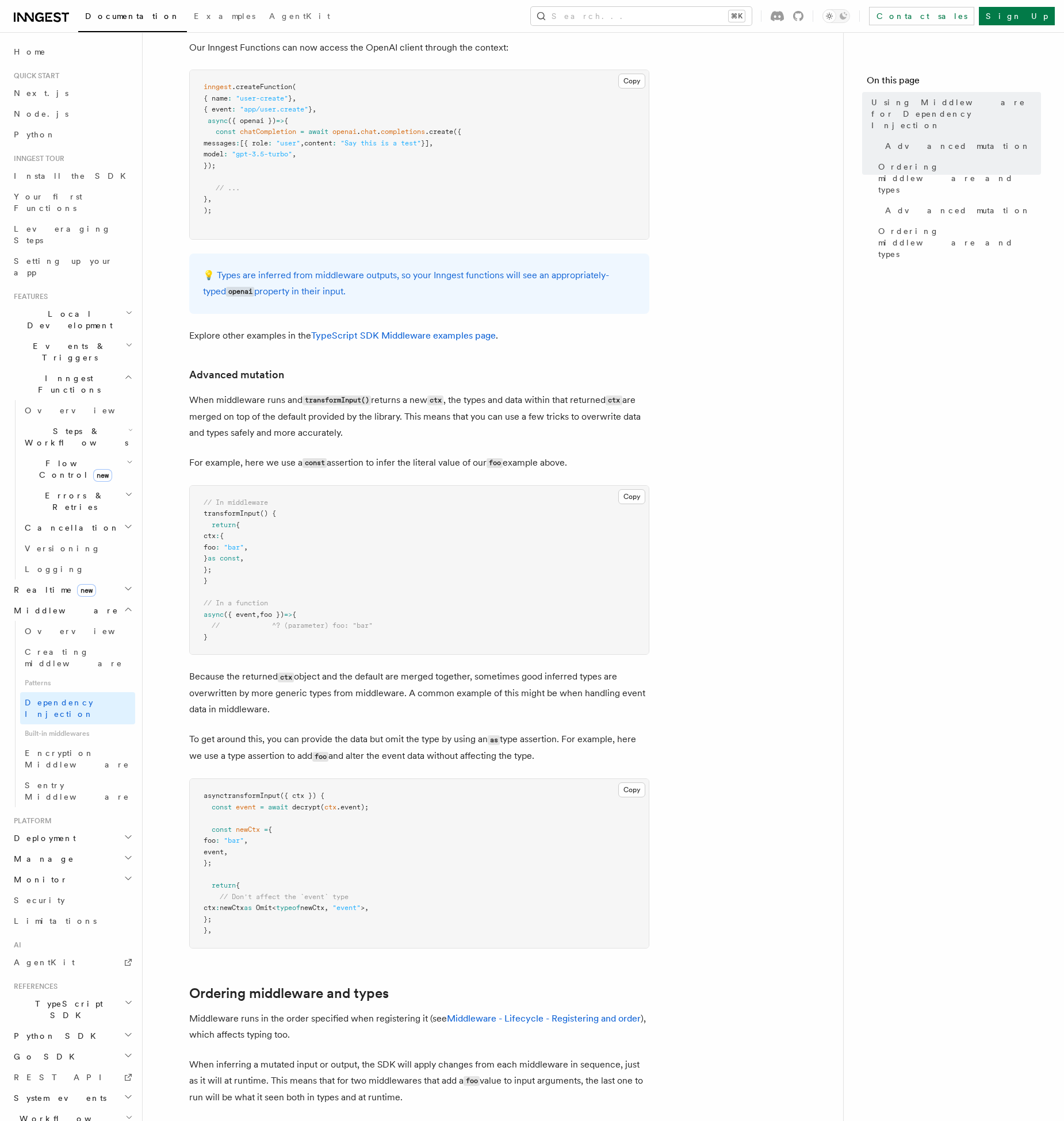
click at [256, 413] on p "When middleware runs and transformInput() returns a new ctx , the types and dat…" at bounding box center [419, 416] width 460 height 49
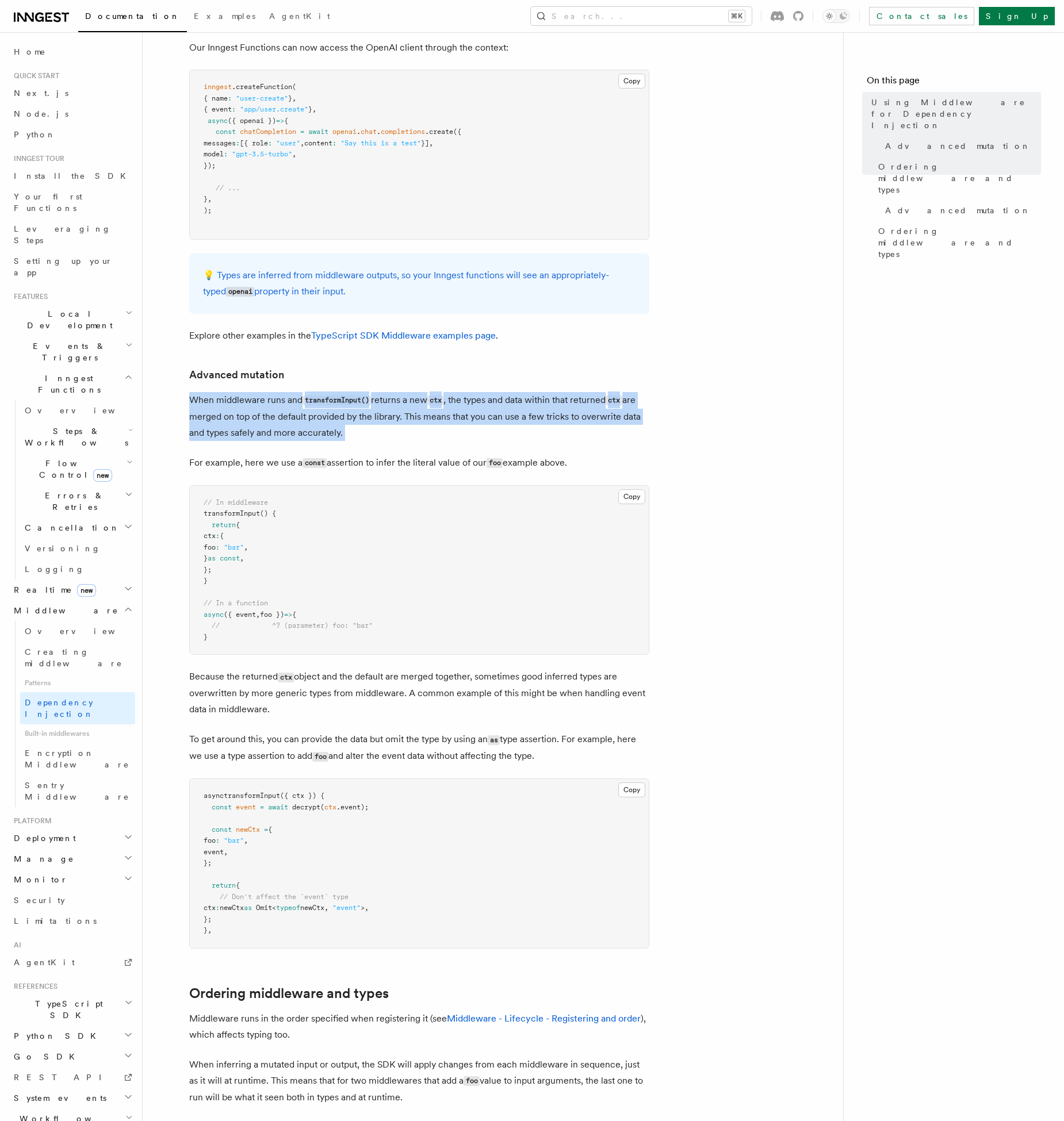
click at [226, 403] on p "When middleware runs and transformInput() returns a new ctx , the types and dat…" at bounding box center [419, 416] width 460 height 49
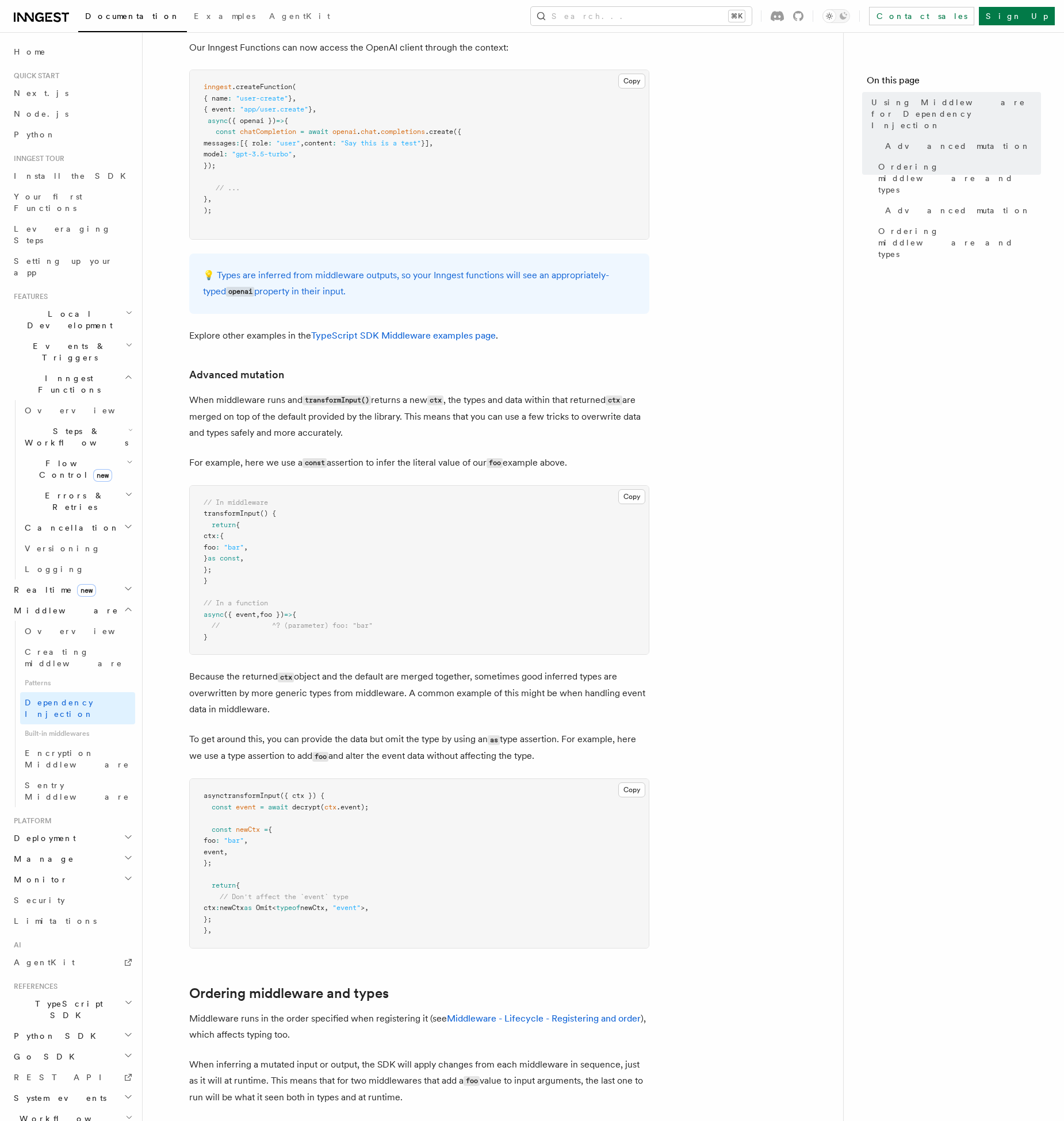
click at [226, 403] on p "When middleware runs and transformInput() returns a new ctx , the types and dat…" at bounding box center [419, 416] width 460 height 49
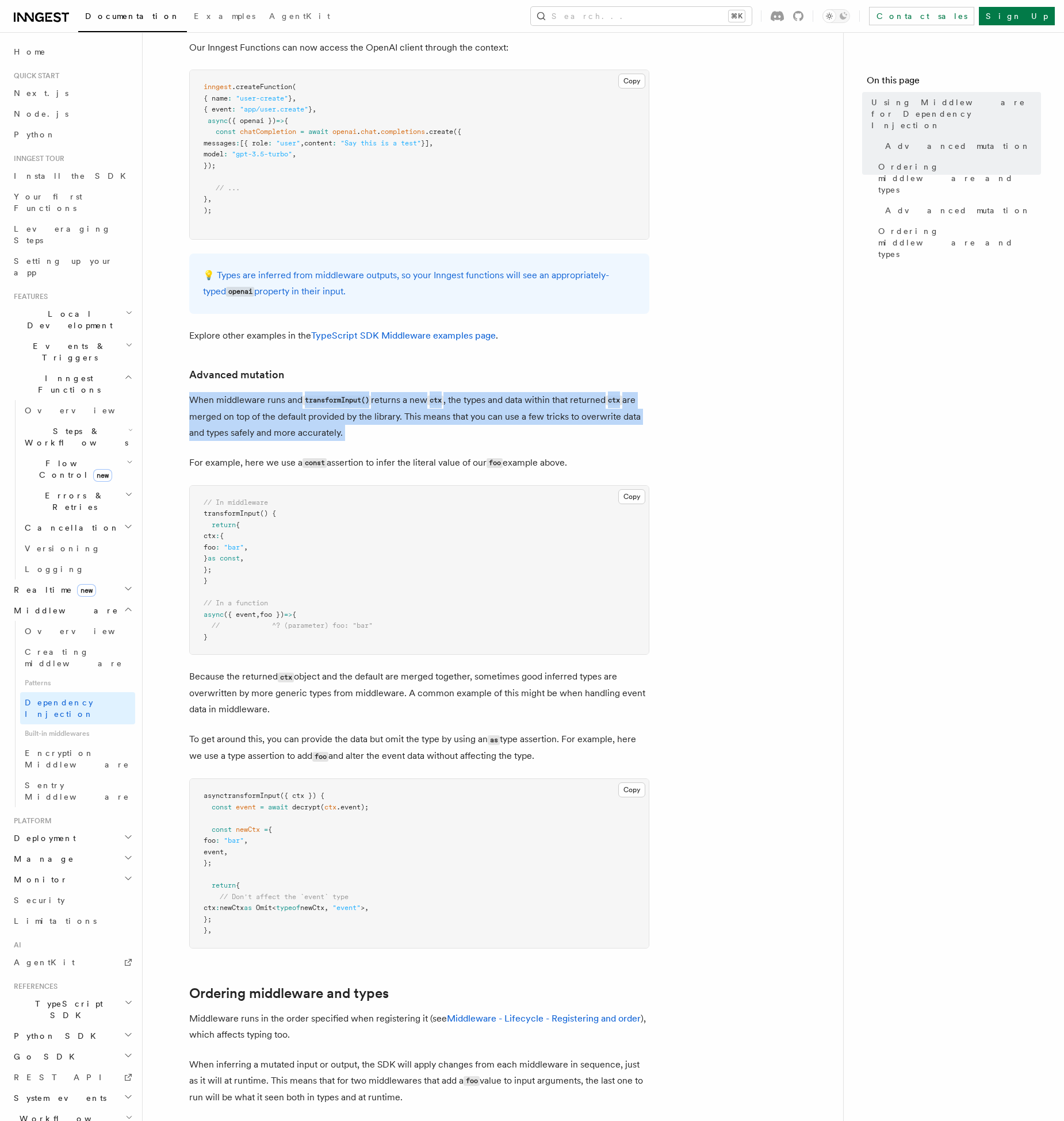
click at [293, 418] on p "When middleware runs and transformInput() returns a new ctx , the types and dat…" at bounding box center [419, 416] width 460 height 49
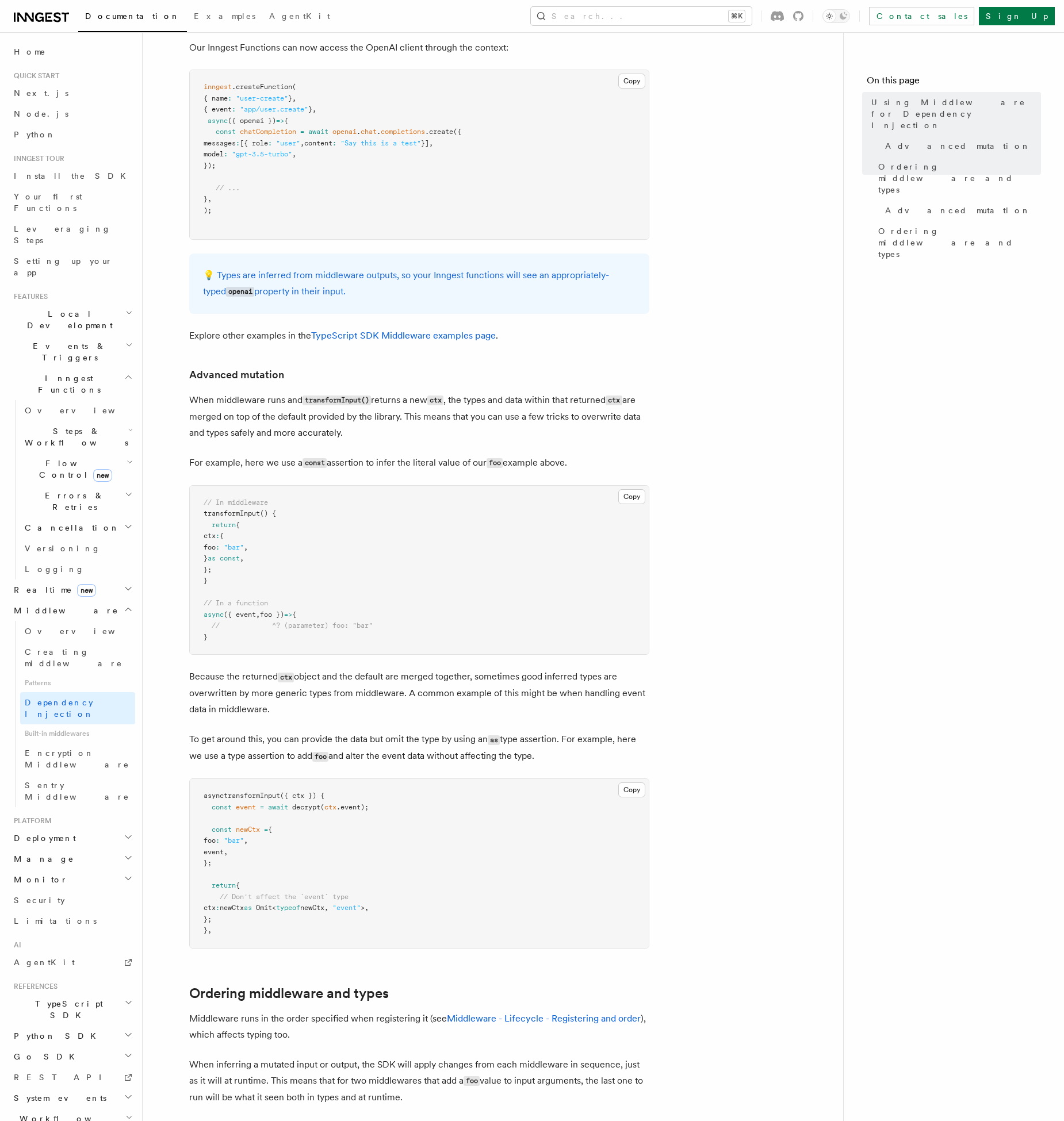
click at [293, 418] on p "When middleware runs and transformInput() returns a new ctx , the types and dat…" at bounding box center [419, 416] width 460 height 49
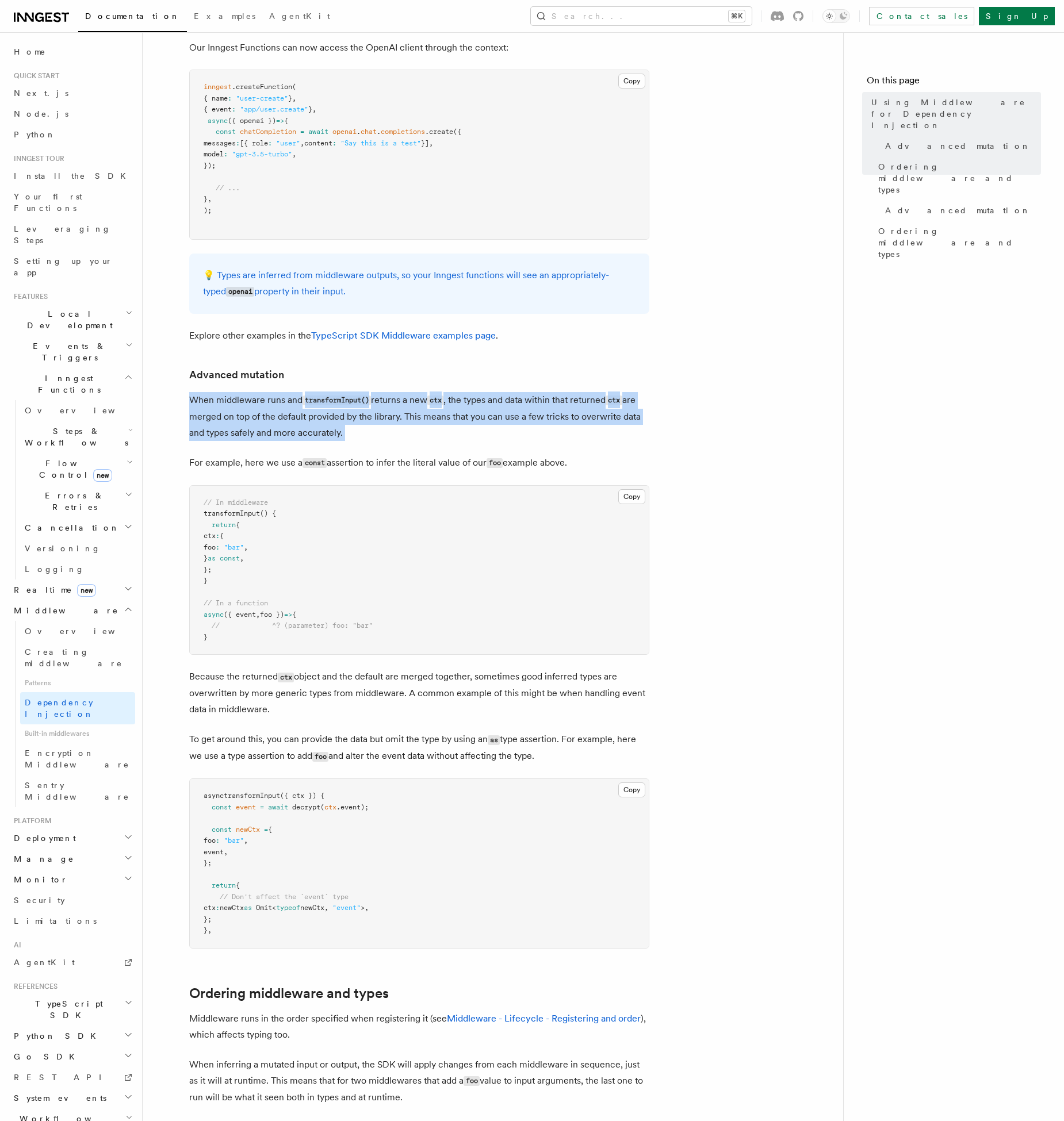
click at [238, 416] on p "When middleware runs and transformInput() returns a new ctx , the types and dat…" at bounding box center [419, 416] width 460 height 49
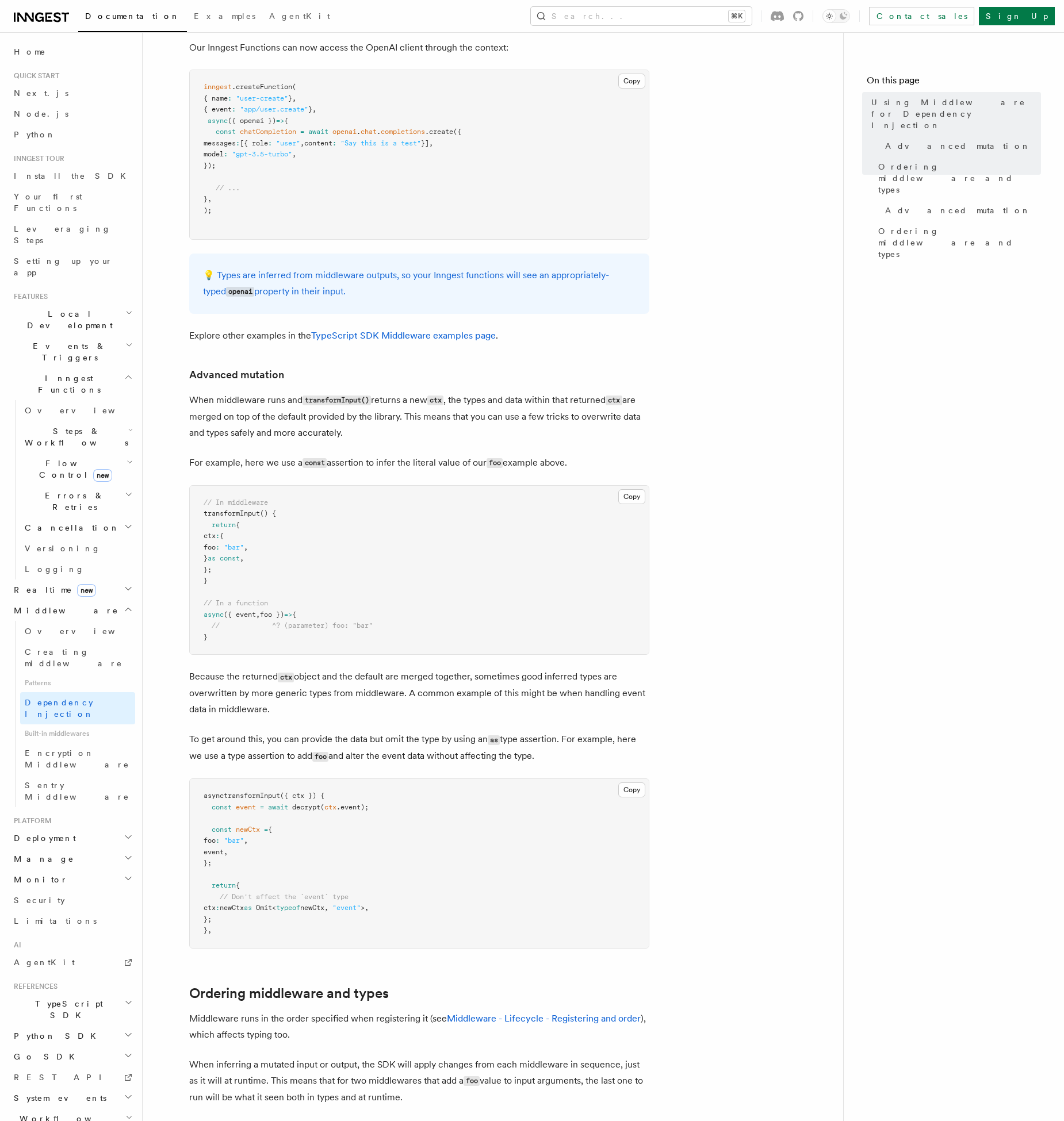
click at [238, 416] on p "When middleware runs and transformInput() returns a new ctx , the types and dat…" at bounding box center [419, 416] width 460 height 49
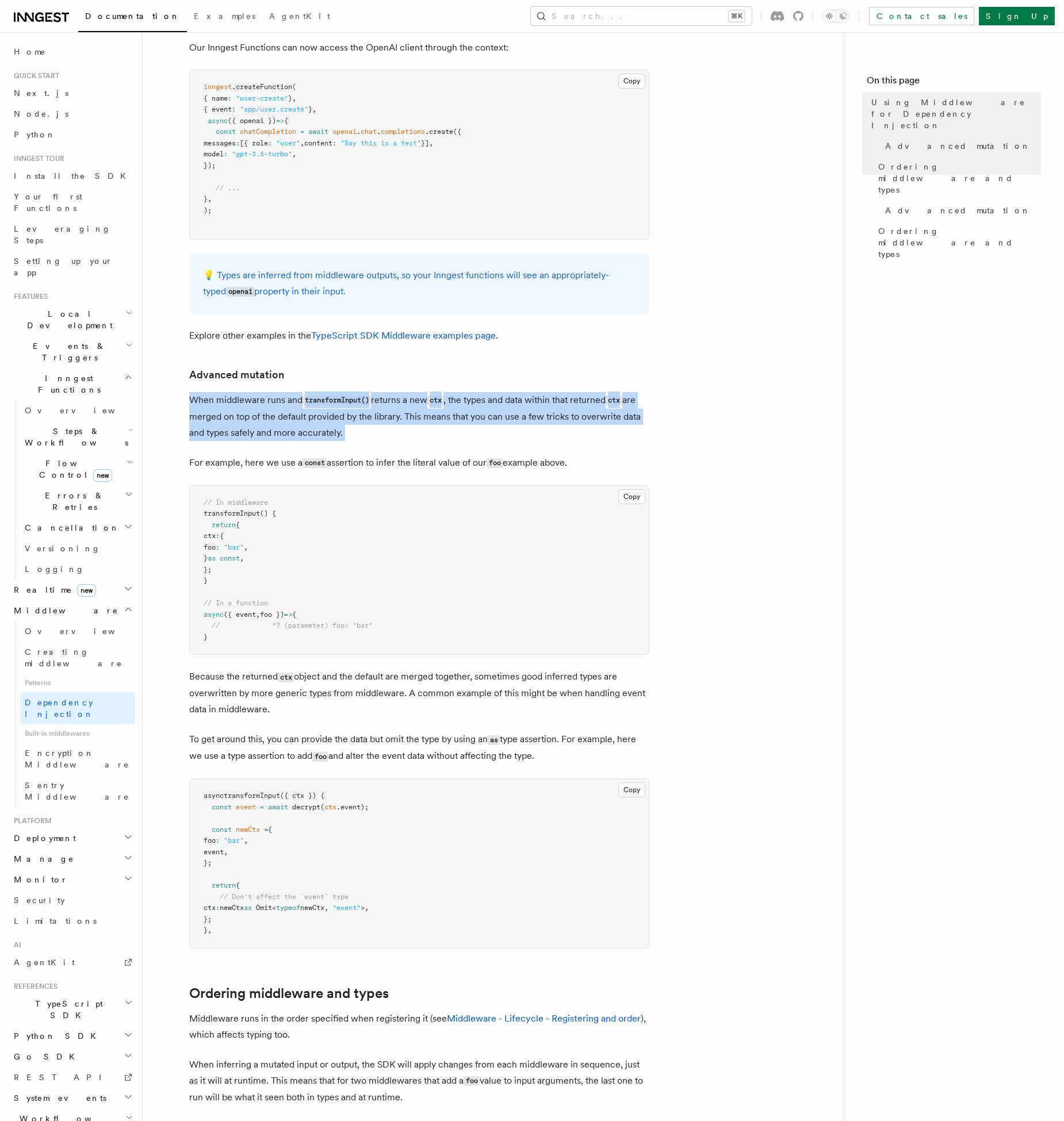
click at [291, 426] on p "When middleware runs and transformInput() returns a new ctx , the types and dat…" at bounding box center [419, 416] width 460 height 49
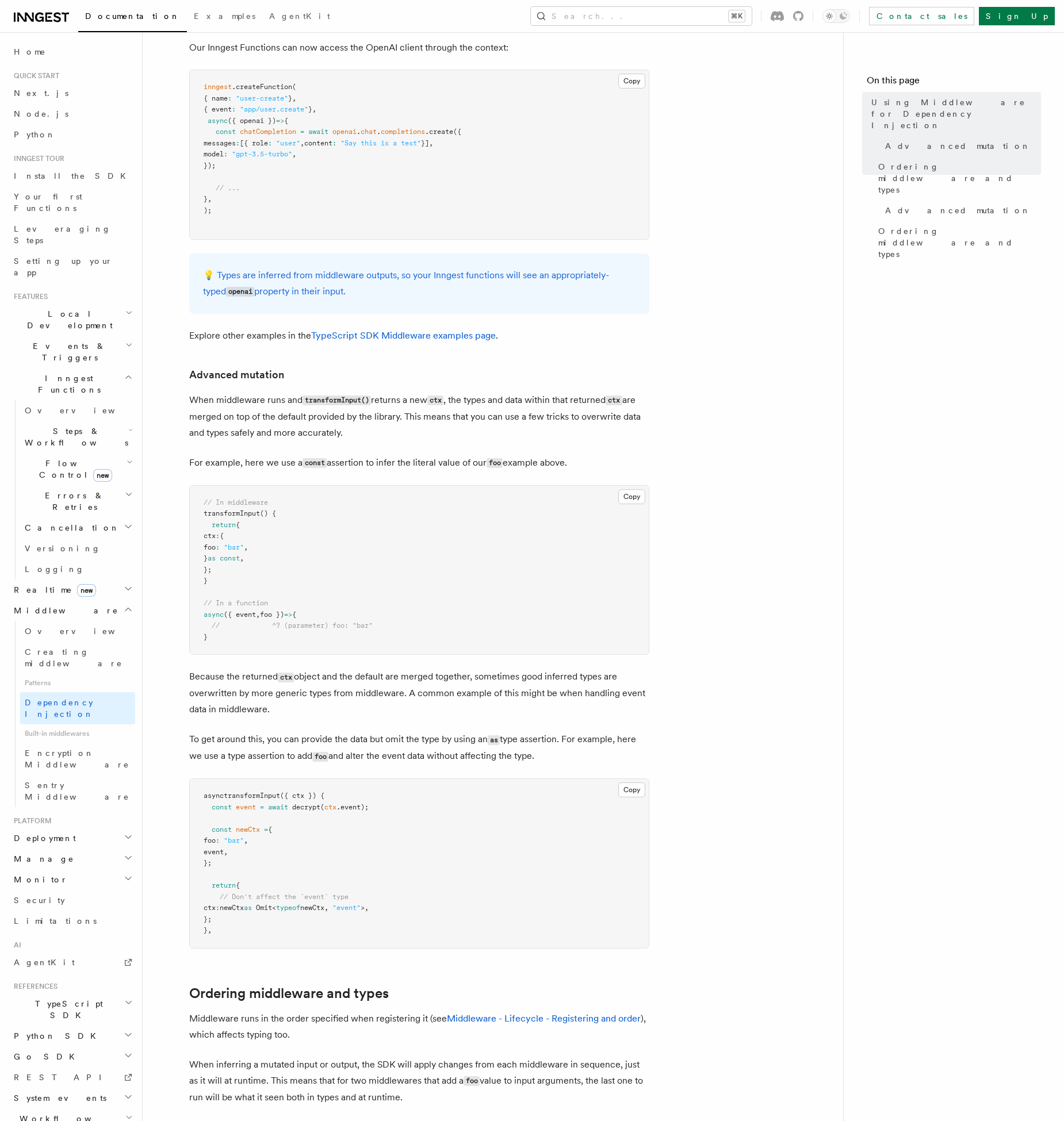
click at [291, 426] on p "When middleware runs and transformInput() returns a new ctx , the types and dat…" at bounding box center [419, 416] width 460 height 49
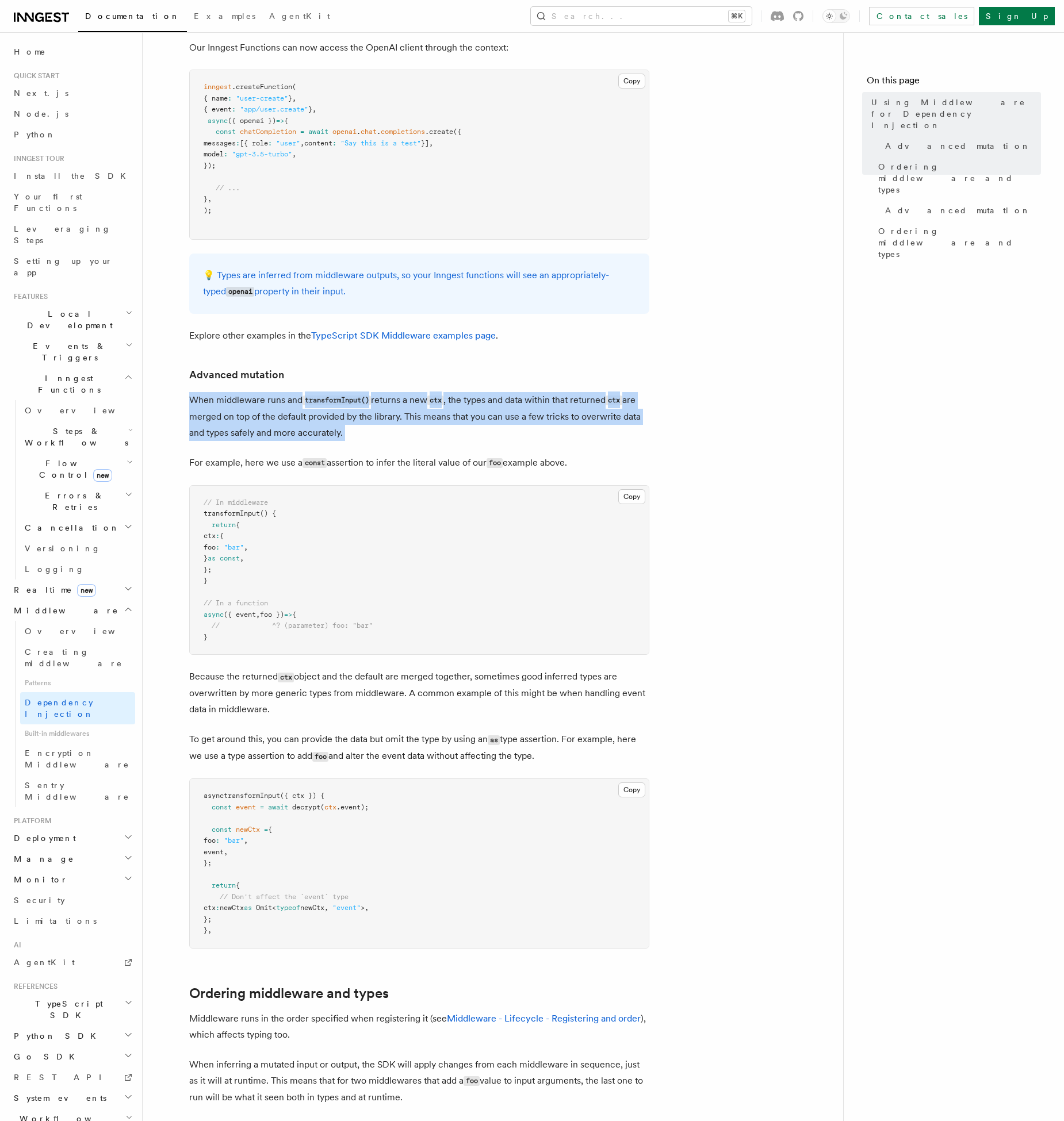
click at [426, 462] on article "Features Middleware Using Middleware for Dependency Injection Inngest Functions…" at bounding box center [493, 419] width 663 height 1829
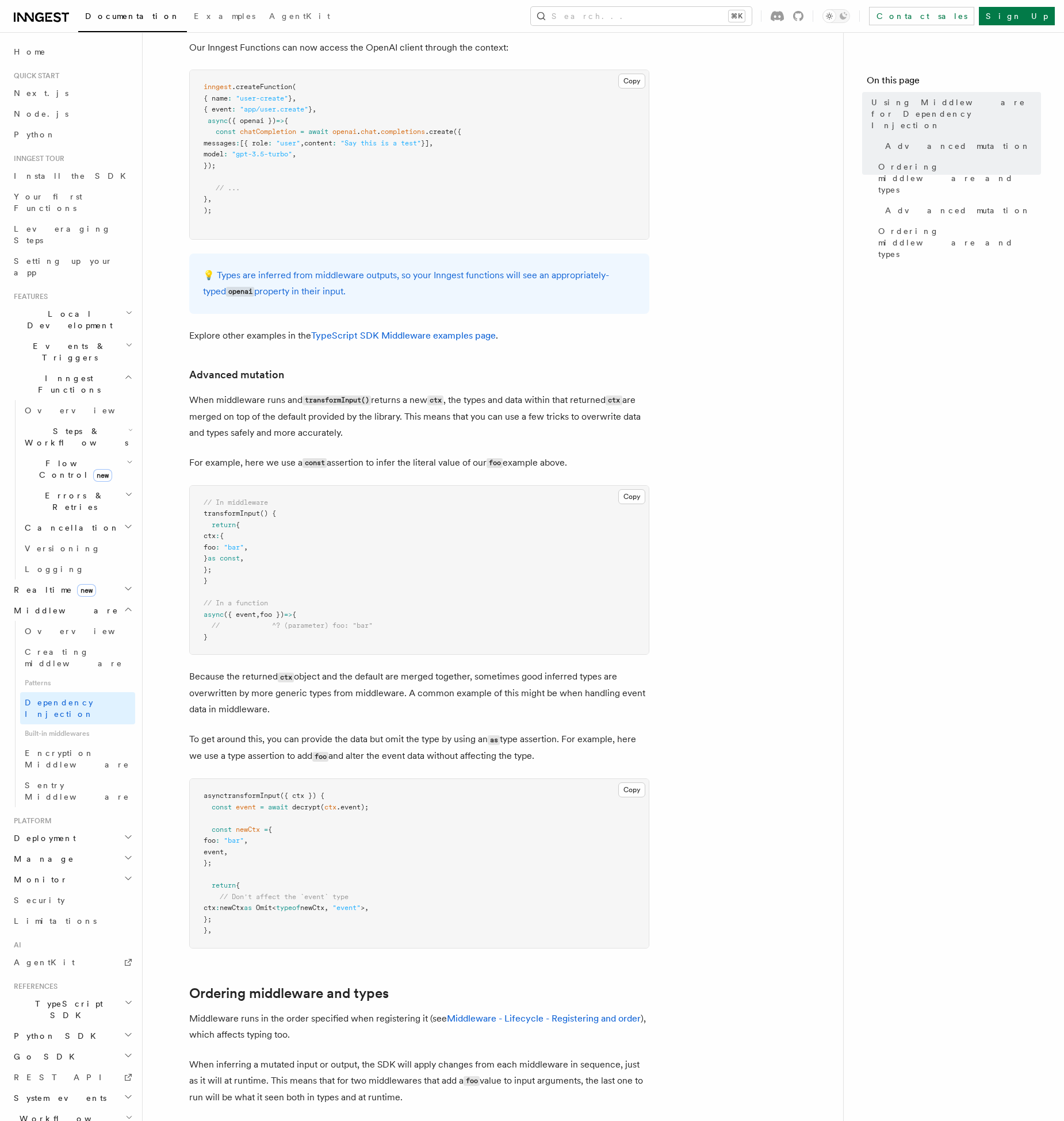
click at [426, 462] on article "Features Middleware Using Middleware for Dependency Injection Inngest Functions…" at bounding box center [493, 419] width 663 height 1829
click at [456, 461] on article "Features Middleware Using Middleware for Dependency Injection Inngest Functions…" at bounding box center [493, 419] width 663 height 1829
click at [678, 413] on article "Features Middleware Using Middleware for Dependency Injection Inngest Functions…" at bounding box center [493, 419] width 663 height 1829
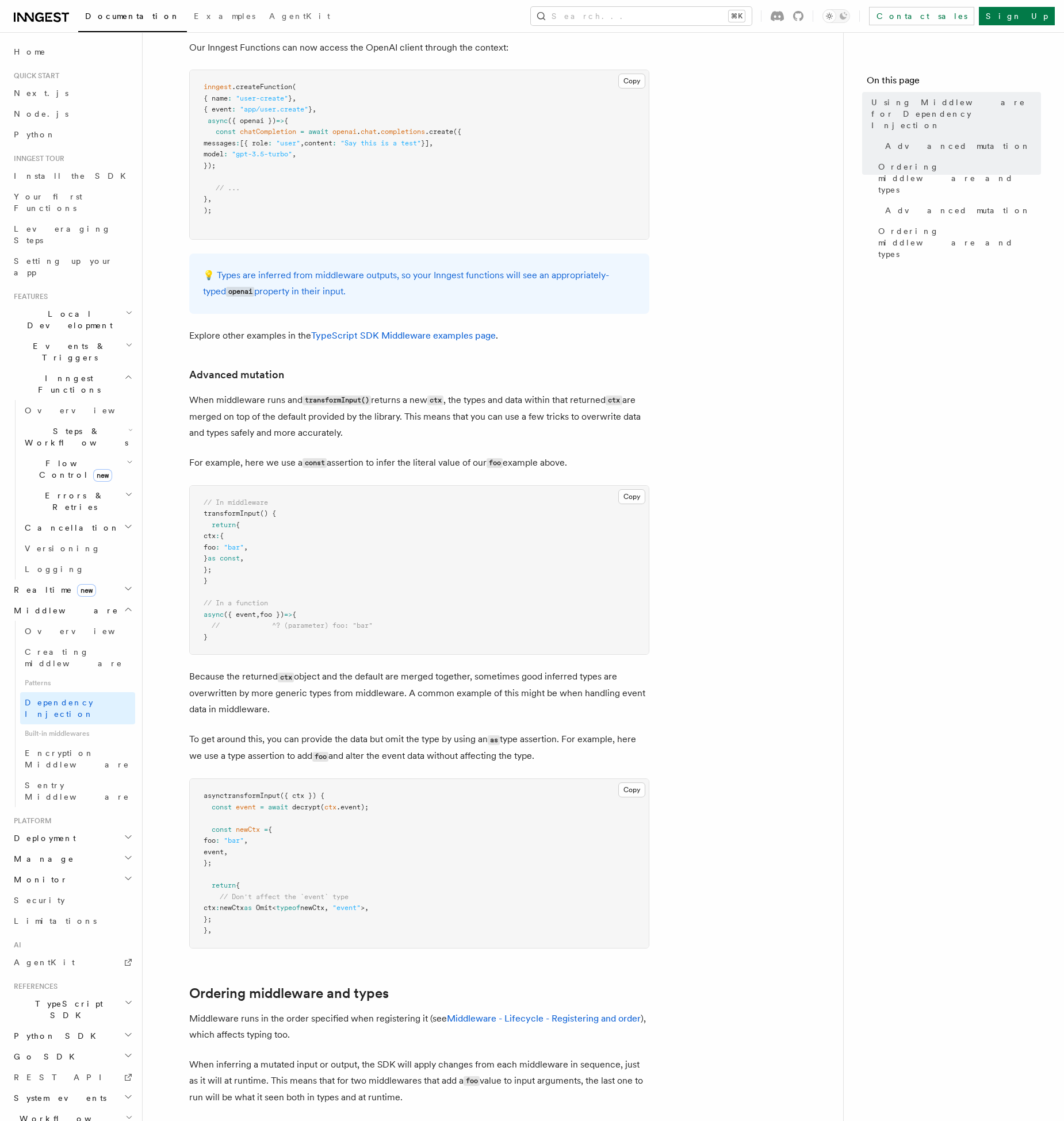
click at [678, 413] on article "Features Middleware Using Middleware for Dependency Injection Inngest Functions…" at bounding box center [493, 419] width 663 height 1829
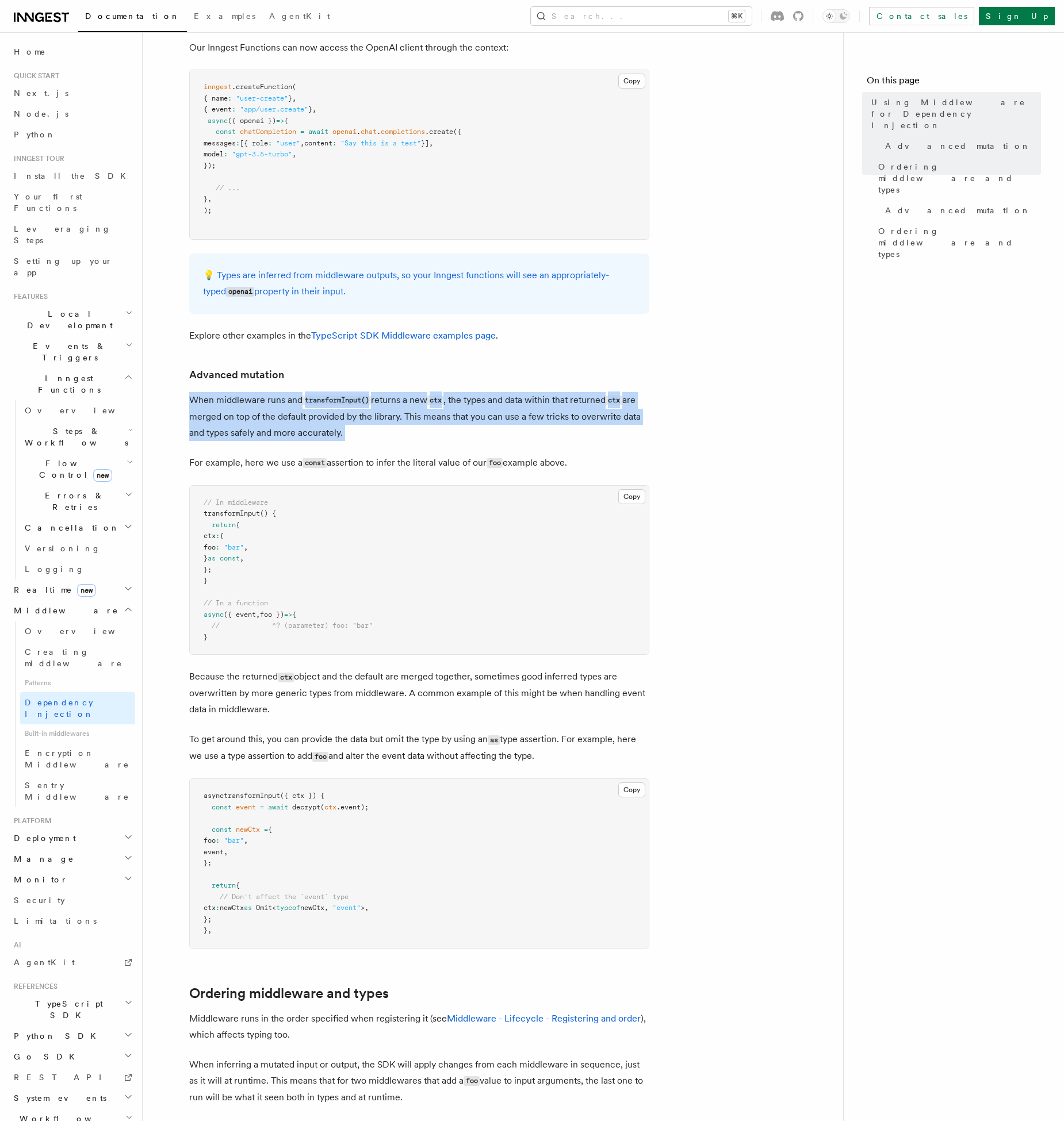
click at [599, 414] on p "When middleware runs and transformInput() returns a new ctx , the types and dat…" at bounding box center [419, 416] width 460 height 49
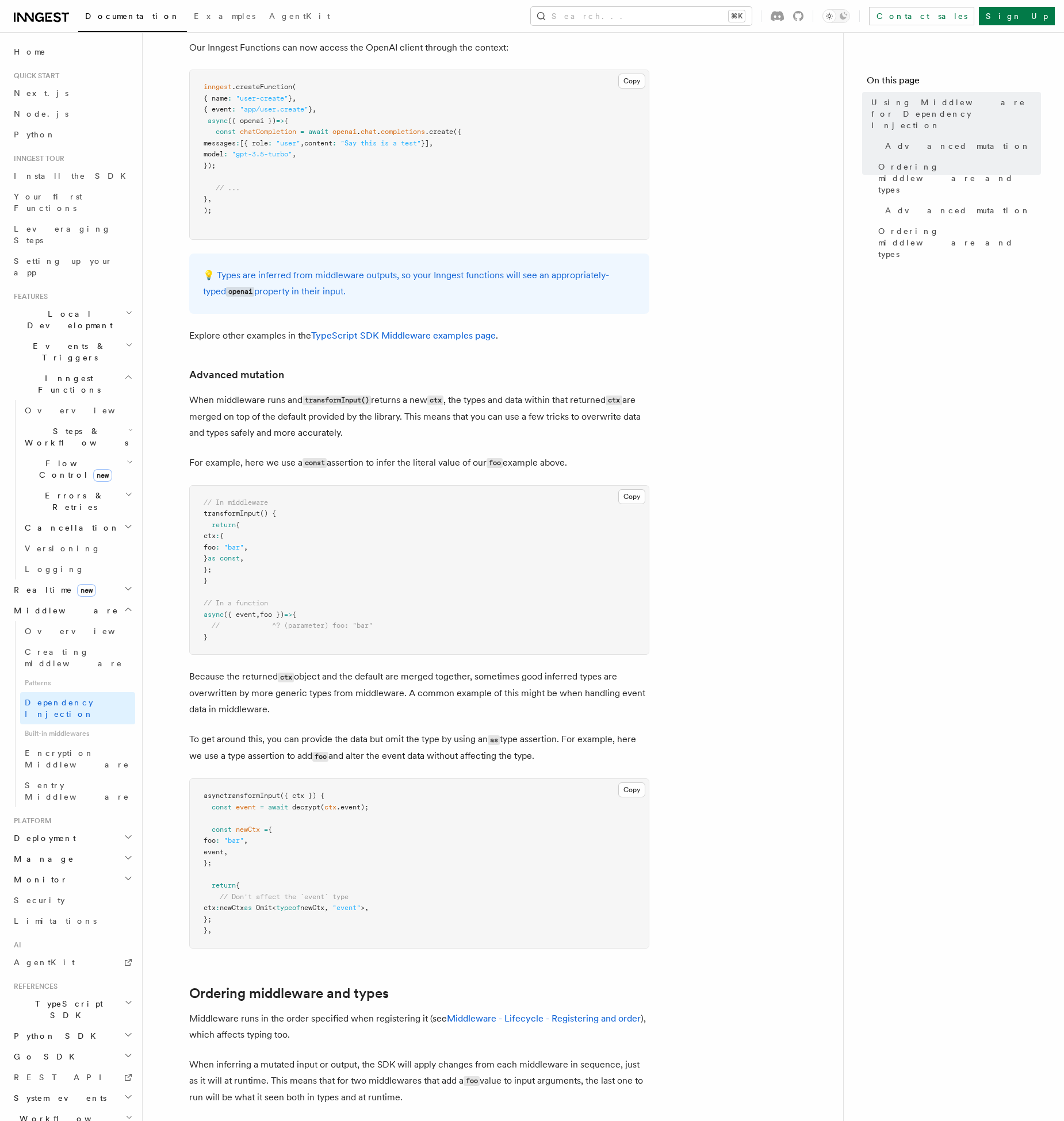
click at [599, 414] on p "When middleware runs and transformInput() returns a new ctx , the types and dat…" at bounding box center [419, 416] width 460 height 49
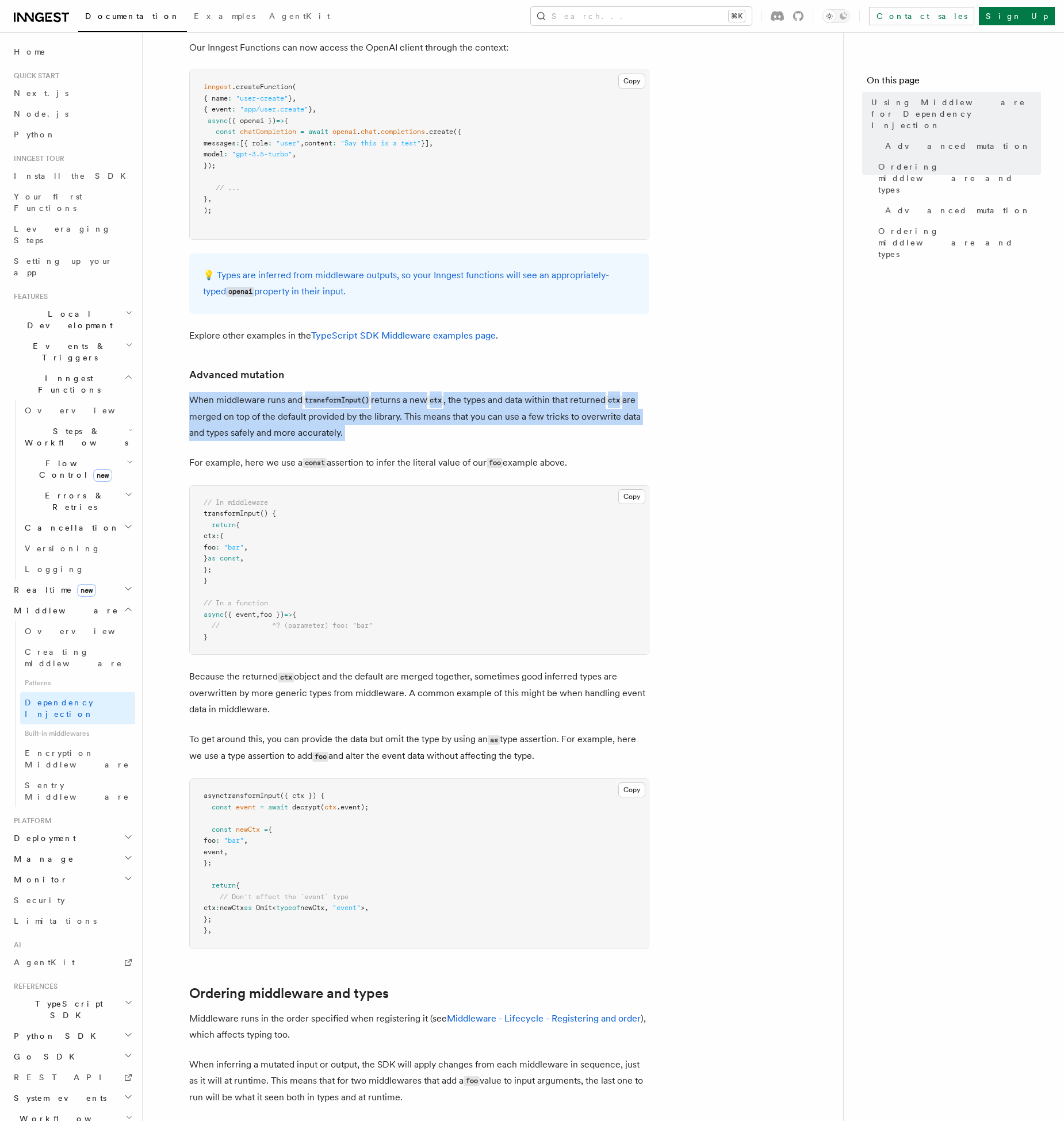
click at [529, 434] on article "Features Middleware Using Middleware for Dependency Injection Inngest Functions…" at bounding box center [493, 419] width 663 height 1829
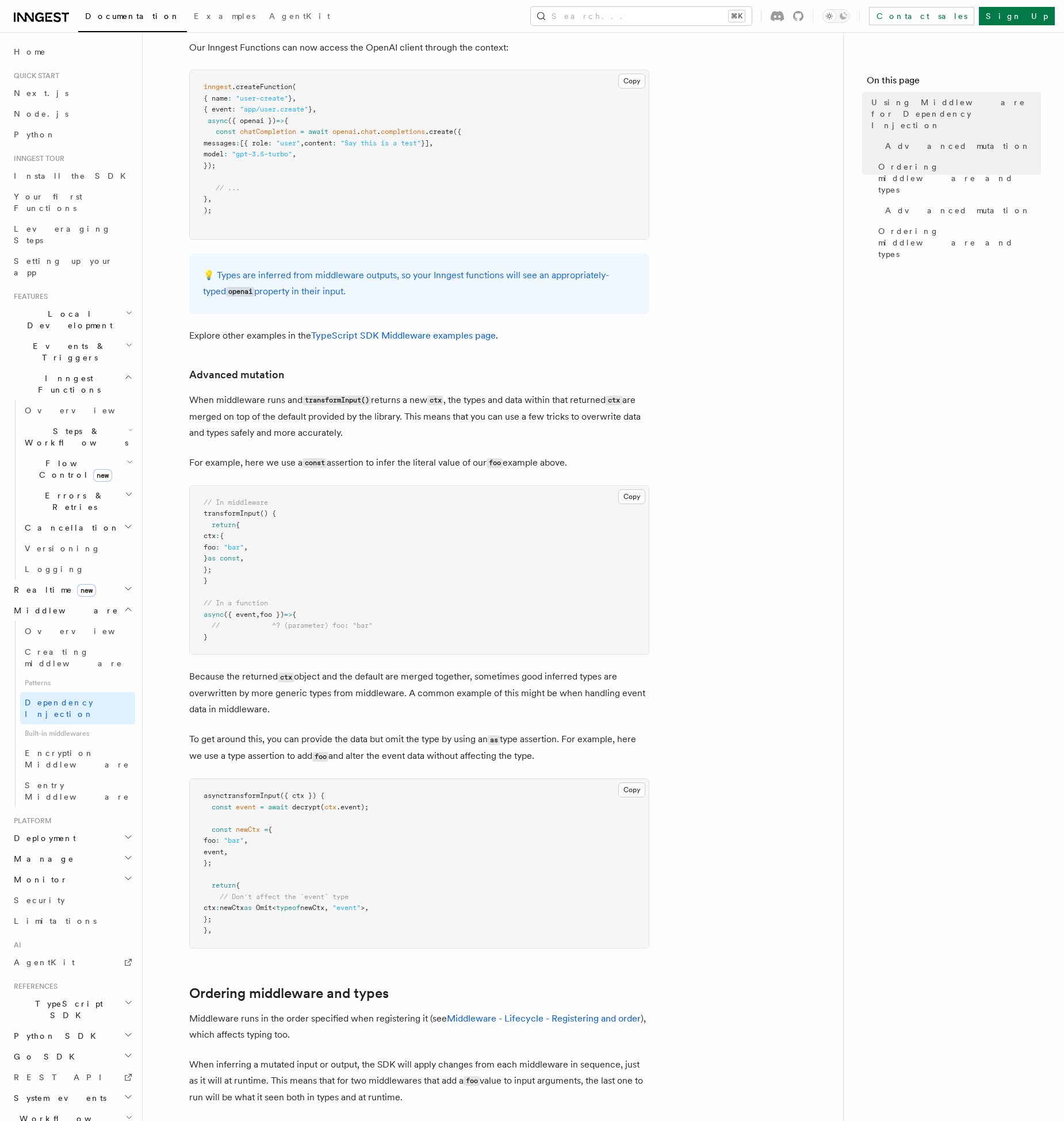
click at [529, 434] on article "Features Middleware Using Middleware for Dependency Injection Inngest Functions…" at bounding box center [493, 419] width 663 height 1829
click at [417, 456] on p "For example, here we use a const assertion to infer the literal value of our fo…" at bounding box center [419, 463] width 460 height 17
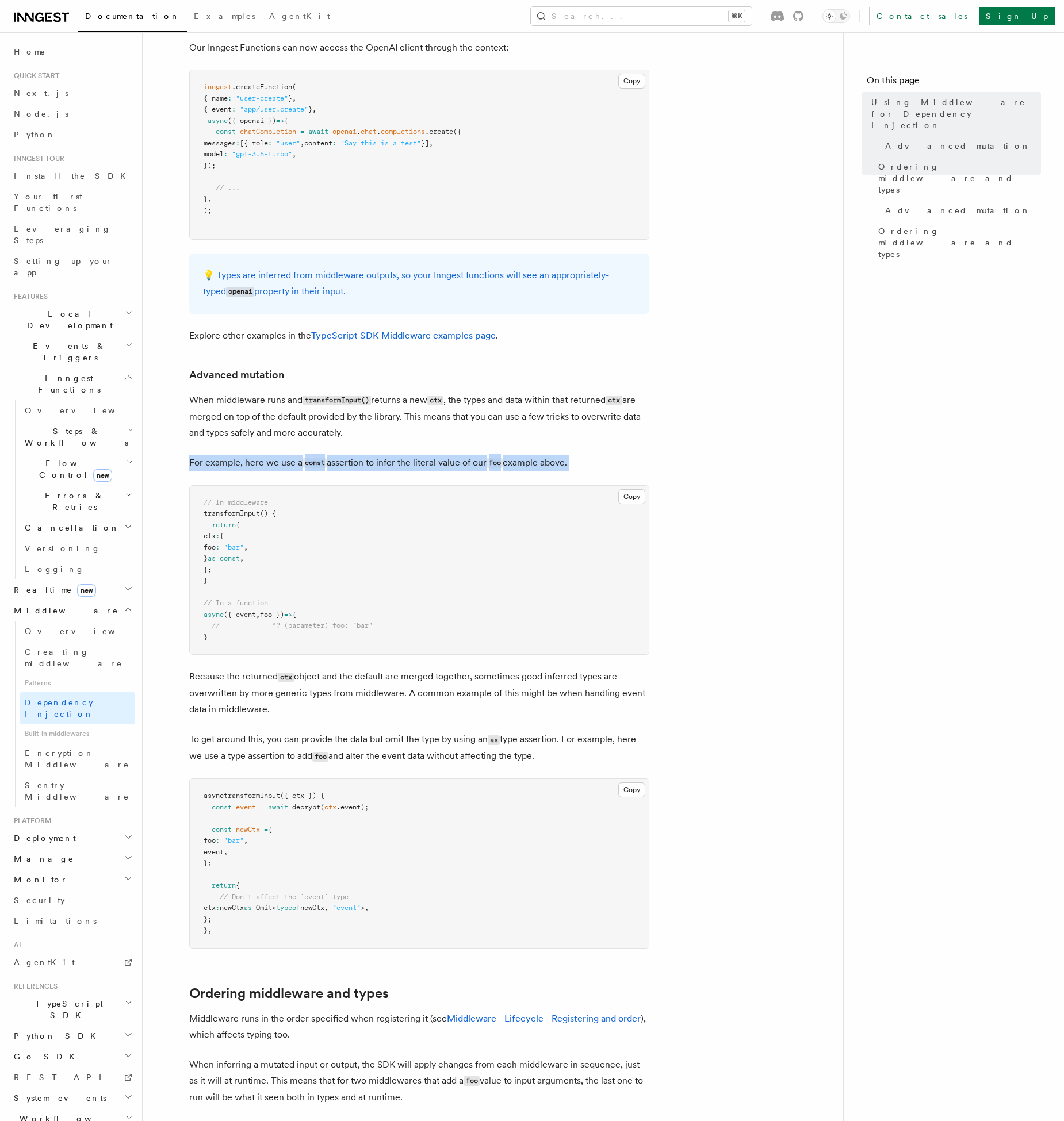
click at [460, 431] on article "Features Middleware Using Middleware for Dependency Injection Inngest Functions…" at bounding box center [493, 419] width 663 height 1829
click at [495, 421] on p "When middleware runs and transformInput() returns a new ctx , the types and dat…" at bounding box center [419, 416] width 460 height 49
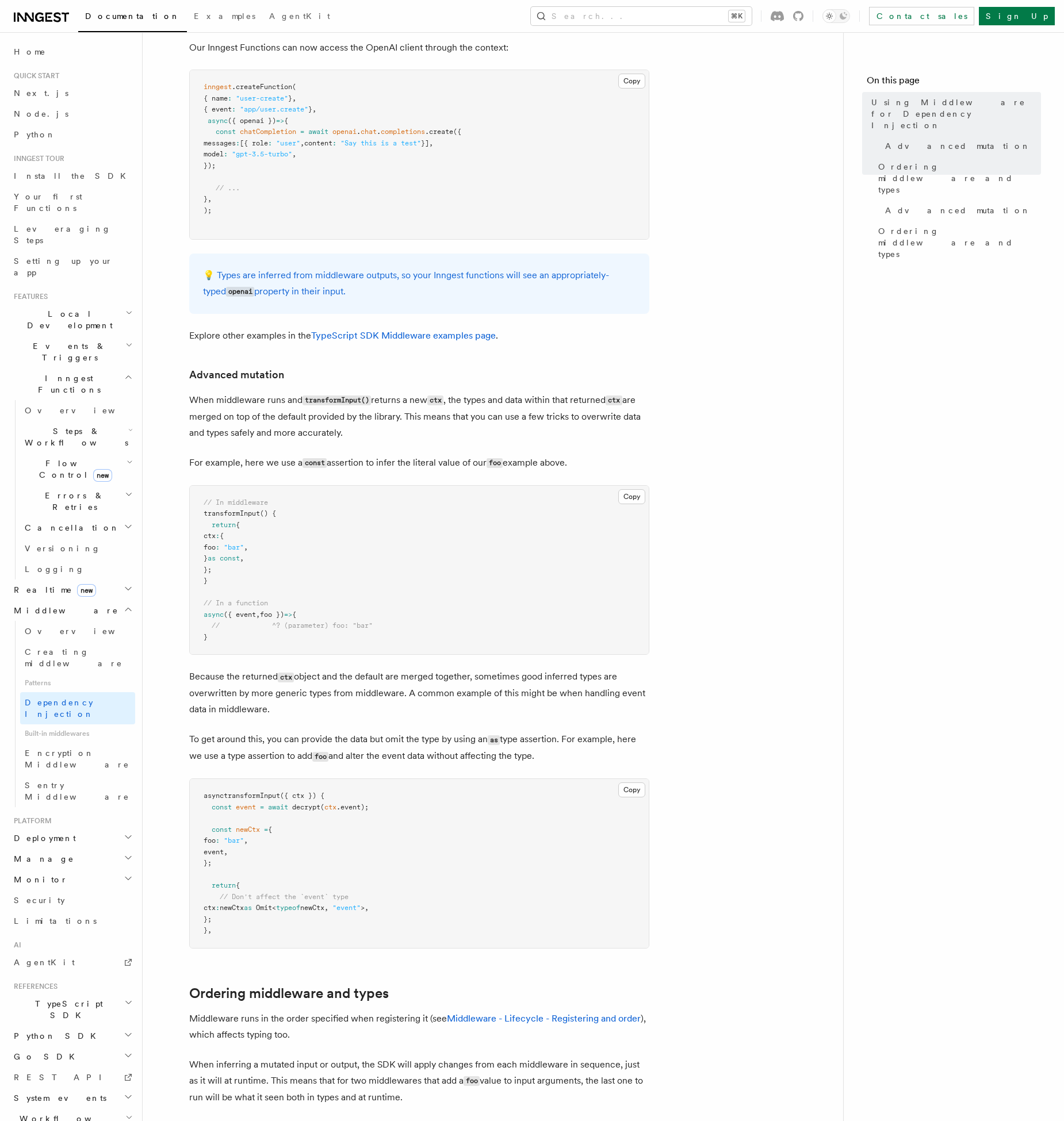
click at [495, 421] on p "When middleware runs and transformInput() returns a new ctx , the types and dat…" at bounding box center [419, 416] width 460 height 49
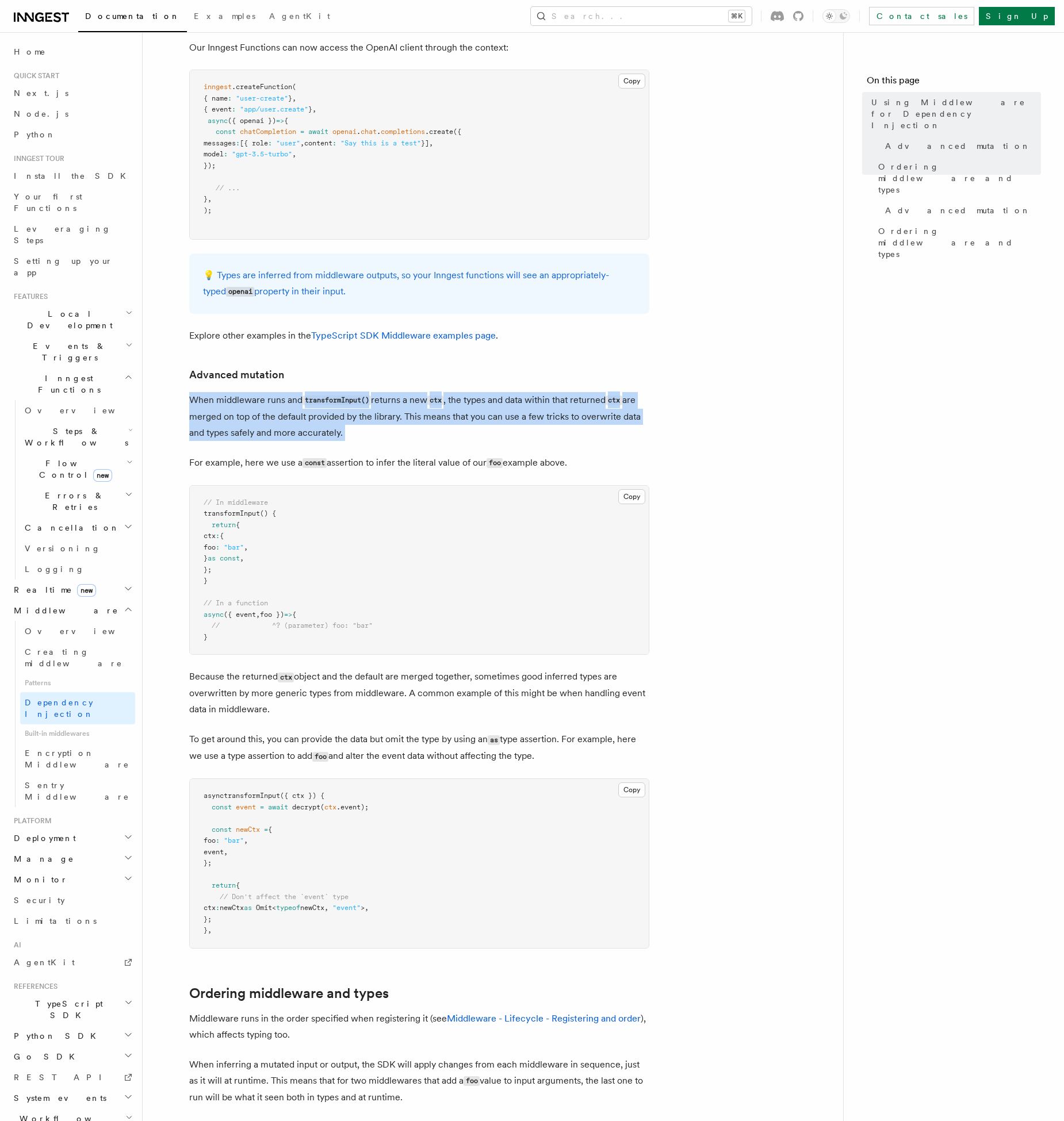
click at [412, 421] on p "When middleware runs and transformInput() returns a new ctx , the types and dat…" at bounding box center [419, 416] width 460 height 49
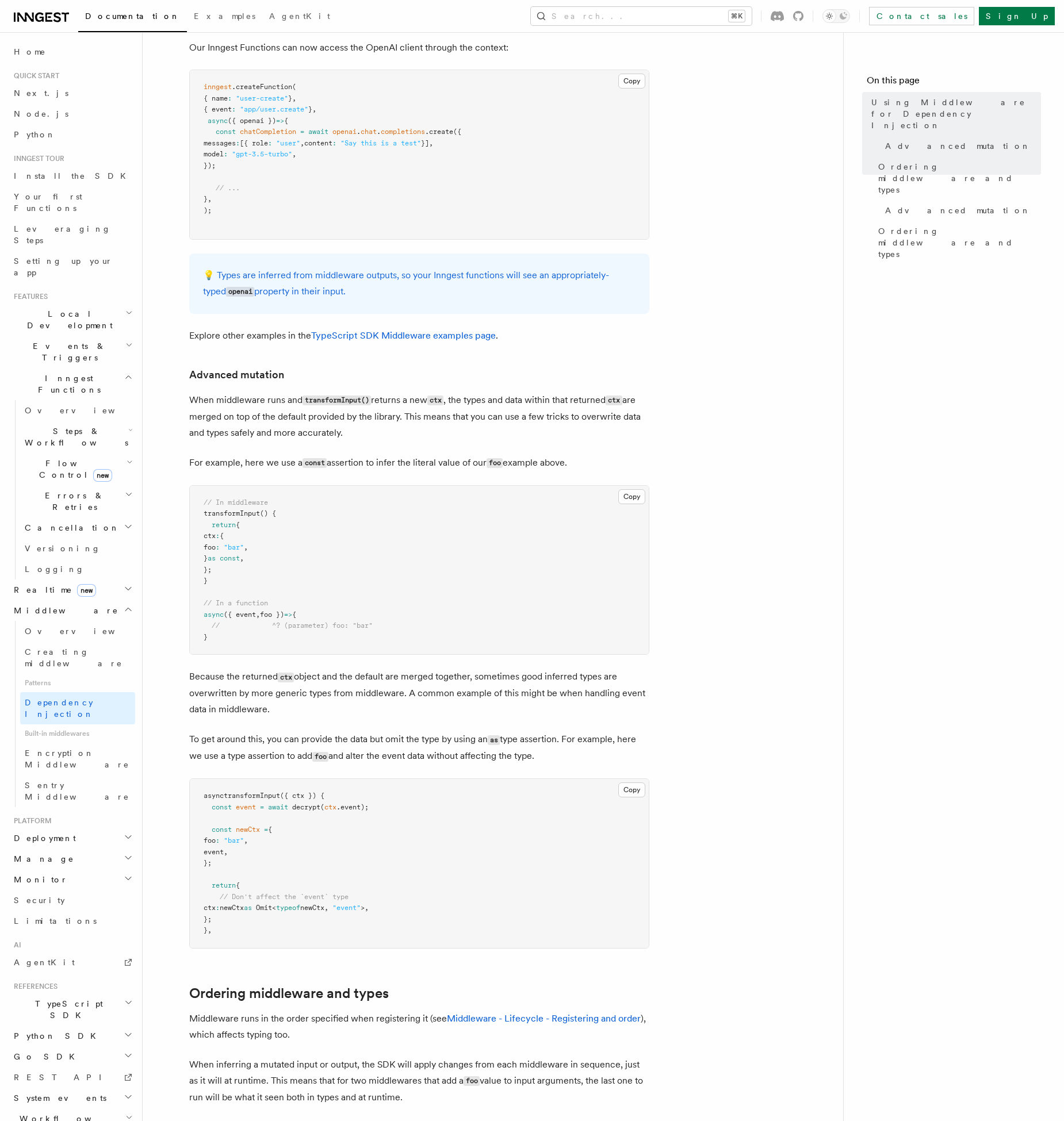
click at [778, 486] on article "Features Middleware Using Middleware for Dependency Injection Inngest Functions…" at bounding box center [493, 419] width 663 height 1829
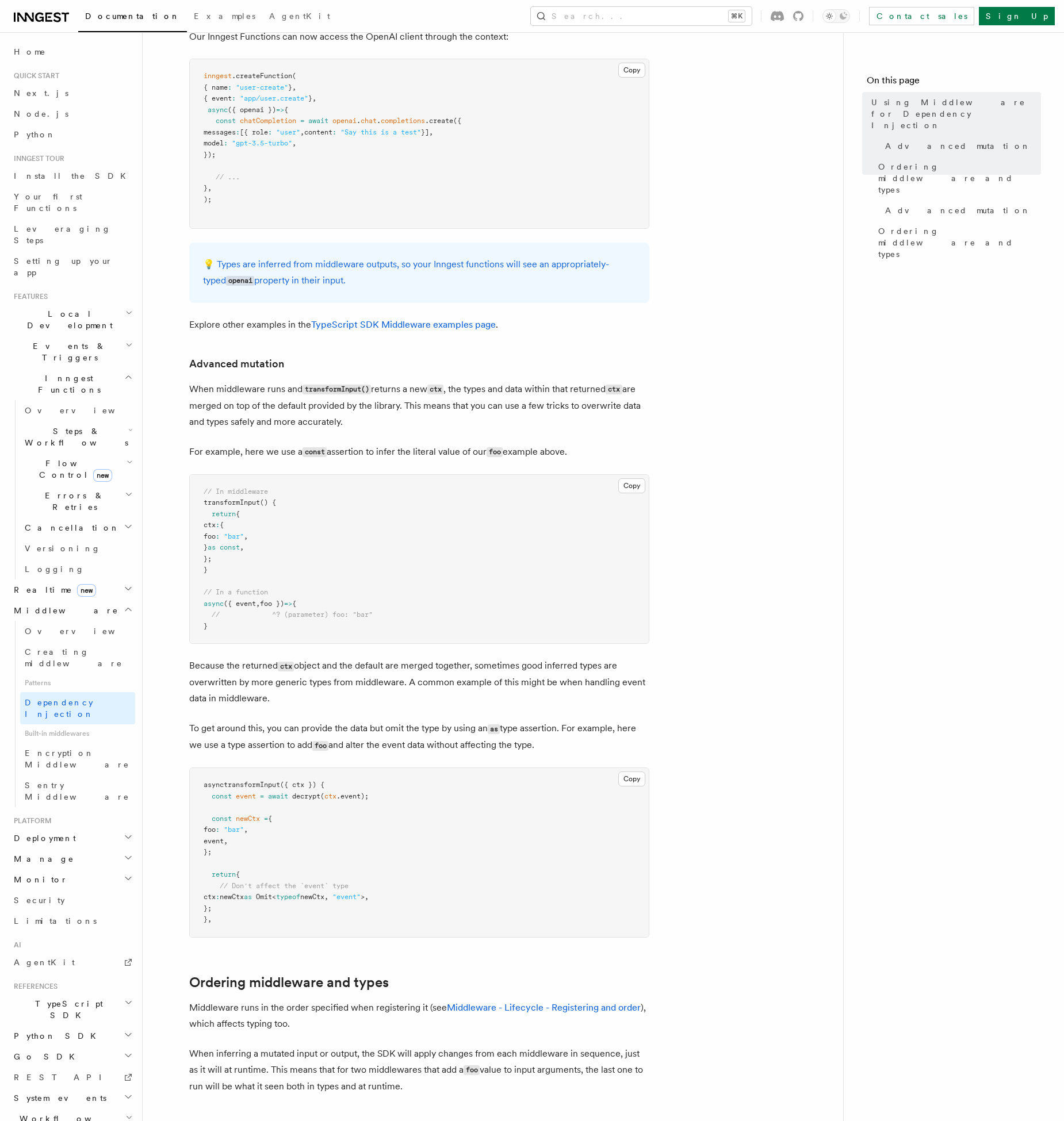
scroll to position [563, 0]
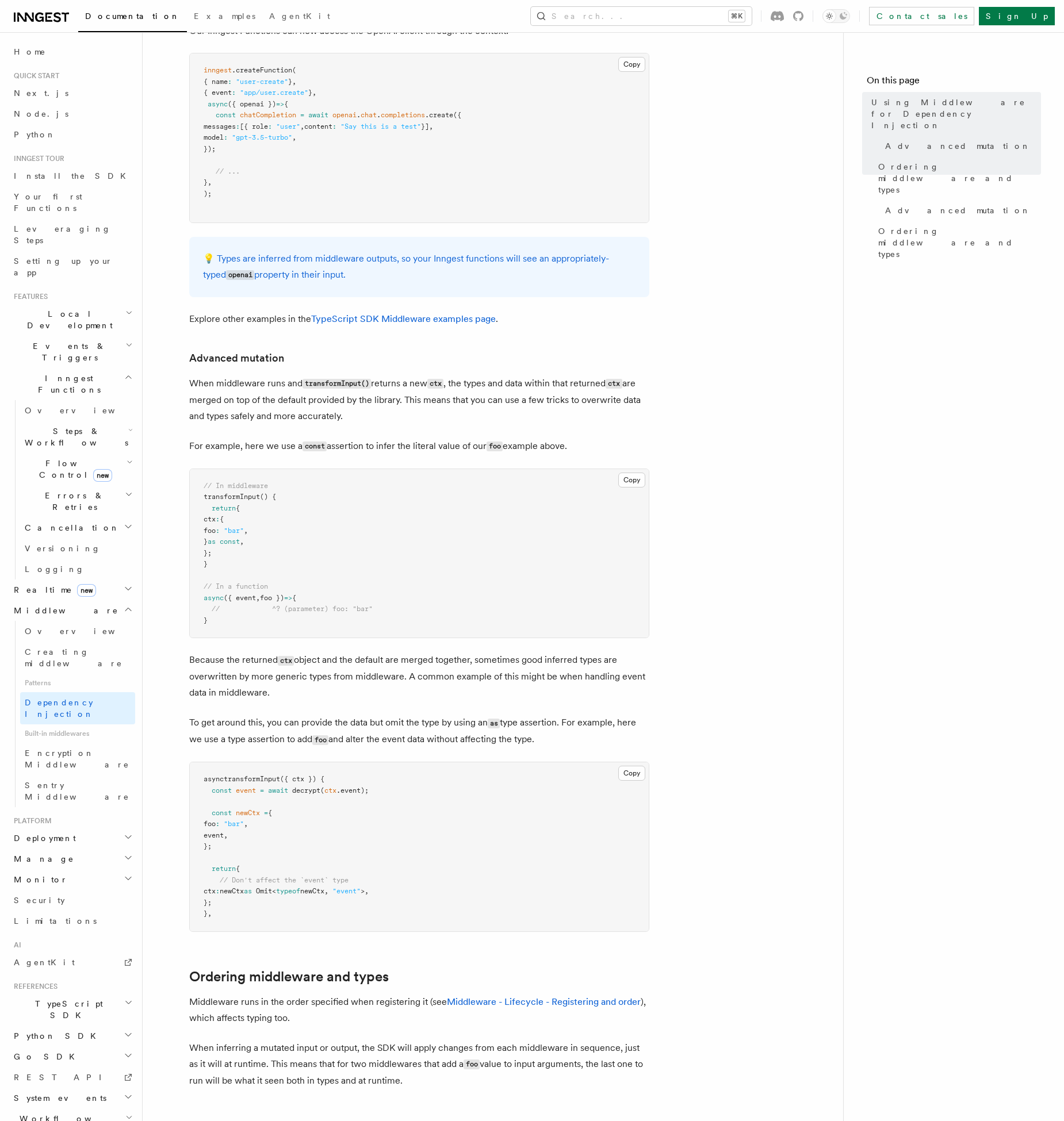
click at [503, 653] on p "Because the returned ctx object and the default are merged together, sometimes …" at bounding box center [419, 676] width 460 height 49
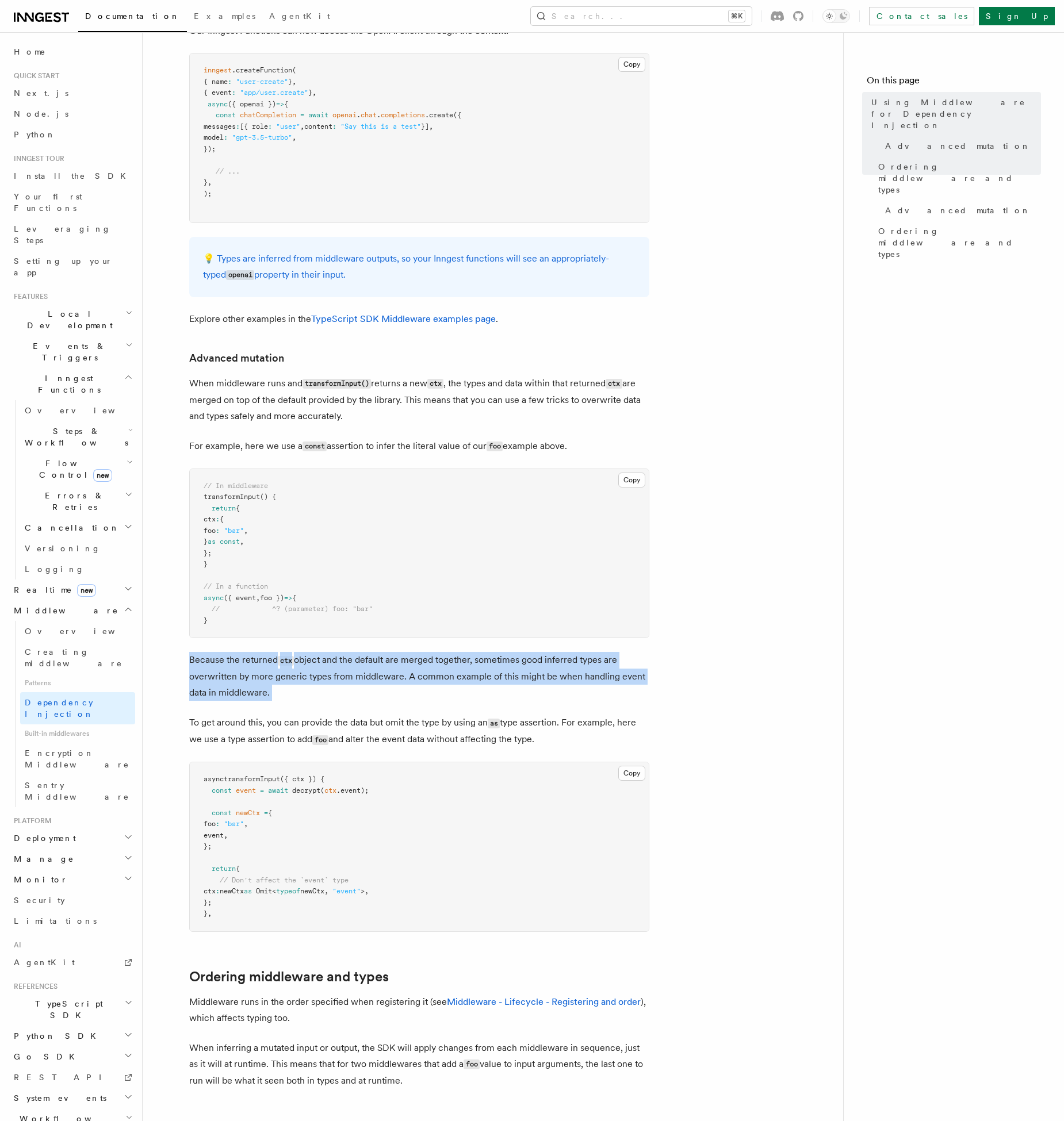
click at [375, 662] on p "Because the returned ctx object and the default are merged together, sometimes …" at bounding box center [419, 676] width 460 height 49
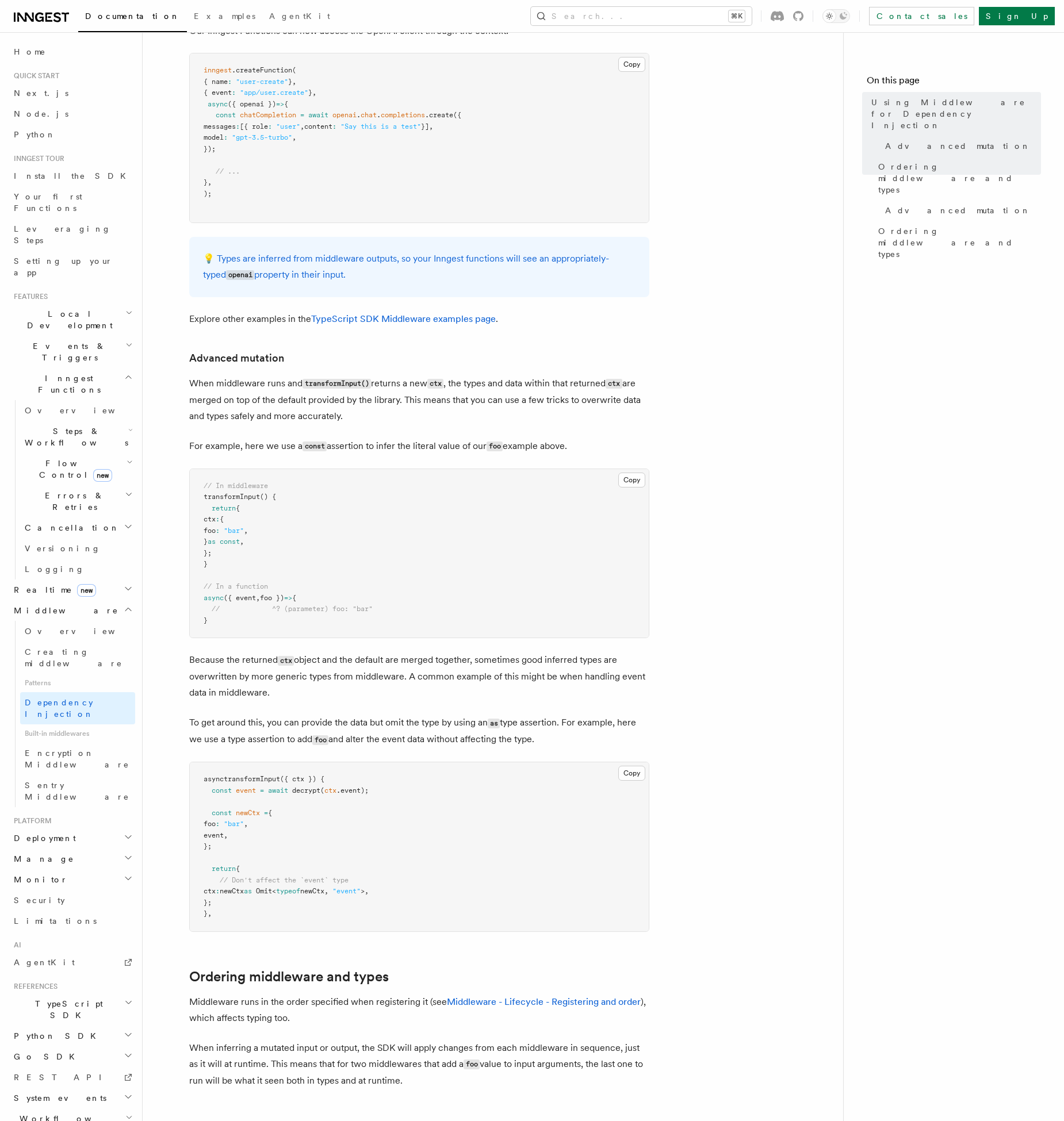
click at [375, 662] on p "Because the returned ctx object and the default are merged together, sometimes …" at bounding box center [419, 676] width 460 height 49
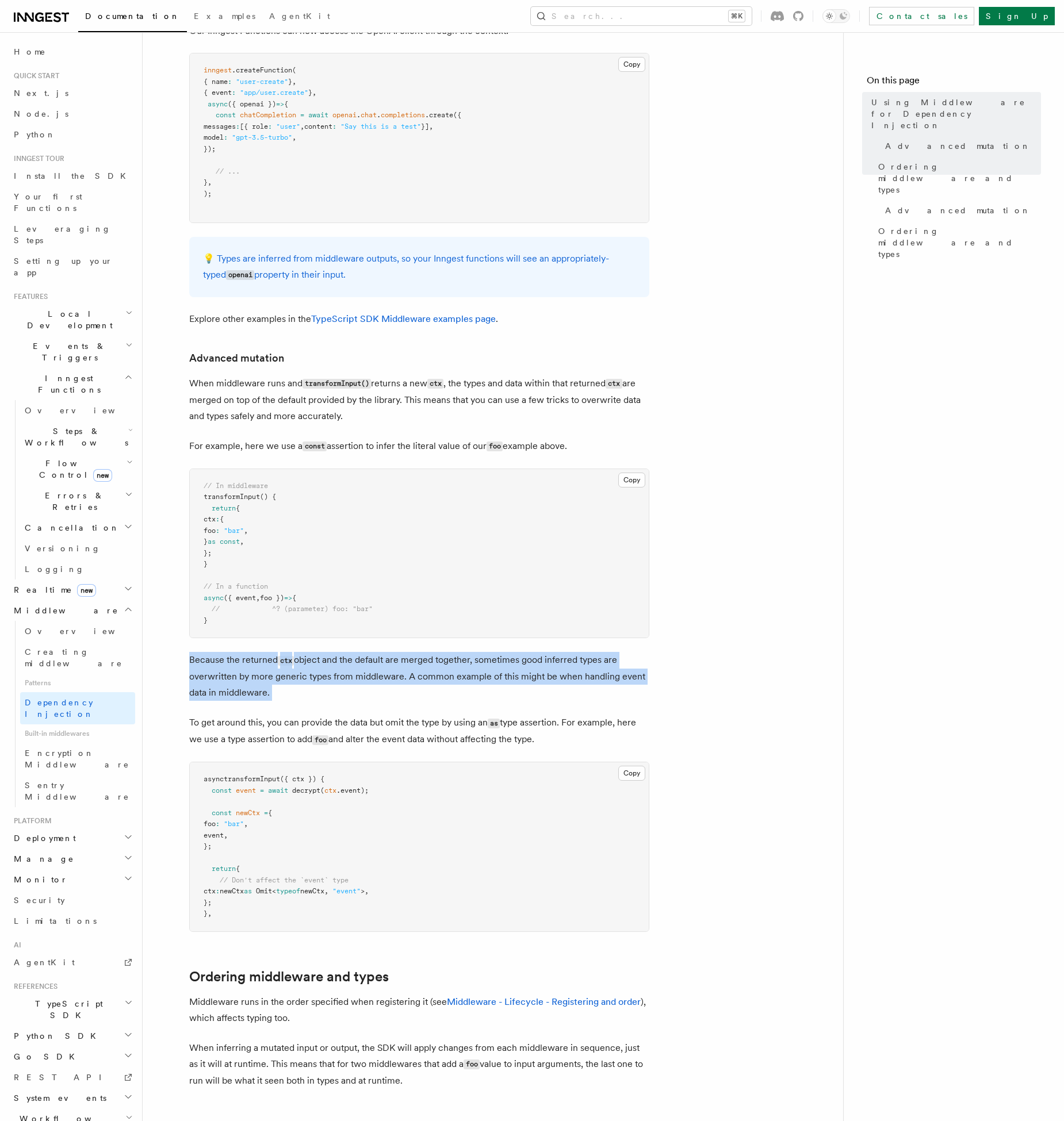
click at [308, 697] on article "Features Middleware Using Middleware for Dependency Injection Inngest Functions…" at bounding box center [493, 402] width 663 height 1829
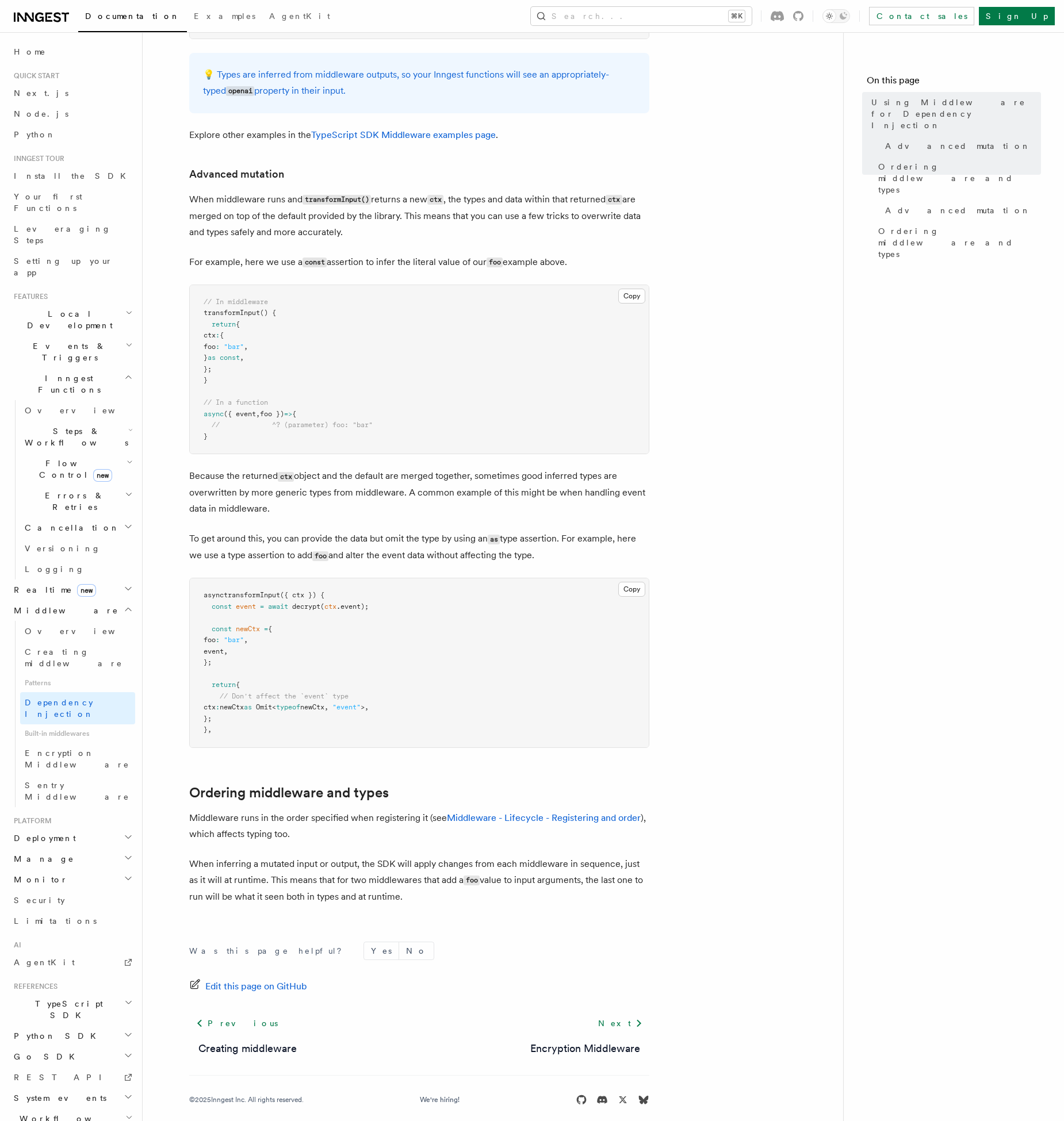
scroll to position [748, 0]
click at [284, 692] on span "// Don't affect the `event` type" at bounding box center [284, 695] width 129 height 8
click at [243, 692] on span "// Don't affect the `event` type" at bounding box center [284, 695] width 129 height 8
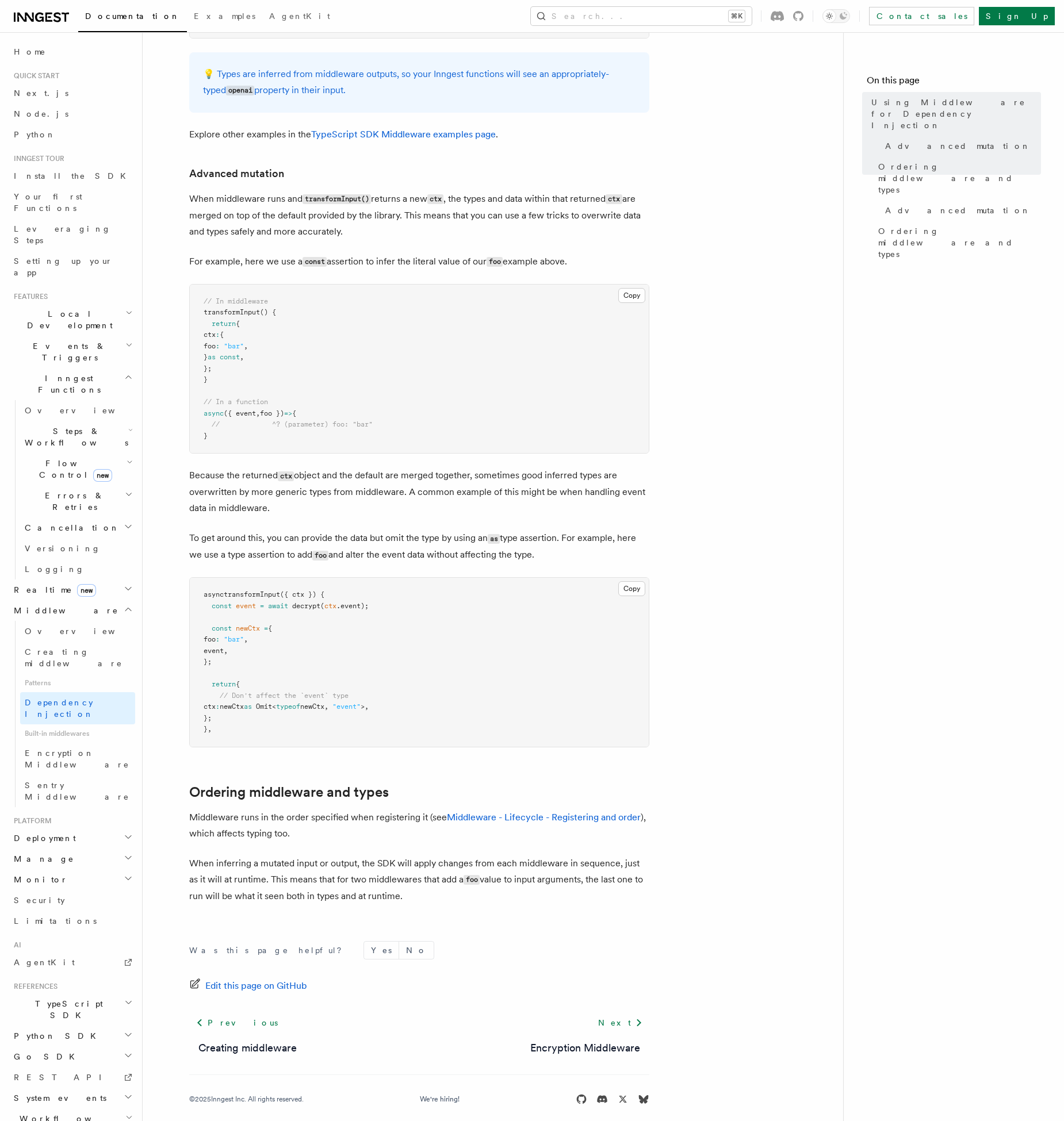
click at [243, 692] on span "// Don't affect the `event` type" at bounding box center [284, 695] width 129 height 8
click at [274, 692] on span "// Don't affect the `event` type" at bounding box center [284, 695] width 129 height 8
click at [346, 666] on pre "async transformInput ({ ctx }) { const event = await decrypt ( ctx .event); con…" at bounding box center [419, 662] width 459 height 169
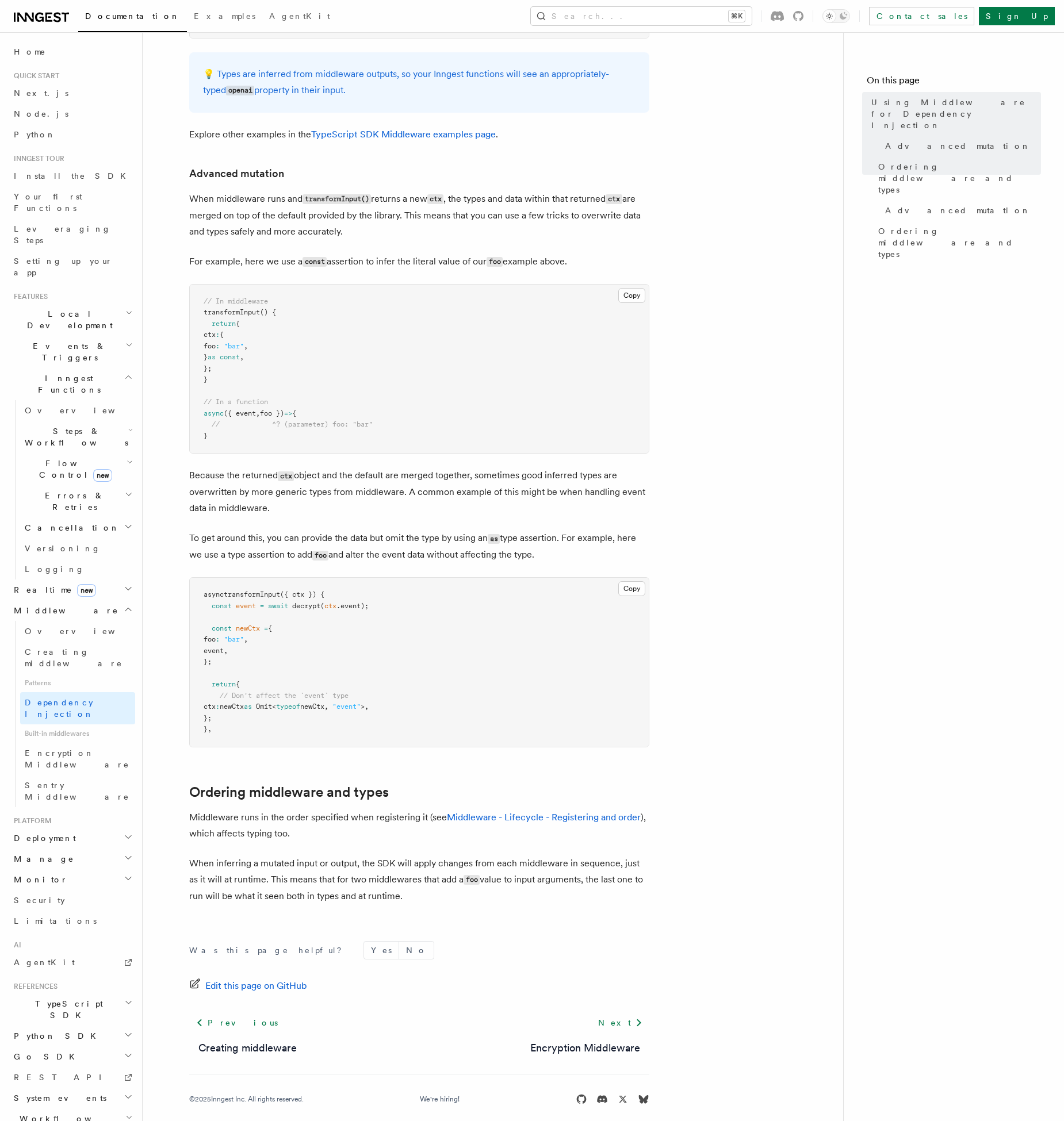
click at [417, 668] on pre "async transformInput ({ ctx }) { const event = await decrypt ( ctx .event); con…" at bounding box center [419, 662] width 459 height 169
click at [521, 558] on article "Features Middleware Using Middleware for Dependency Injection Inngest Functions…" at bounding box center [493, 218] width 663 height 1829
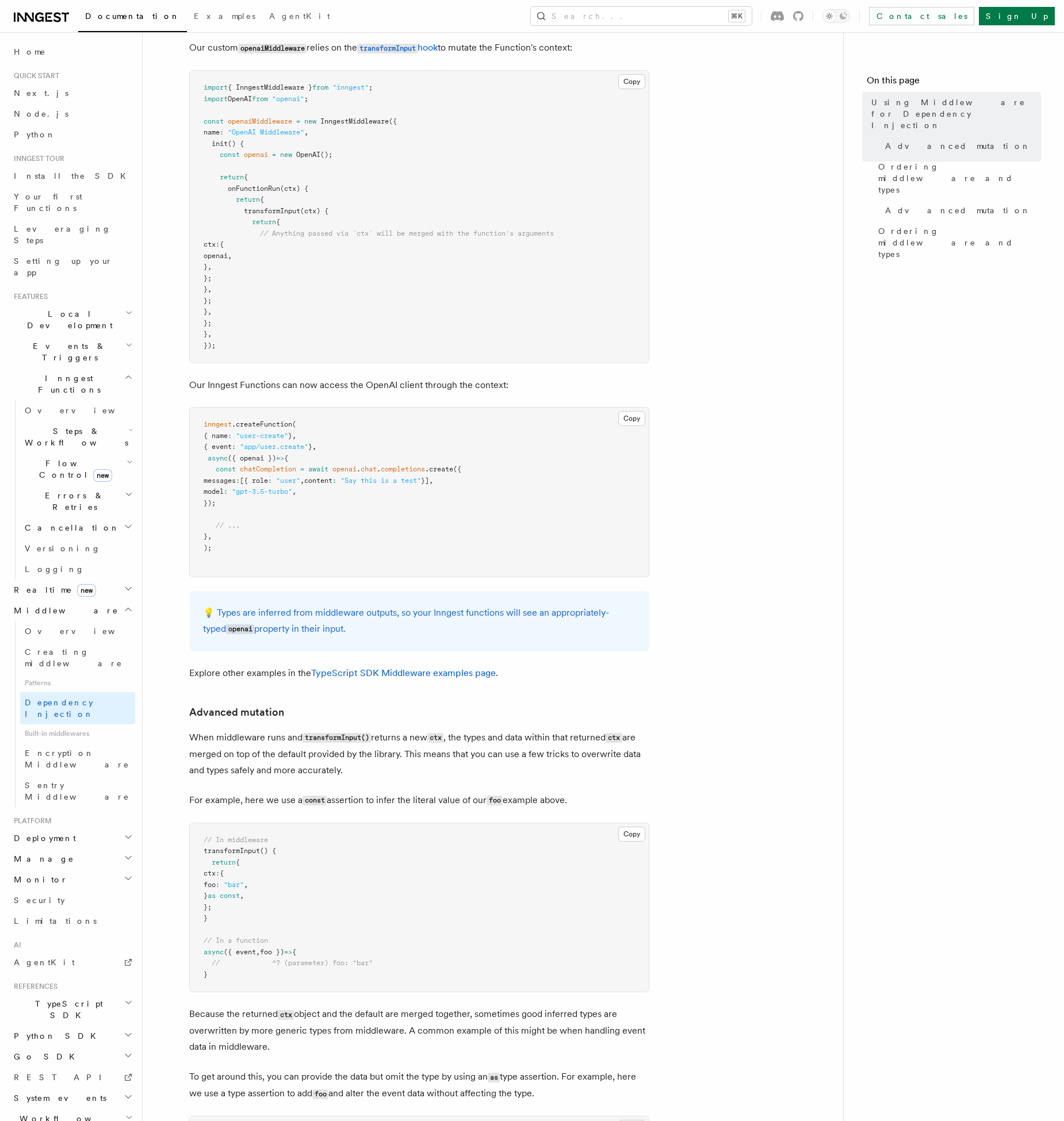
scroll to position [0, 0]
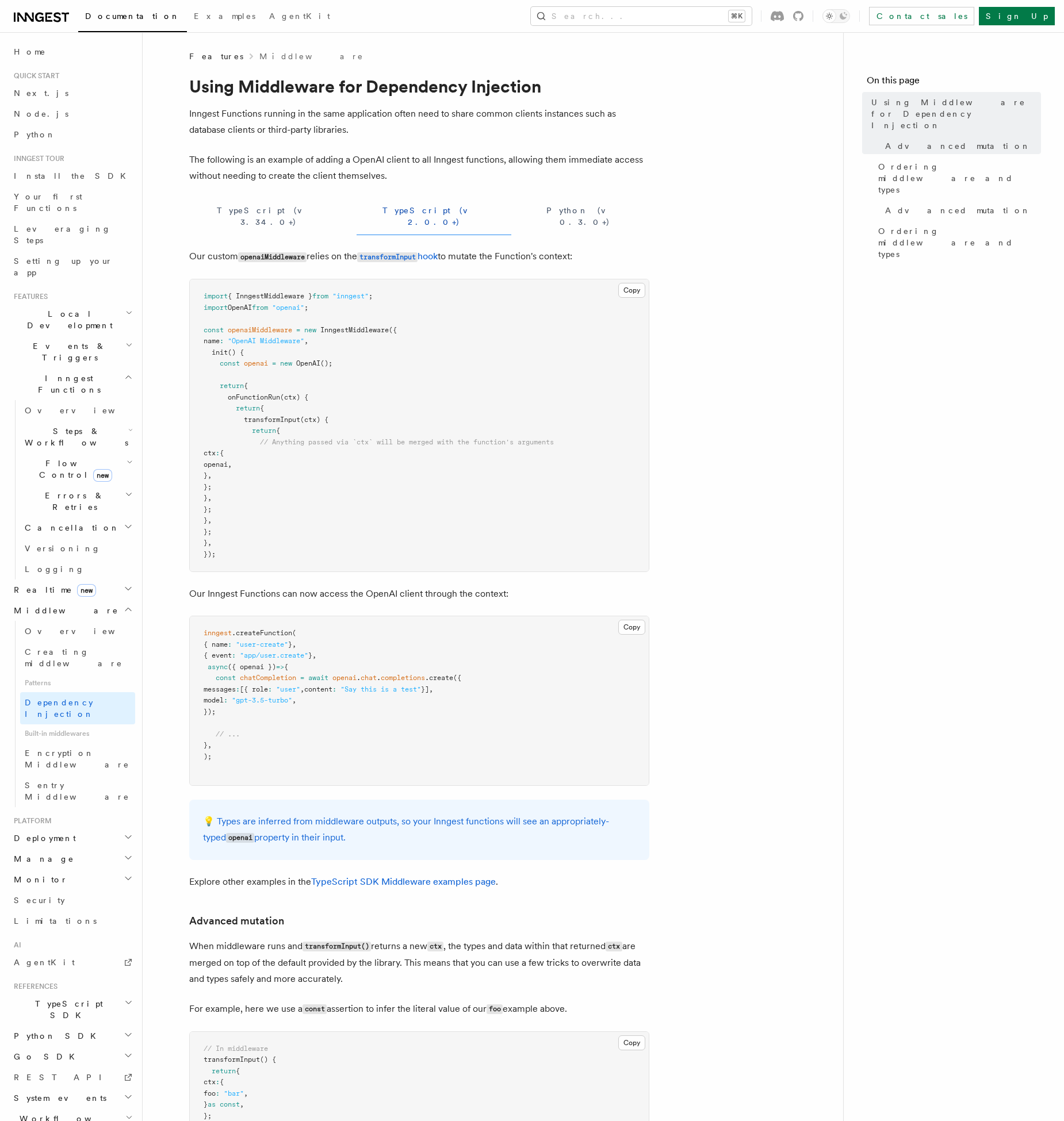
click at [128, 998] on icon "button" at bounding box center [128, 1002] width 9 height 9
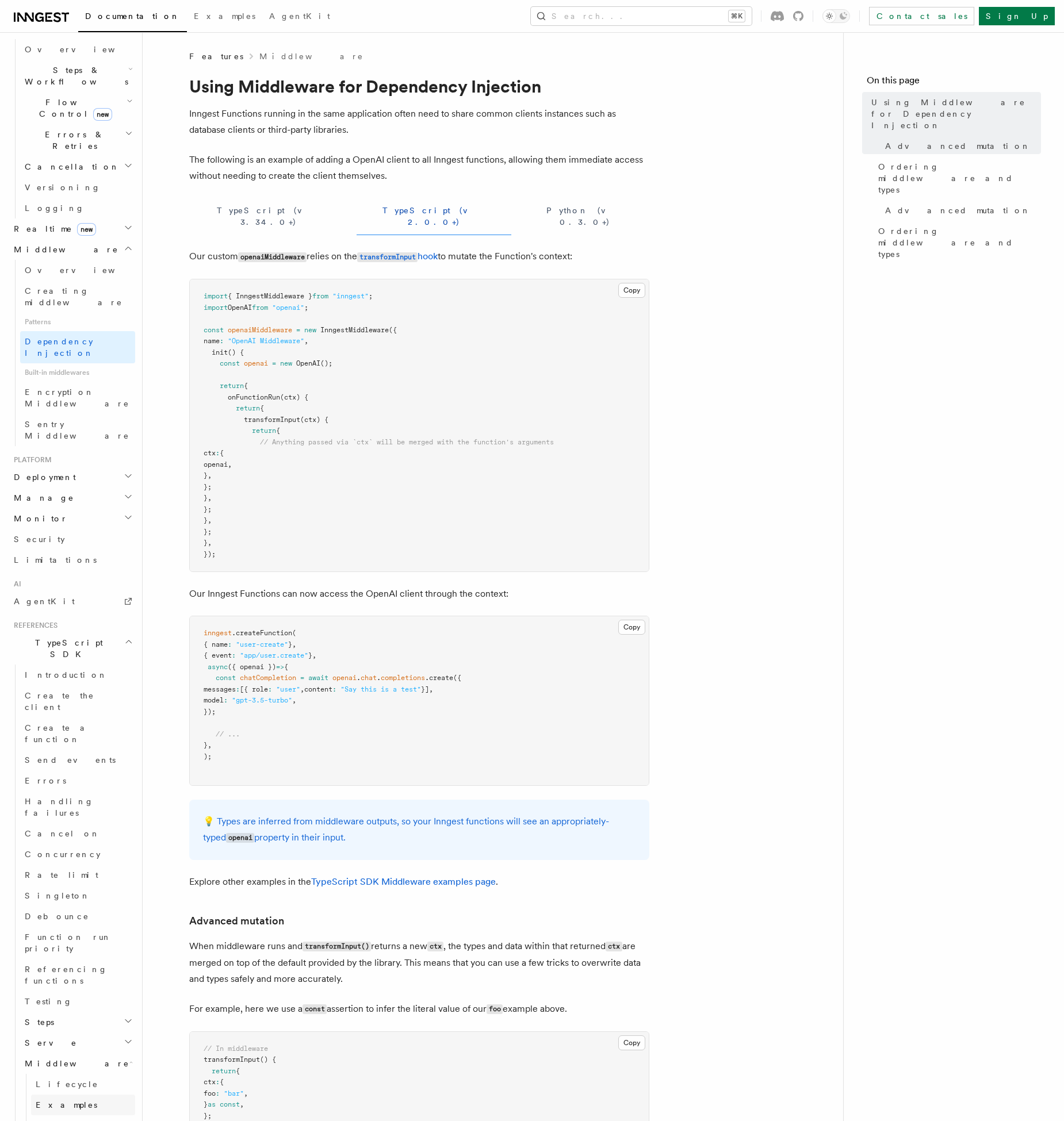
scroll to position [364, 0]
click at [62, 1118] on span "TypeScript" at bounding box center [69, 1123] width 68 height 12
